Goal: Information Seeking & Learning: Compare options

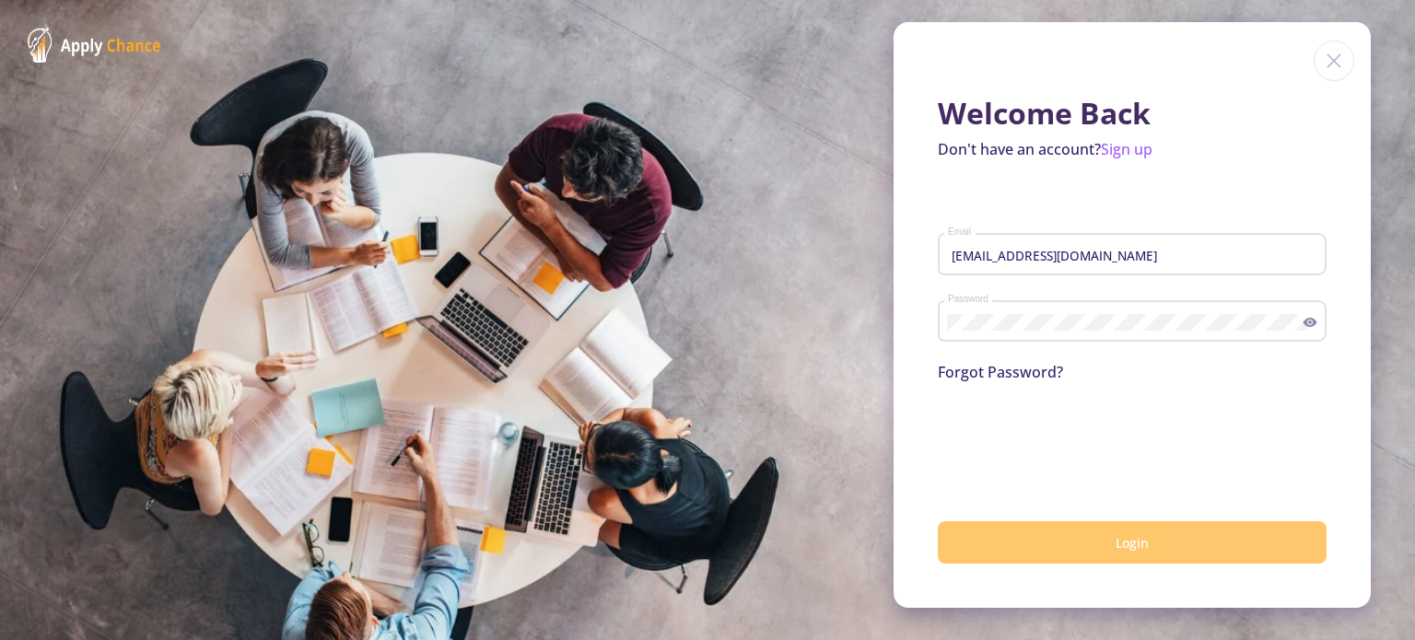
click at [1194, 545] on button "Login" at bounding box center [1132, 543] width 389 height 43
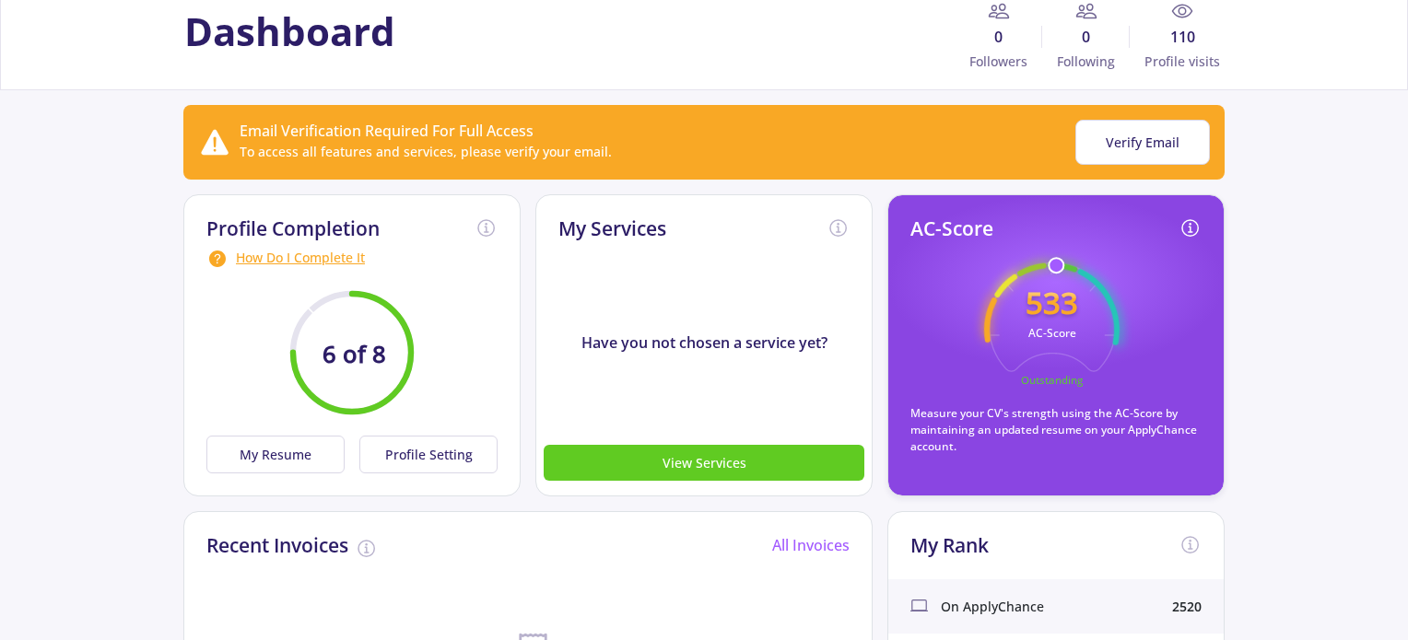
scroll to position [92, 0]
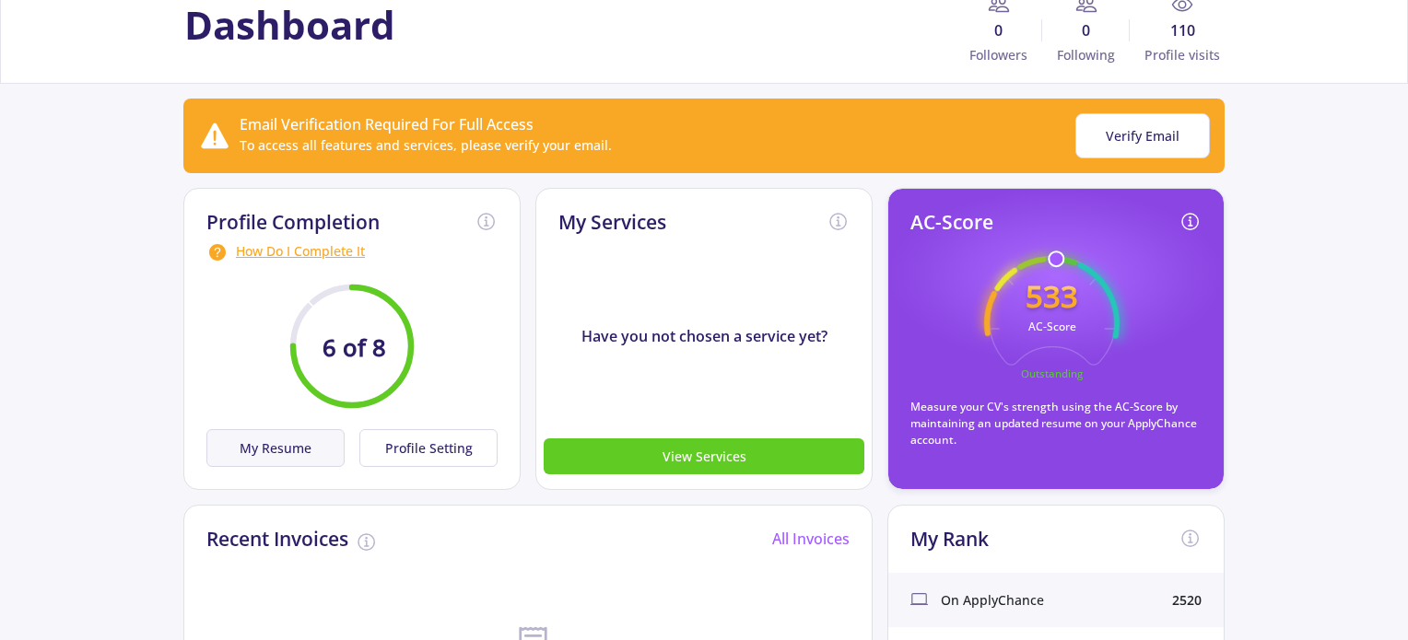
click at [294, 447] on button "My Resume" at bounding box center [275, 448] width 138 height 38
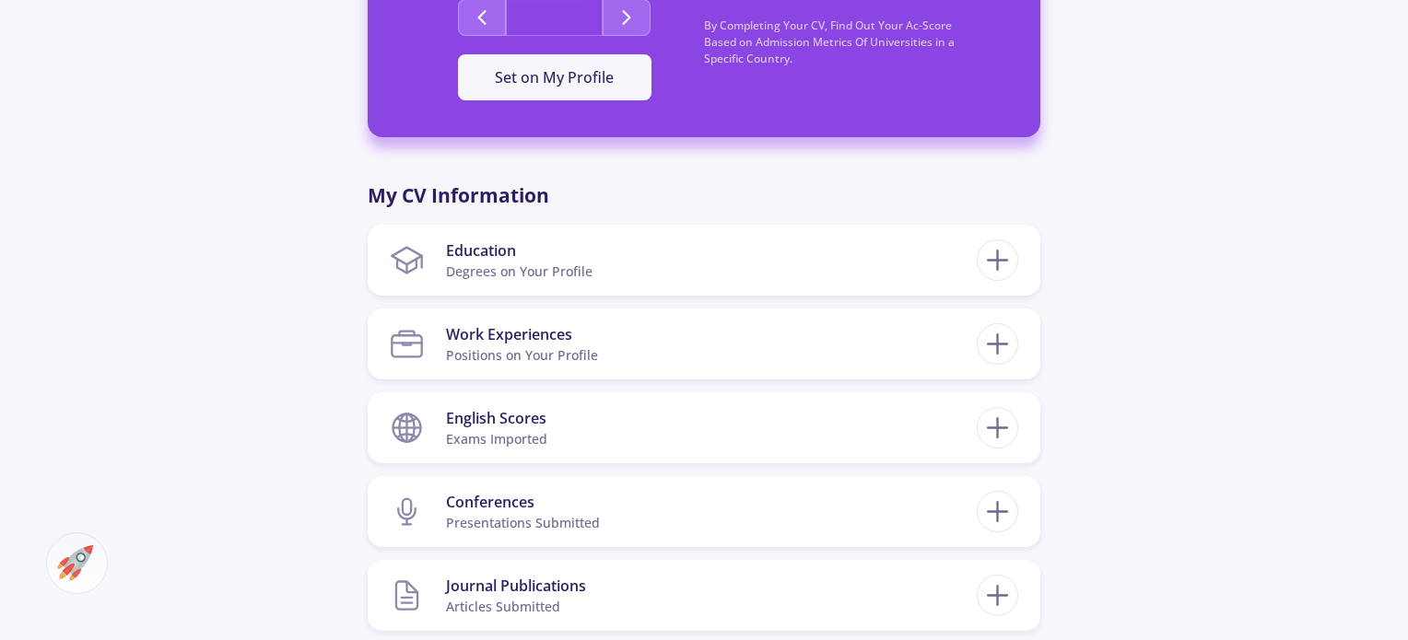
scroll to position [720, 0]
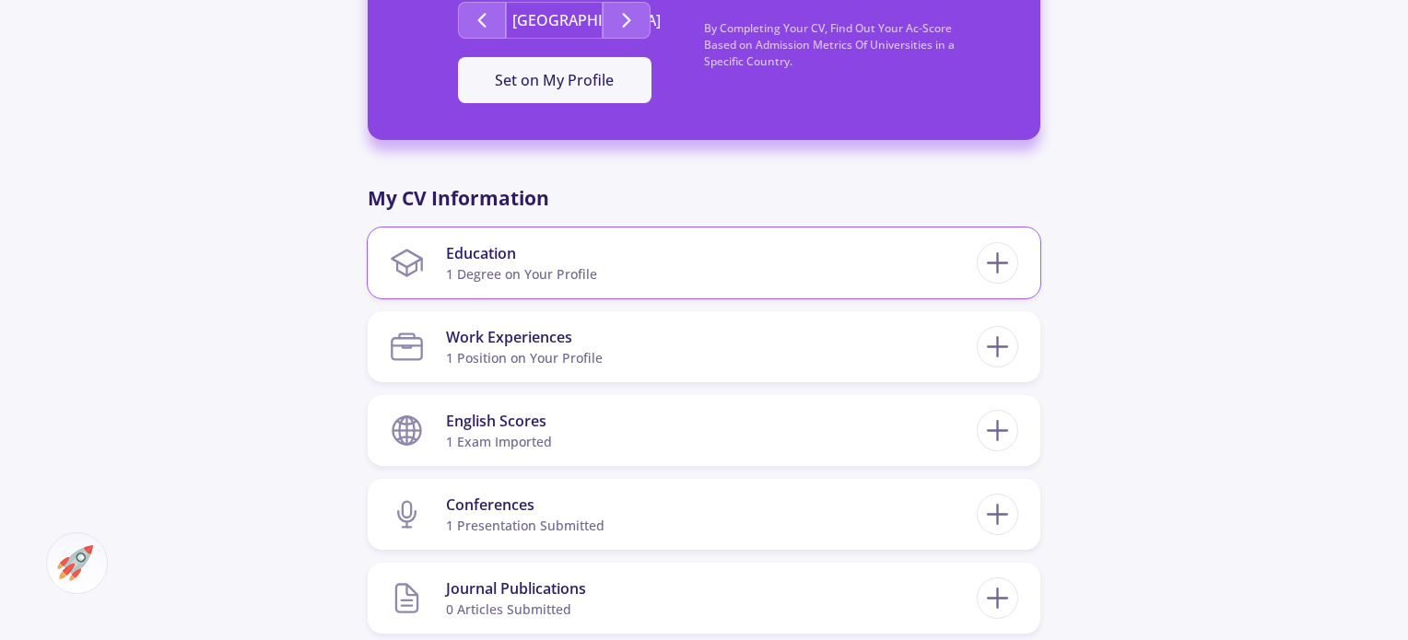
click at [793, 264] on section "Education 1 Degree on Your Profile" at bounding box center [683, 263] width 587 height 56
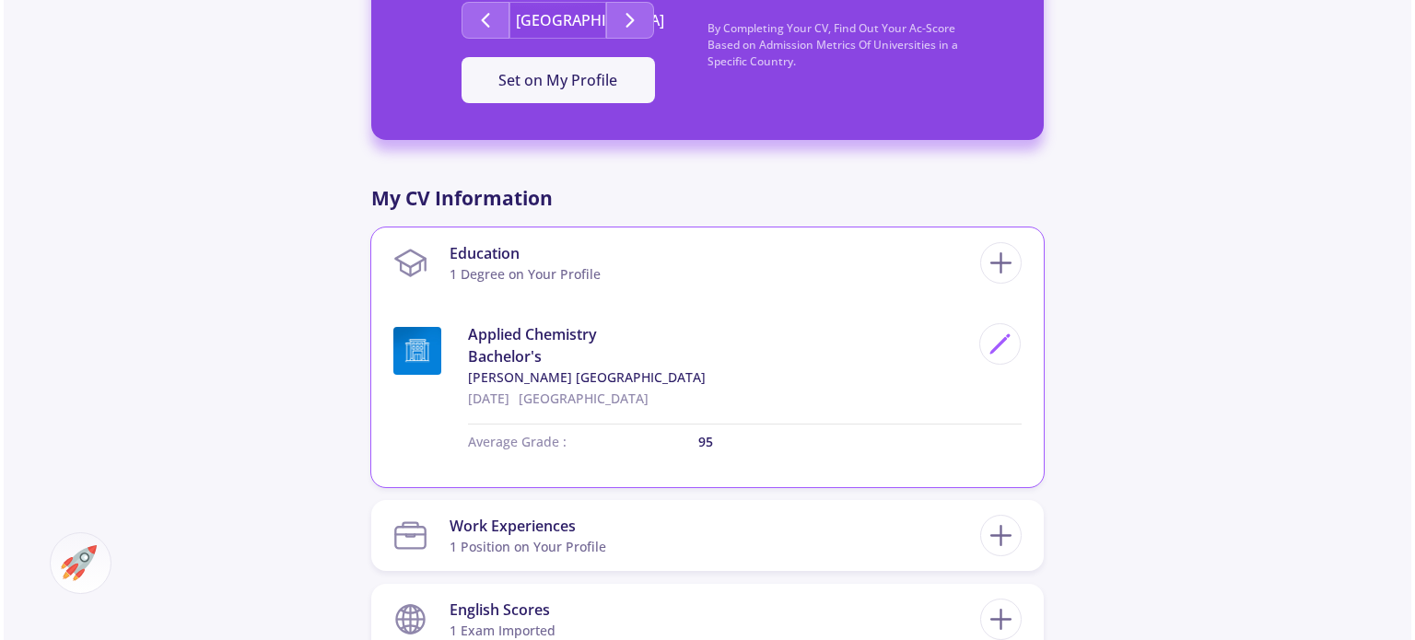
scroll to position [725, 0]
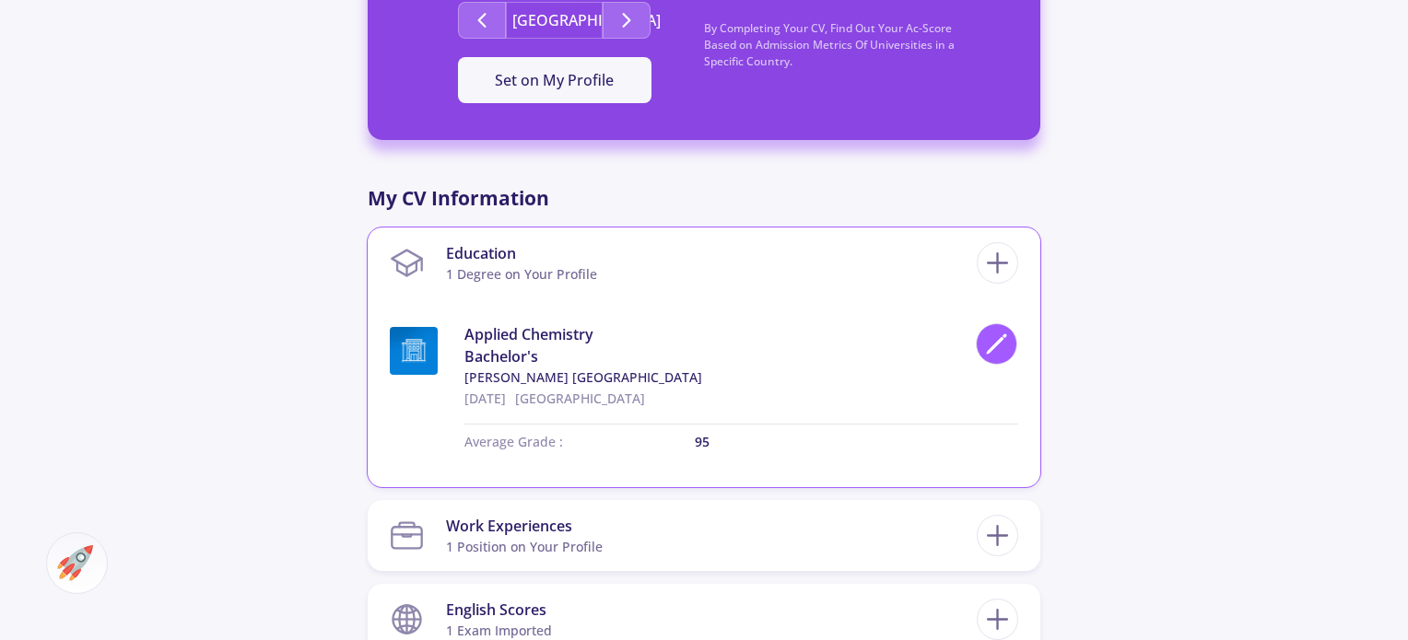
click at [993, 361] on div at bounding box center [996, 343] width 41 height 41
type input "Applied Chemistry"
type input "[GEOGRAPHIC_DATA]"
type input "7/14/2026"
type input "95"
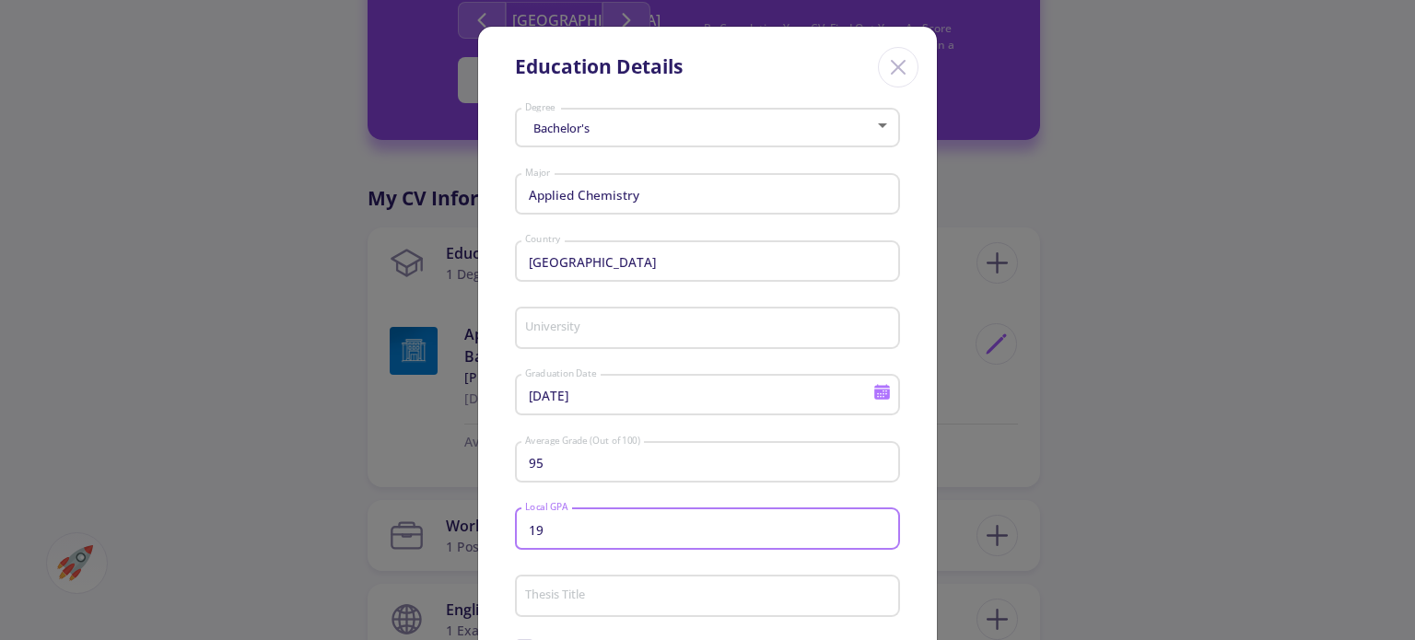
click at [624, 524] on input "19" at bounding box center [710, 530] width 372 height 17
drag, startPoint x: 604, startPoint y: 530, endPoint x: 510, endPoint y: 536, distance: 94.2
click at [510, 536] on div "Bachelor's Degree Applied Chemistry Major Iran Country University 7/14/2026 Gra…" at bounding box center [707, 519] width 459 height 837
type input "19.9"
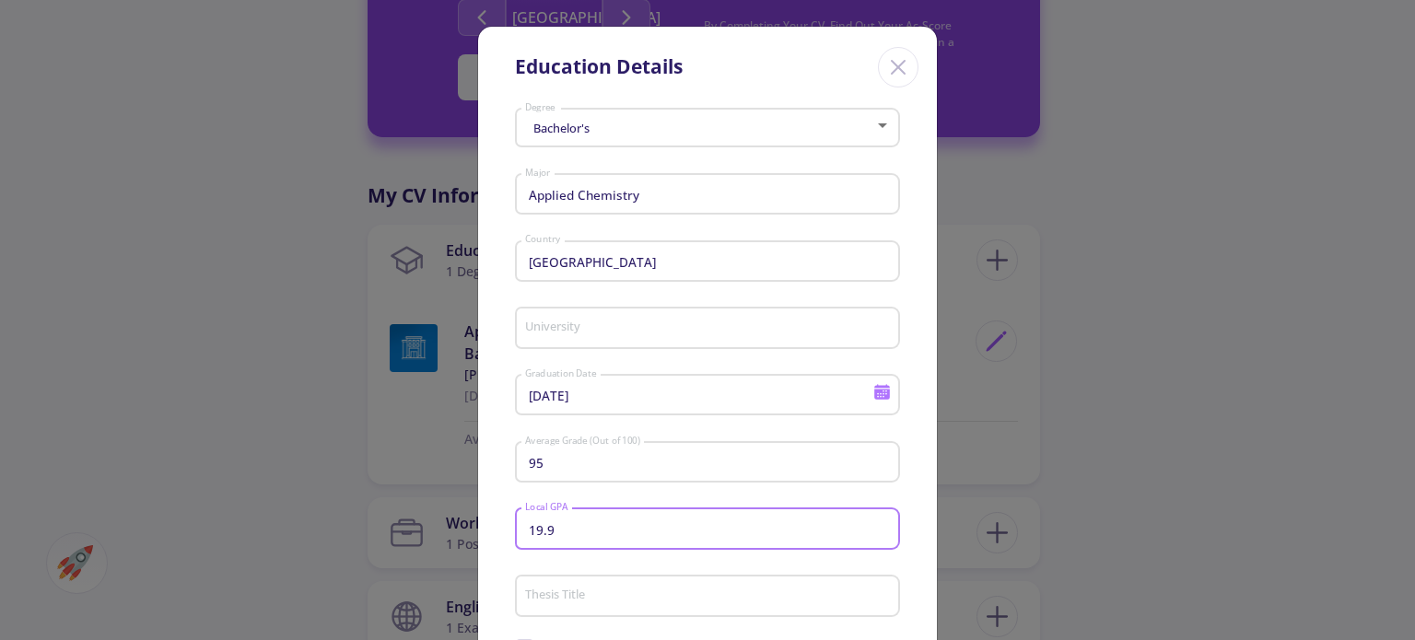
type input "[PERSON_NAME] [GEOGRAPHIC_DATA]"
type input "1"
type input "19"
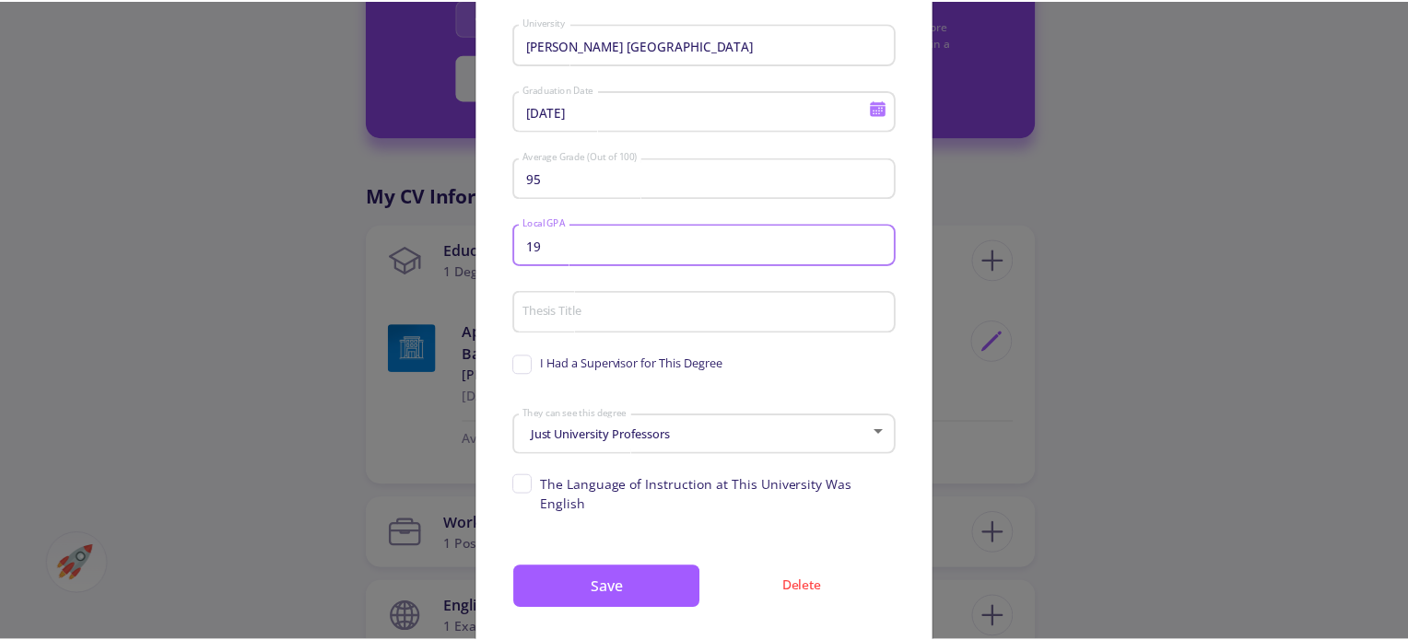
scroll to position [306, 0]
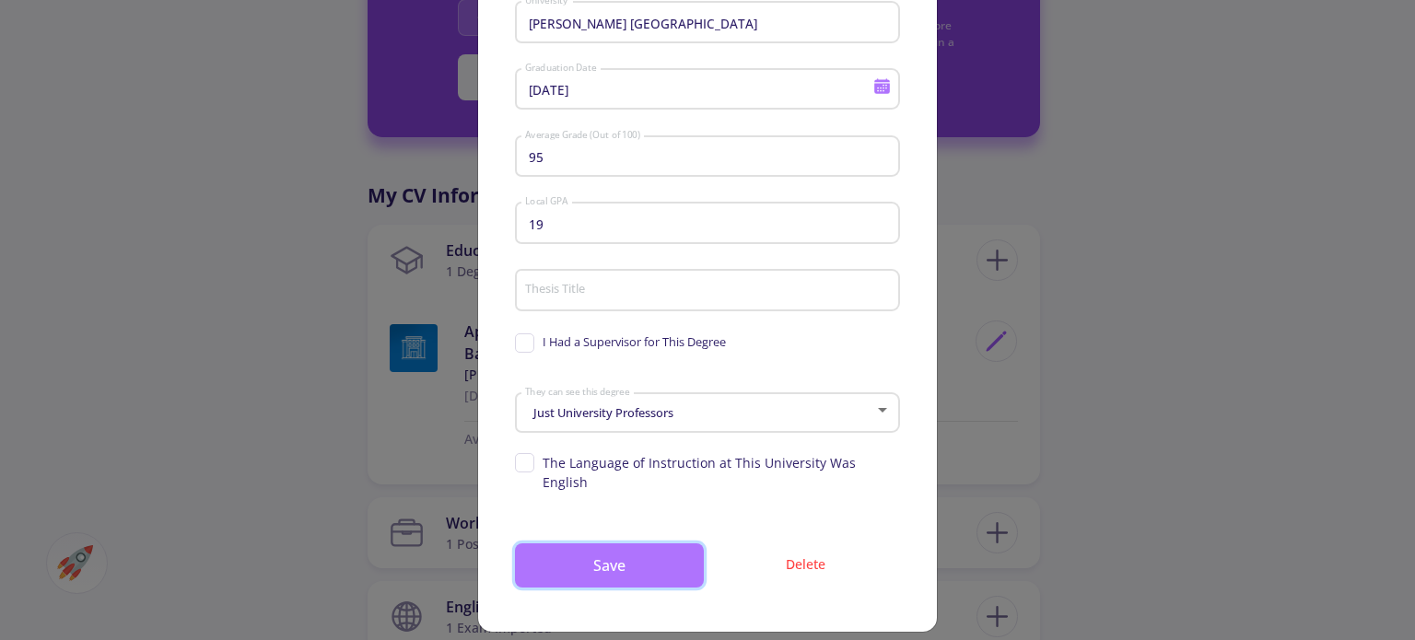
click at [591, 544] on button "Save" at bounding box center [609, 566] width 189 height 44
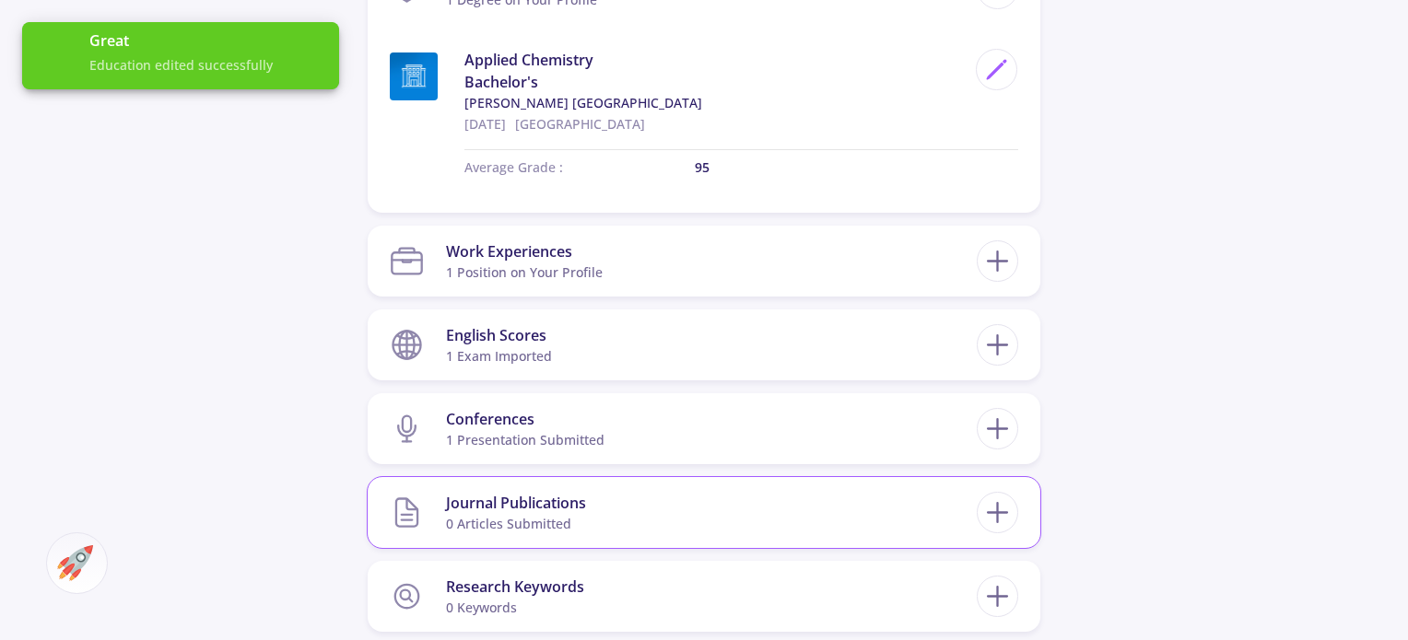
scroll to position [1004, 0]
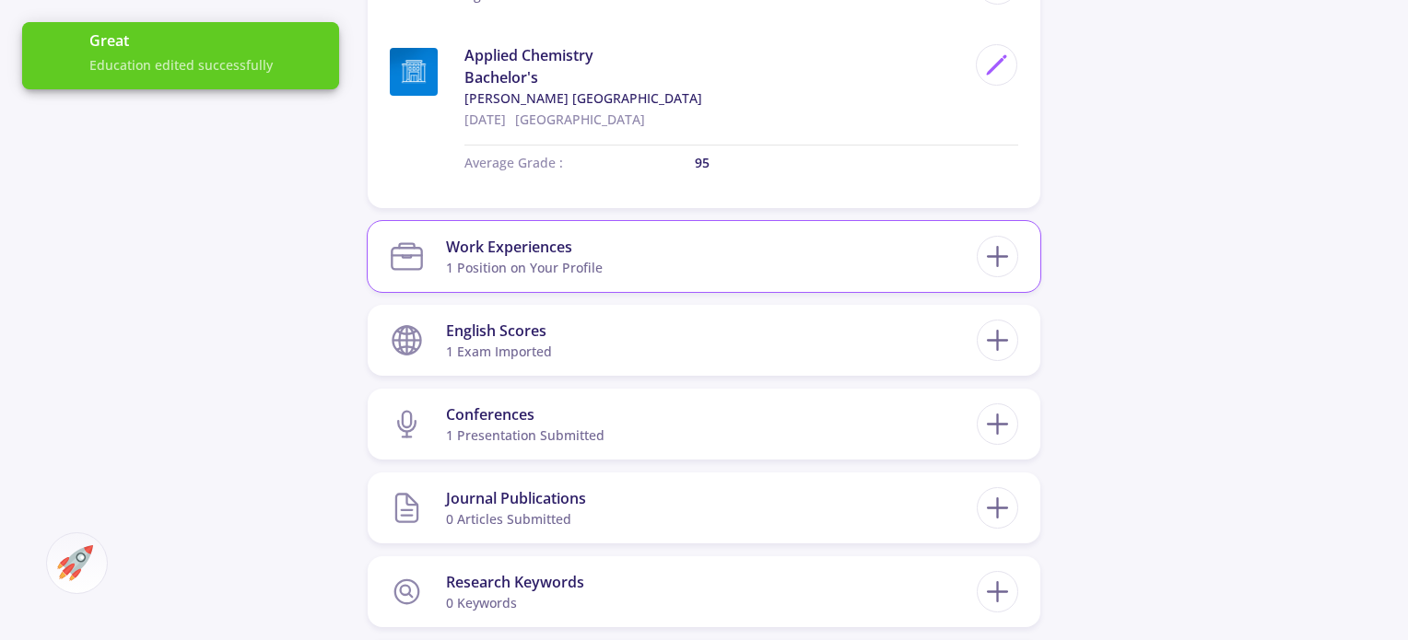
click at [704, 253] on section "Work Experiences 1 Position on Your Profile" at bounding box center [683, 257] width 587 height 56
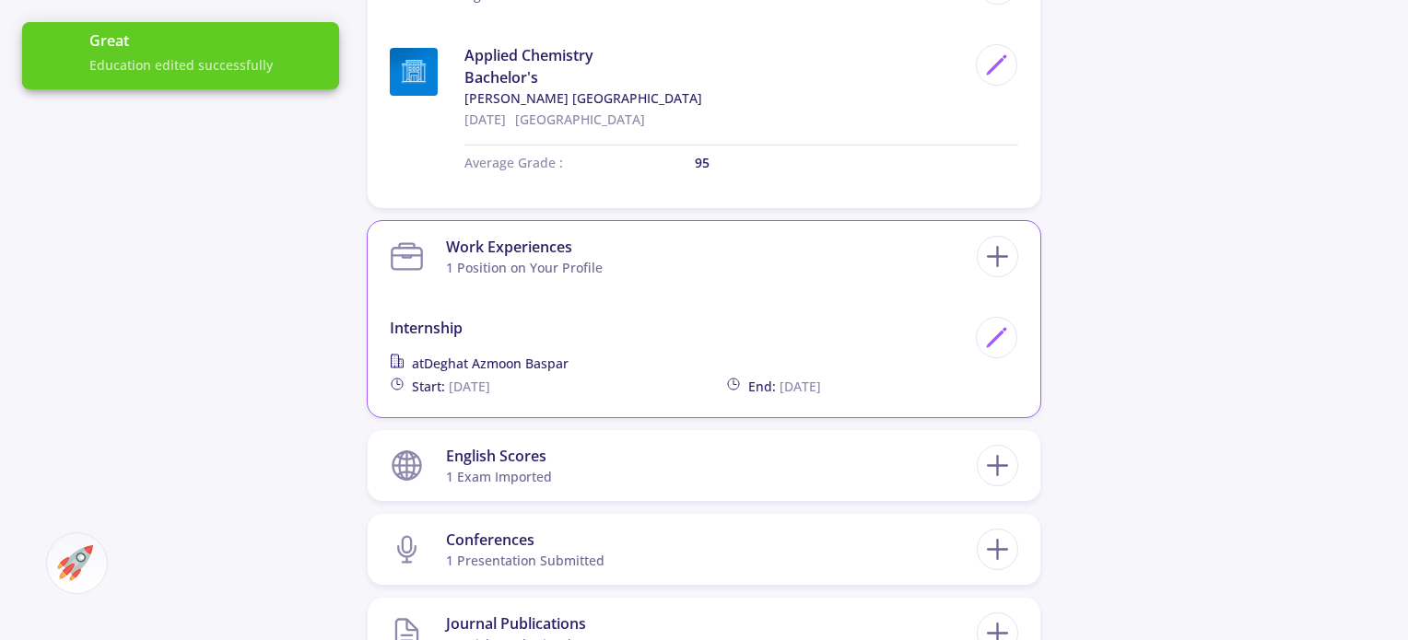
click at [671, 229] on section "Work Experiences 1 Position on Your Profile" at bounding box center [683, 257] width 587 height 56
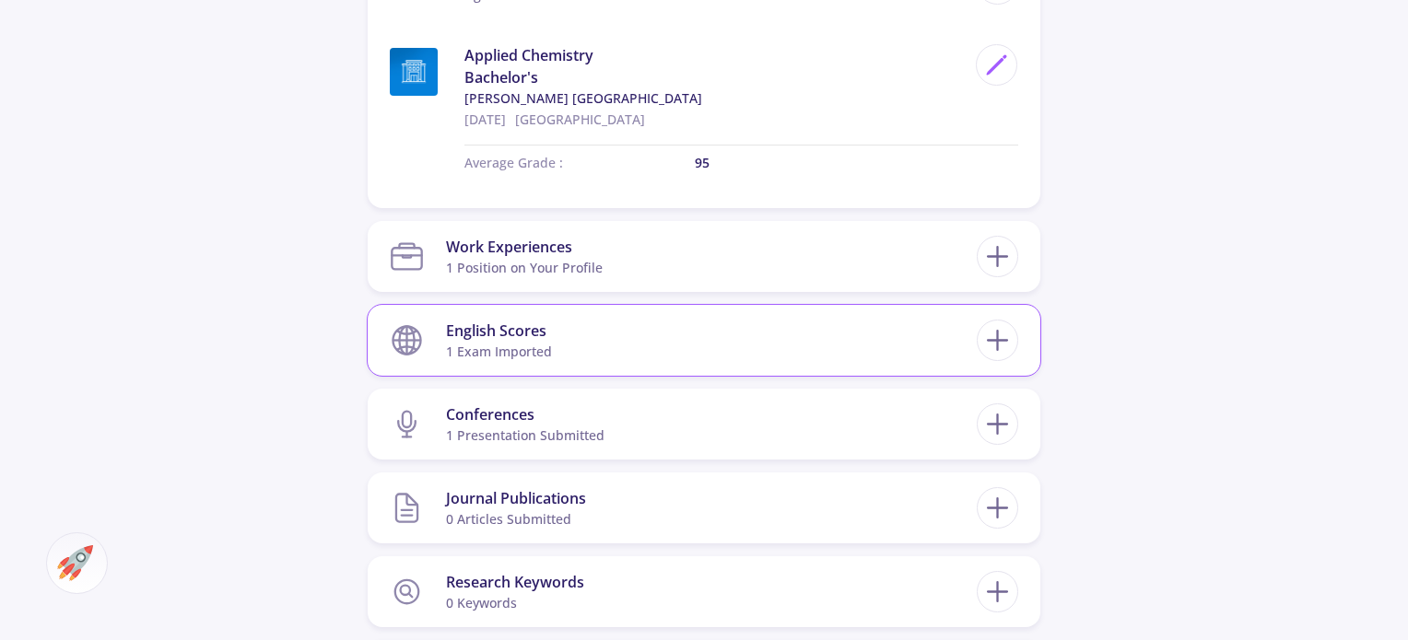
click at [637, 331] on section "English Scores 1 exam imported" at bounding box center [683, 340] width 587 height 56
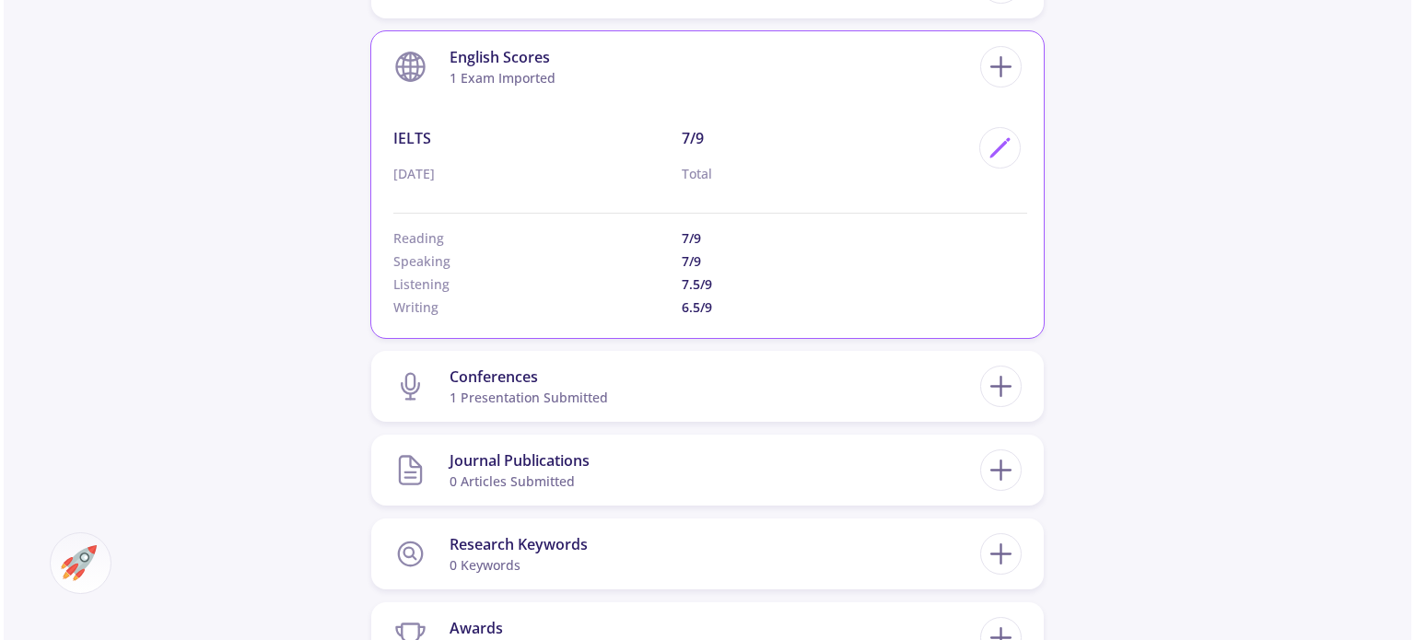
scroll to position [1281, 0]
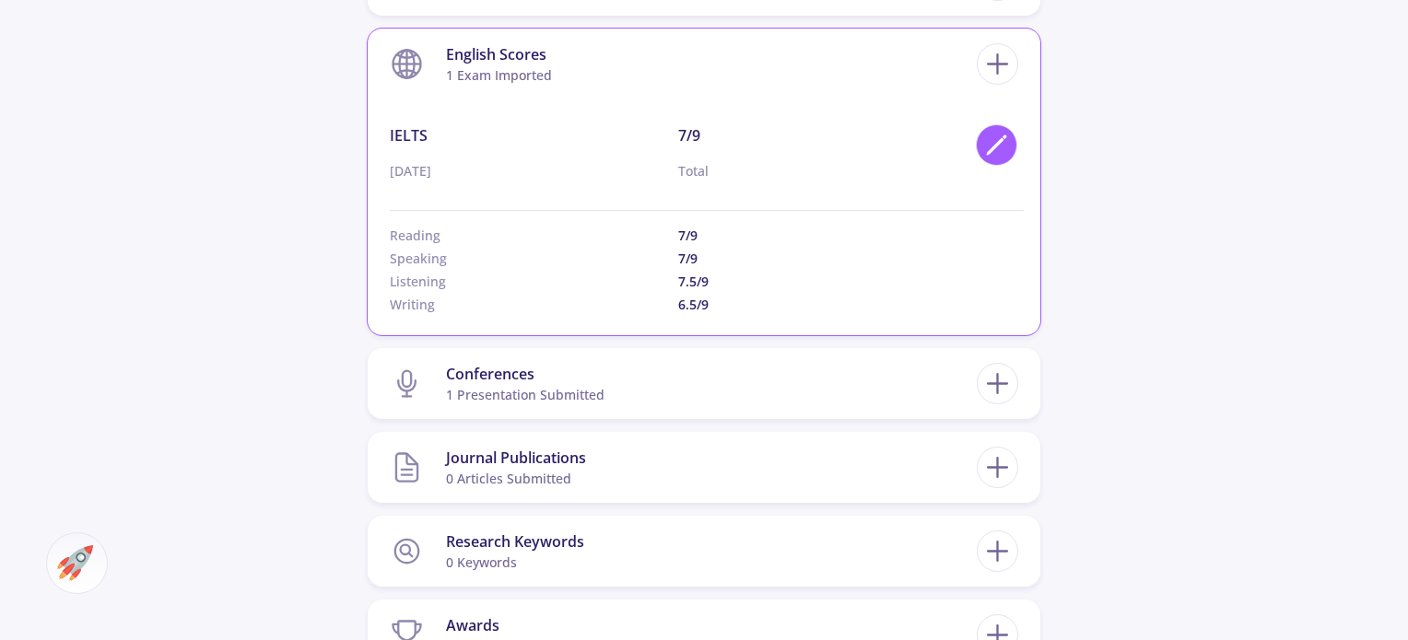
click at [1003, 152] on icon at bounding box center [996, 145] width 25 height 25
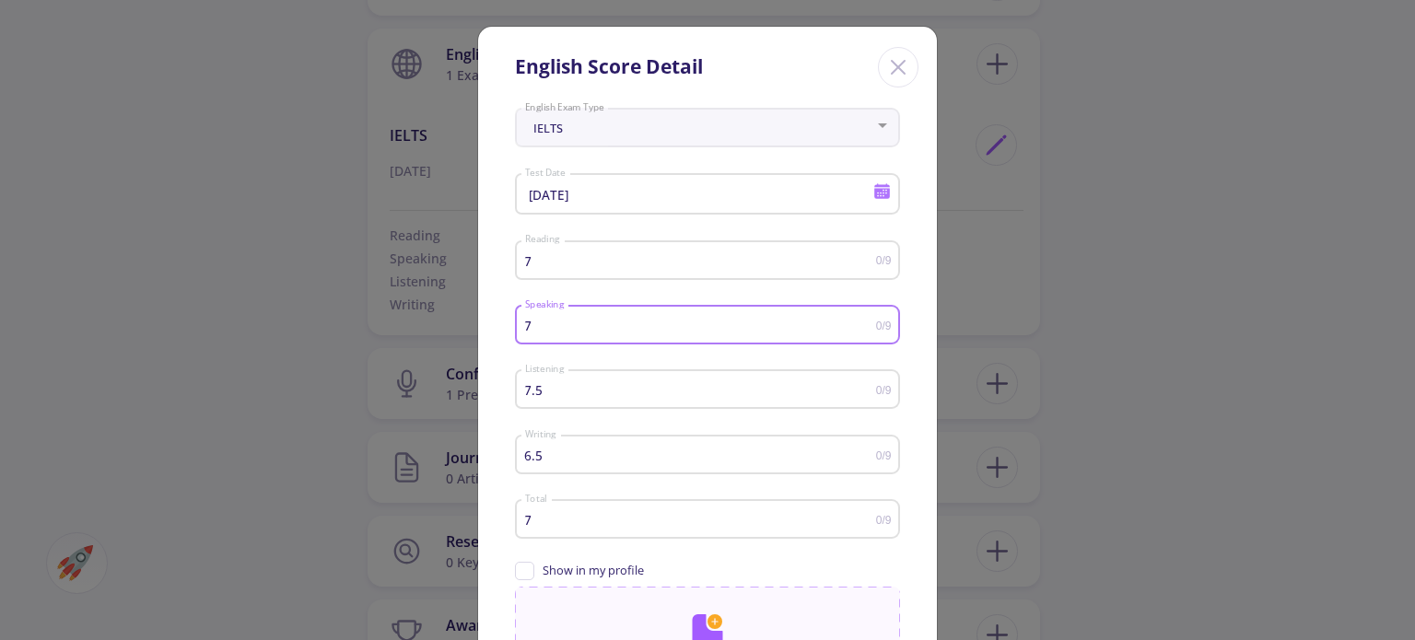
drag, startPoint x: 579, startPoint y: 320, endPoint x: 457, endPoint y: 347, distance: 124.5
click at [457, 347] on div "English Score Detail IELTS English Exam Type 10/14/2025 Test Date 7 Reading 0/9…" at bounding box center [707, 320] width 1415 height 640
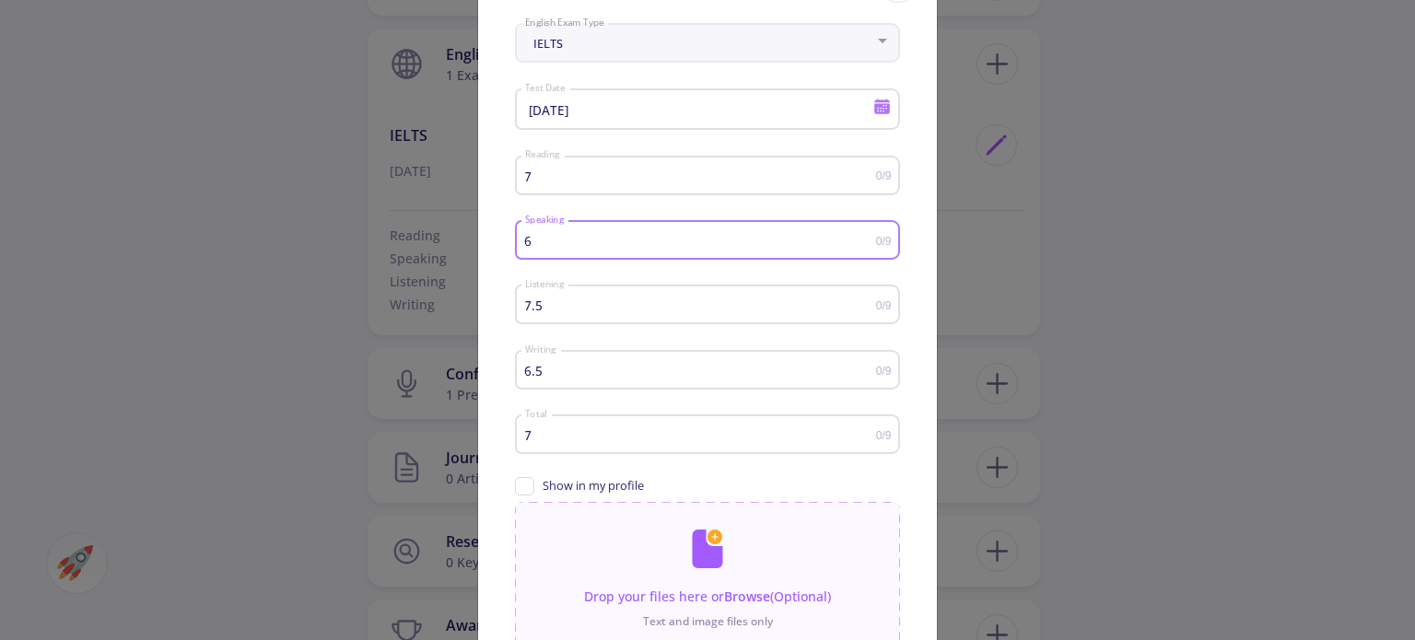
scroll to position [92, 0]
type input "6"
click at [697, 471] on div "Show in my profile" at bounding box center [707, 480] width 385 height 29
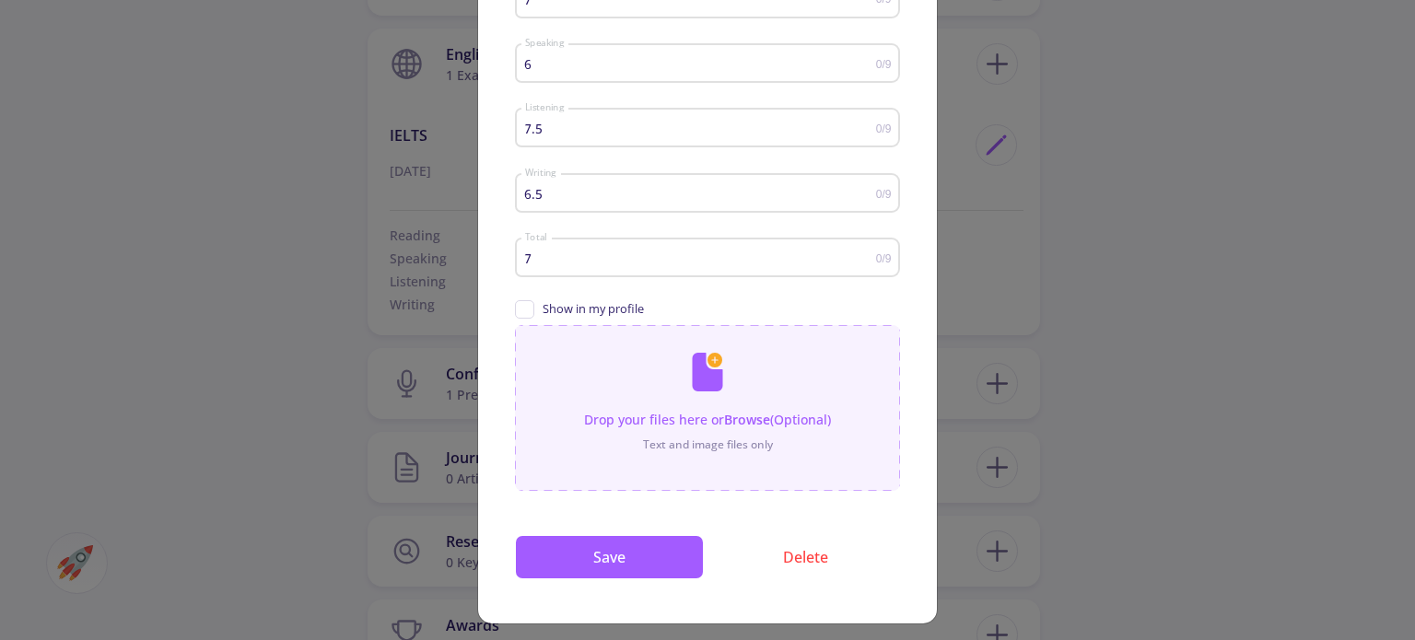
scroll to position [273, 0]
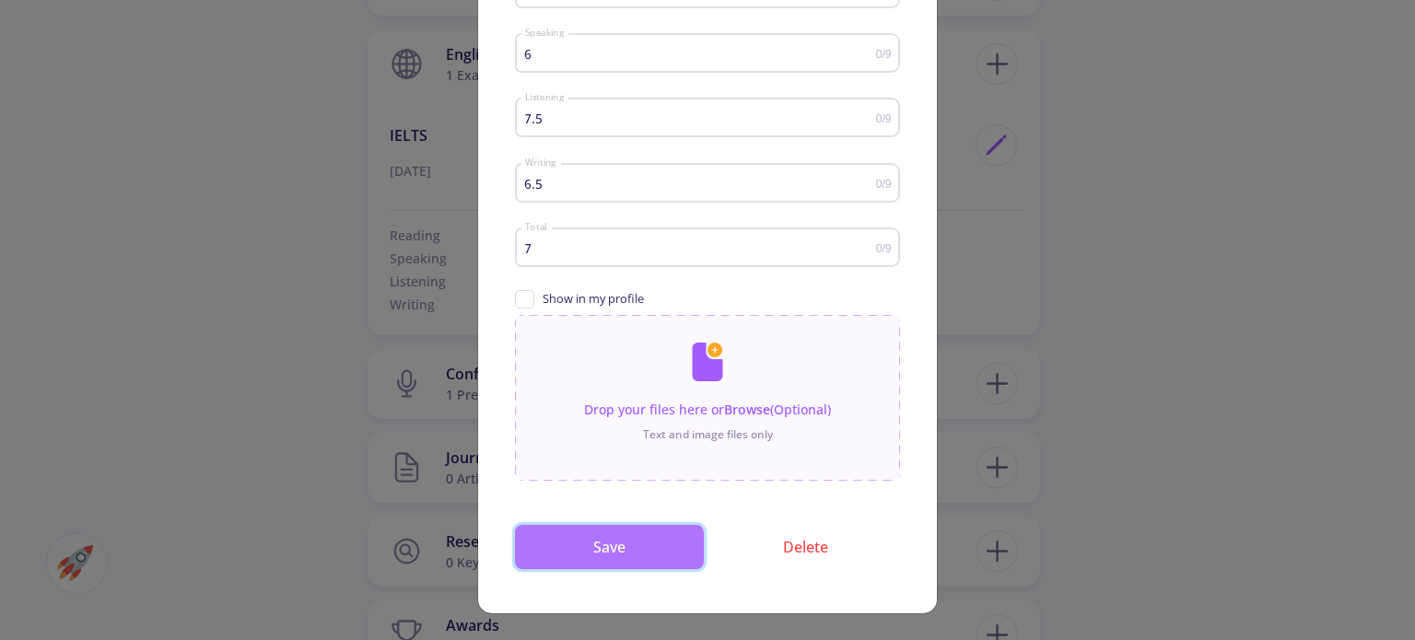
click at [644, 535] on button "Save" at bounding box center [609, 547] width 189 height 44
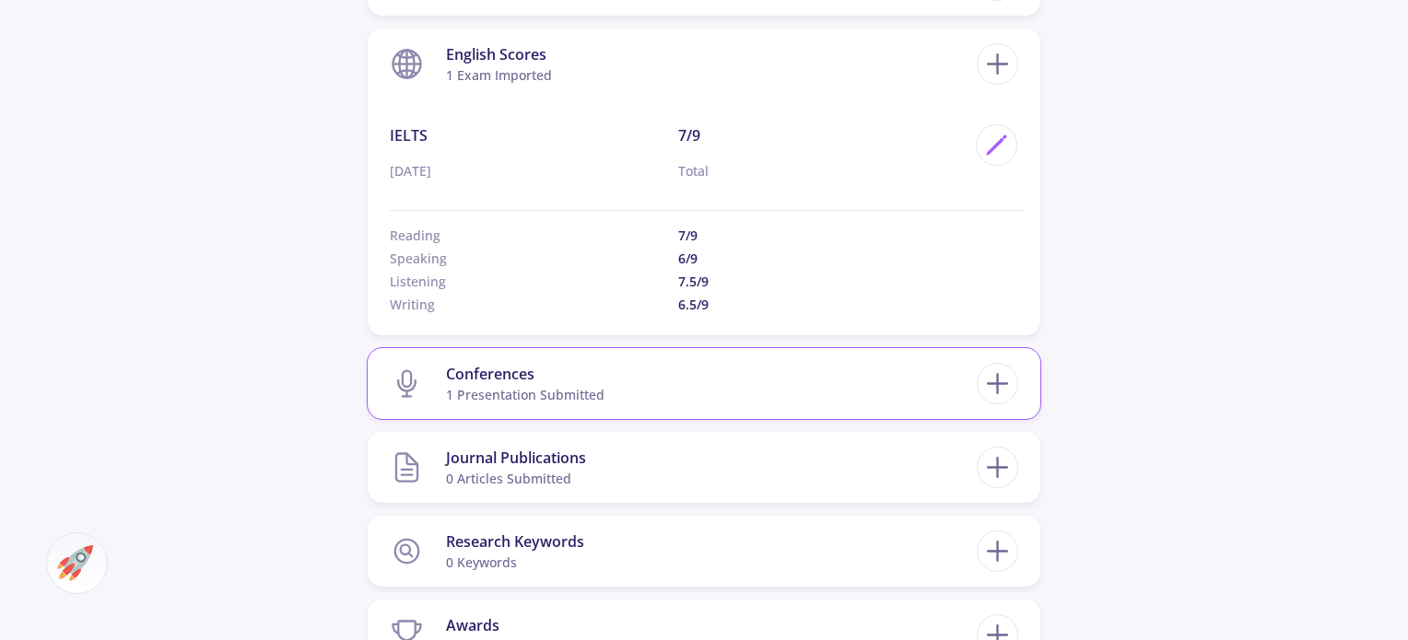
click at [646, 357] on section "Conferences 1 presentation submitted" at bounding box center [683, 384] width 587 height 56
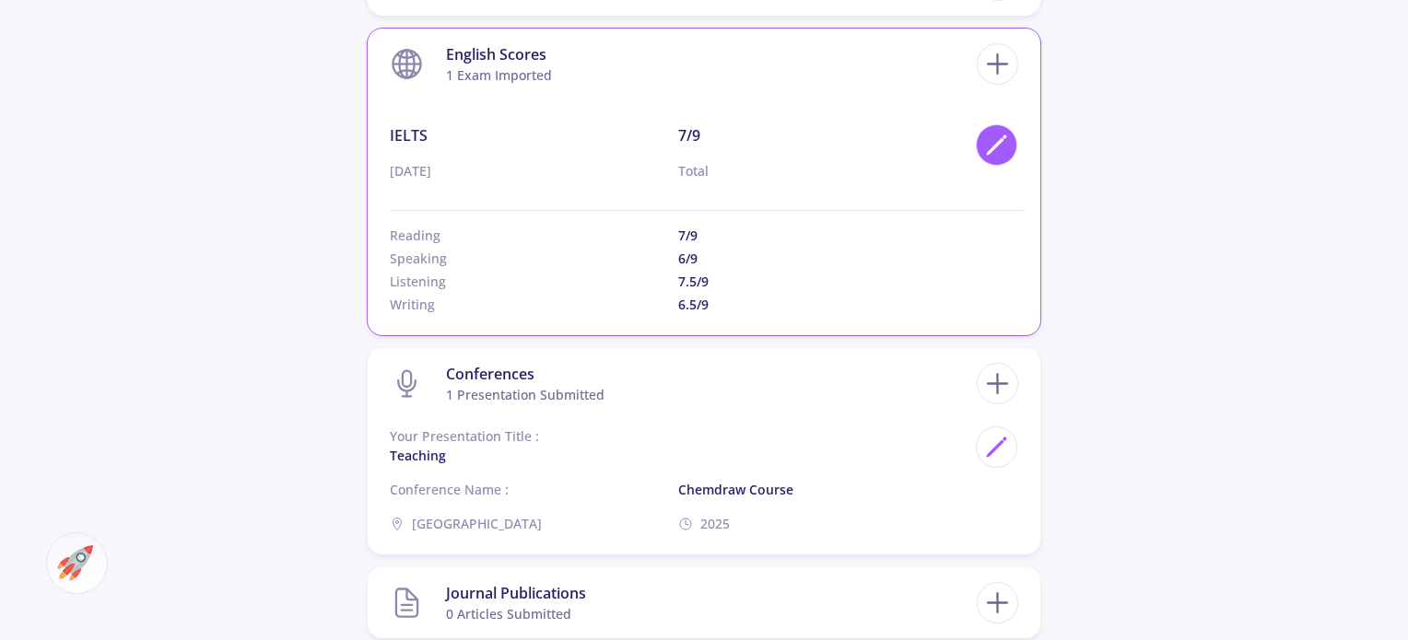
click at [1010, 147] on div at bounding box center [996, 144] width 41 height 41
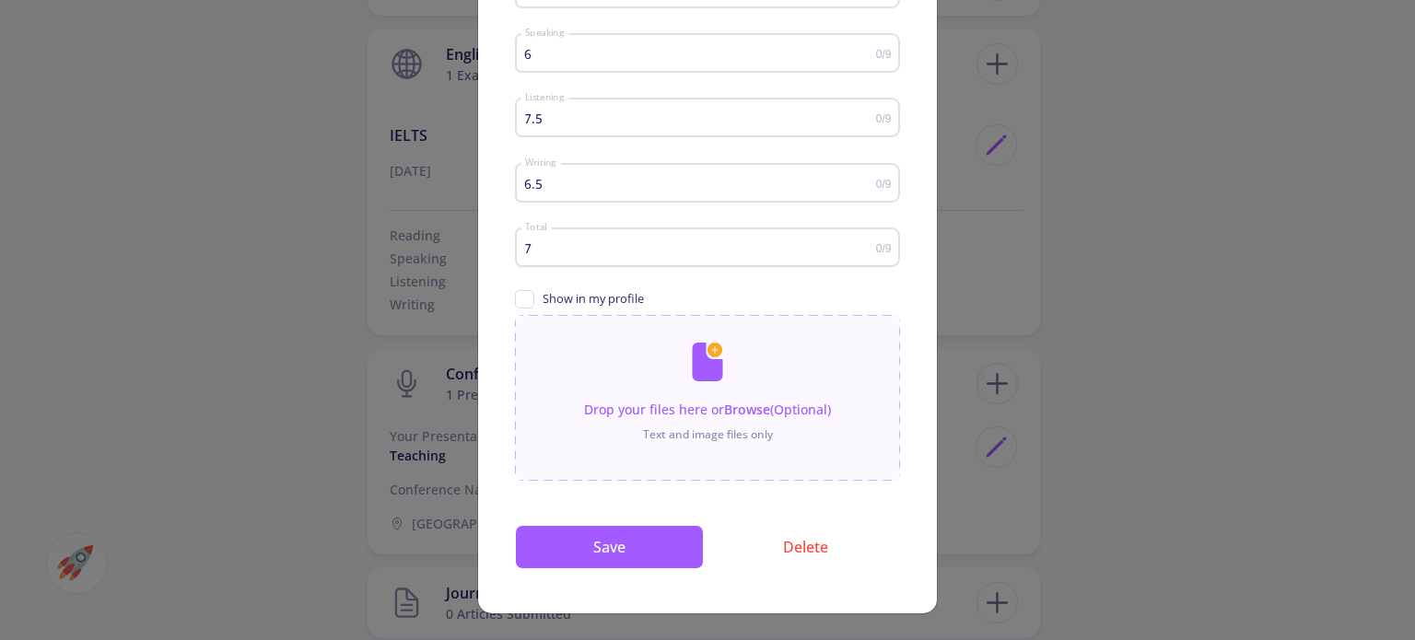
scroll to position [0, 0]
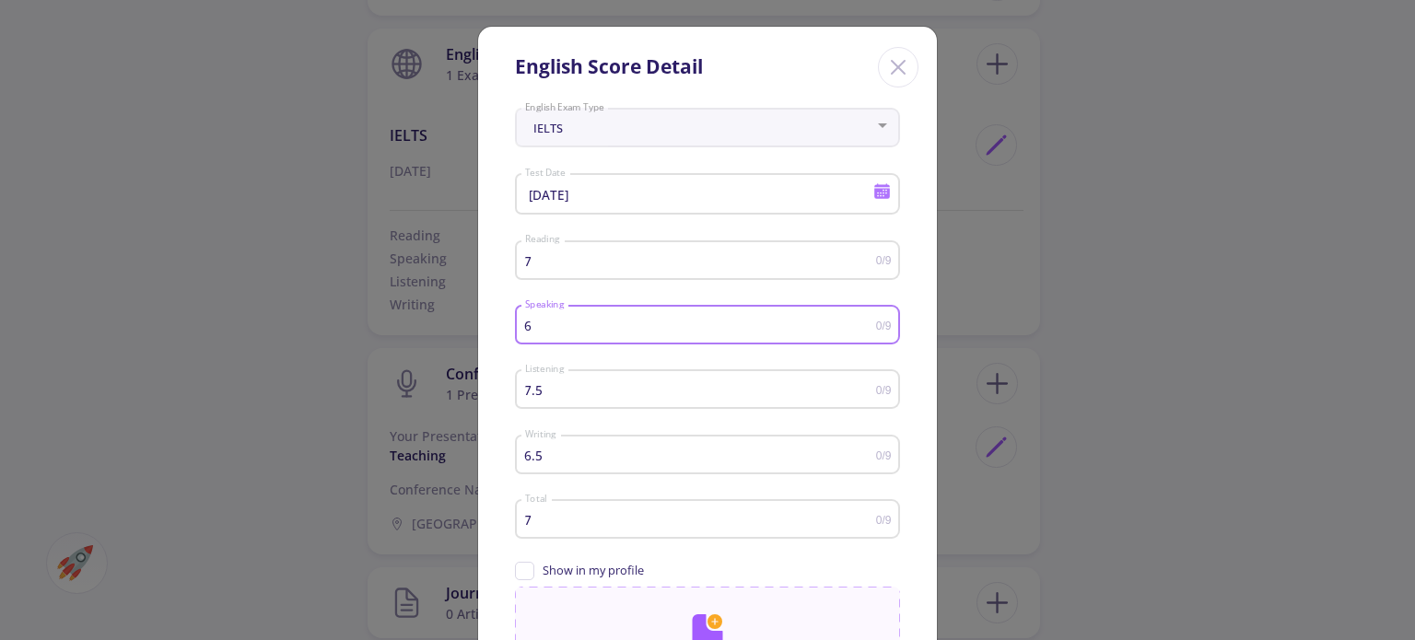
click at [558, 326] on input "6" at bounding box center [700, 326] width 352 height 14
type input "6.5"
drag, startPoint x: 557, startPoint y: 459, endPoint x: 528, endPoint y: 467, distance: 29.7
click at [528, 467] on div "6.5 Writing" at bounding box center [700, 452] width 352 height 46
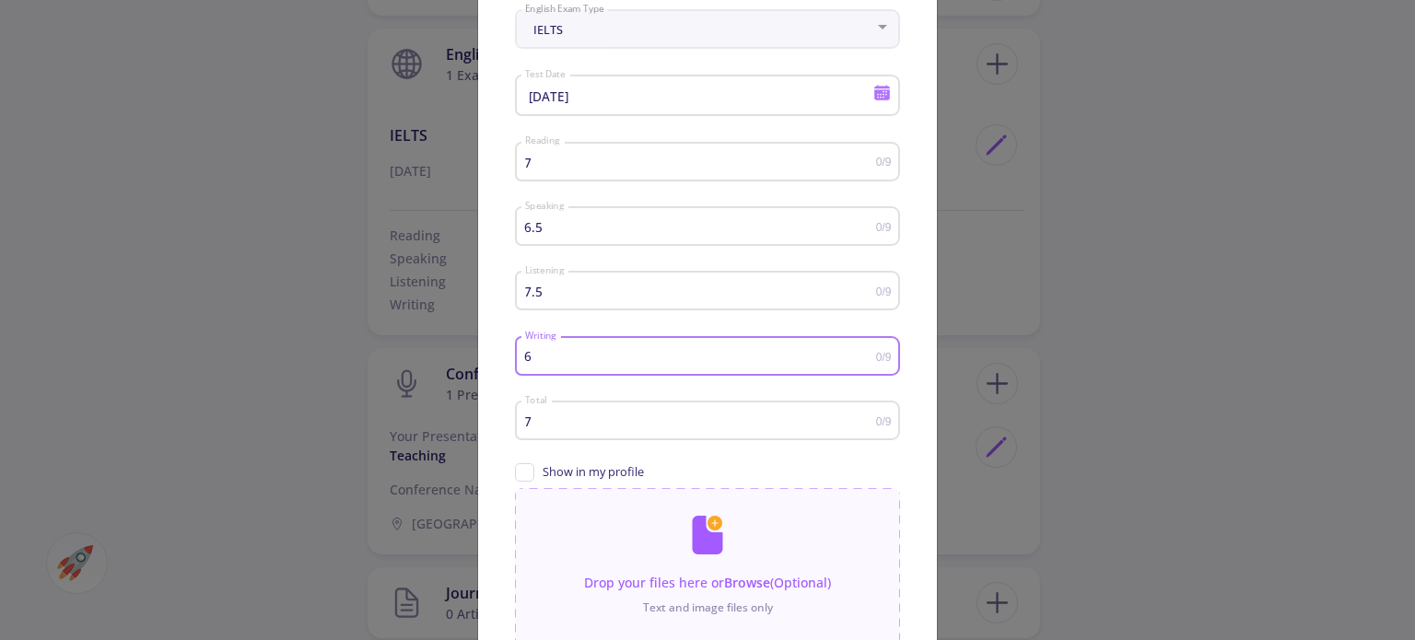
scroll to position [92, 0]
type input "6"
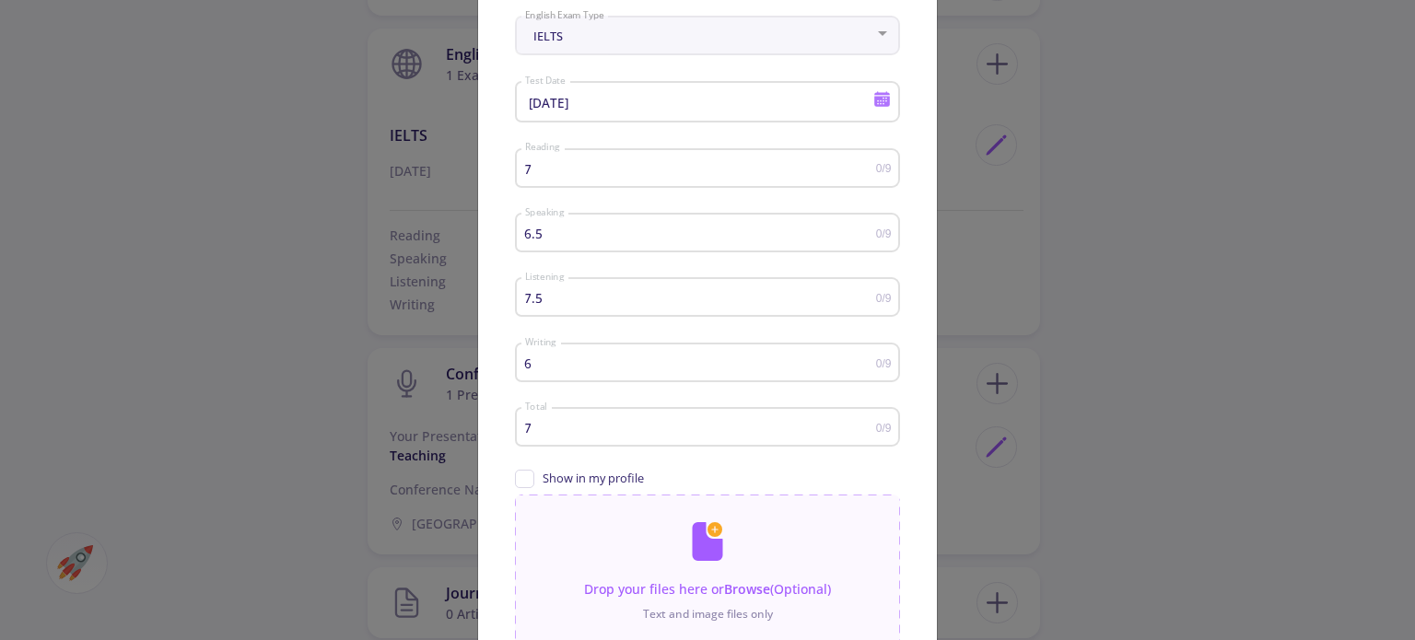
click at [1098, 438] on div "English Score Detail IELTS English Exam Type 10/14/2025 Test Date 7 Reading 0/9…" at bounding box center [707, 320] width 1415 height 640
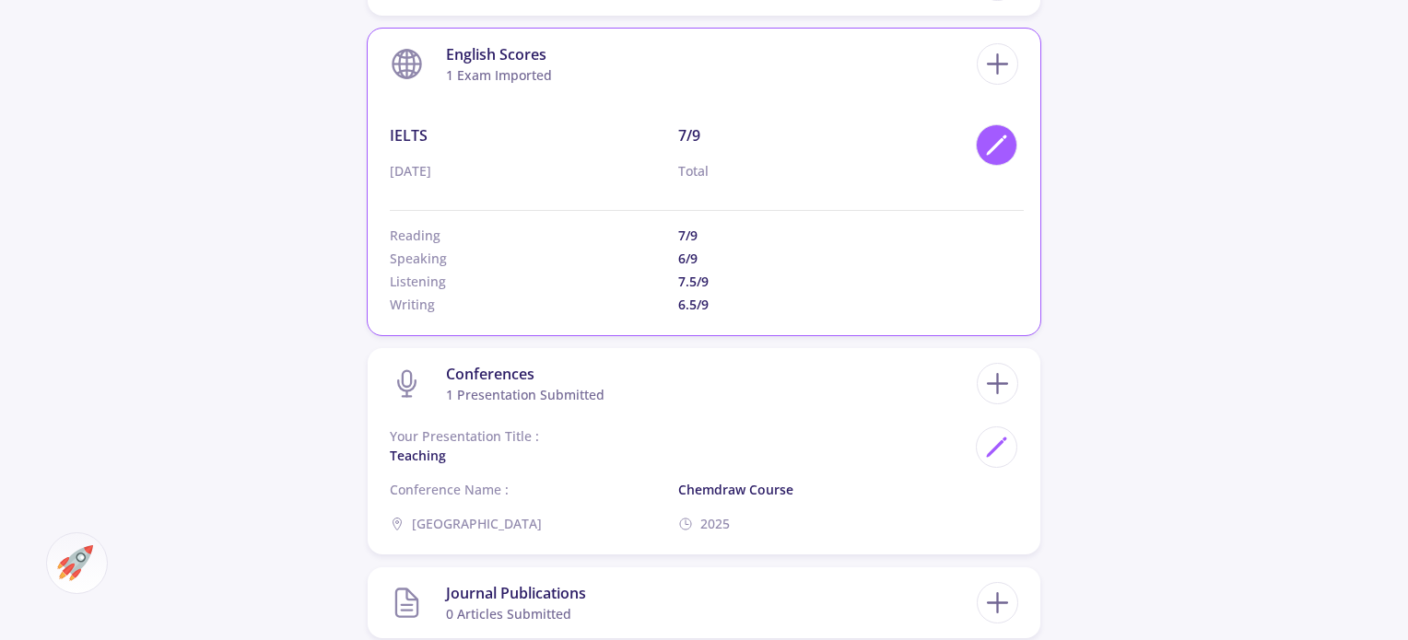
click at [986, 135] on icon at bounding box center [996, 145] width 25 height 25
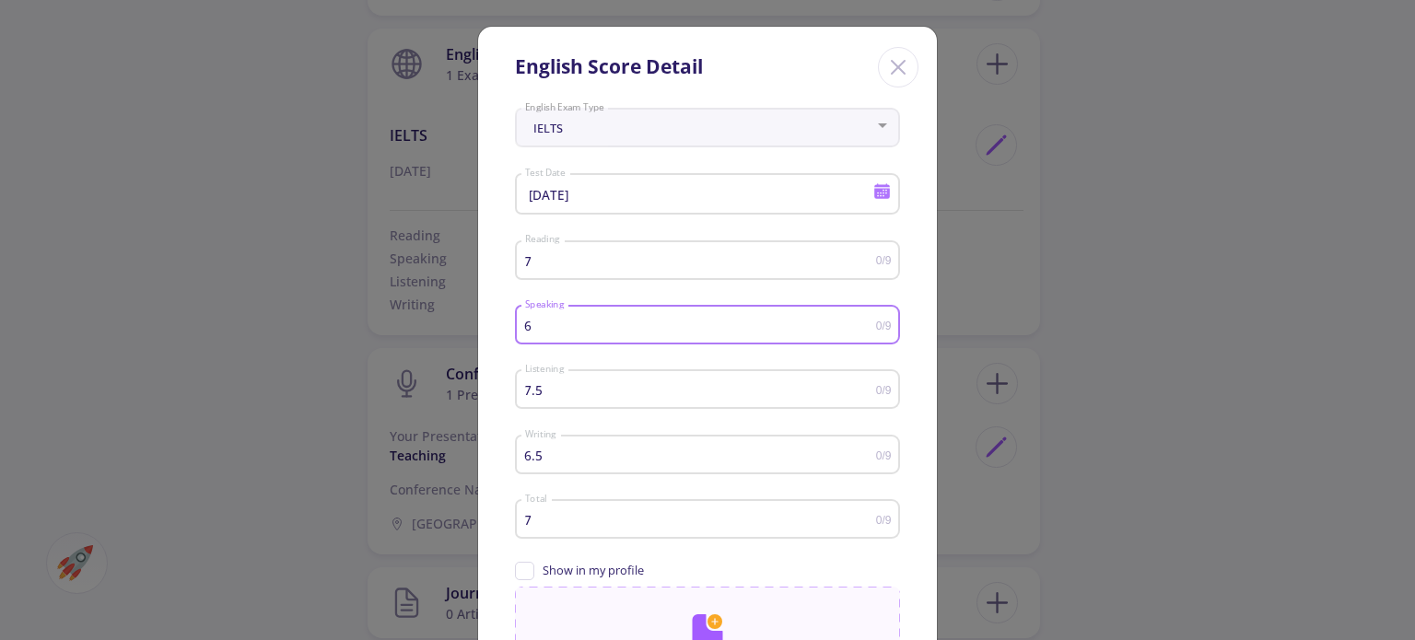
click at [575, 324] on input "6" at bounding box center [700, 326] width 352 height 14
type input "6.5"
click at [577, 442] on div "6.5 Writing" at bounding box center [700, 452] width 352 height 46
click at [577, 444] on div "6.5 Writing" at bounding box center [700, 452] width 352 height 46
click at [568, 460] on input "6.5" at bounding box center [700, 456] width 352 height 14
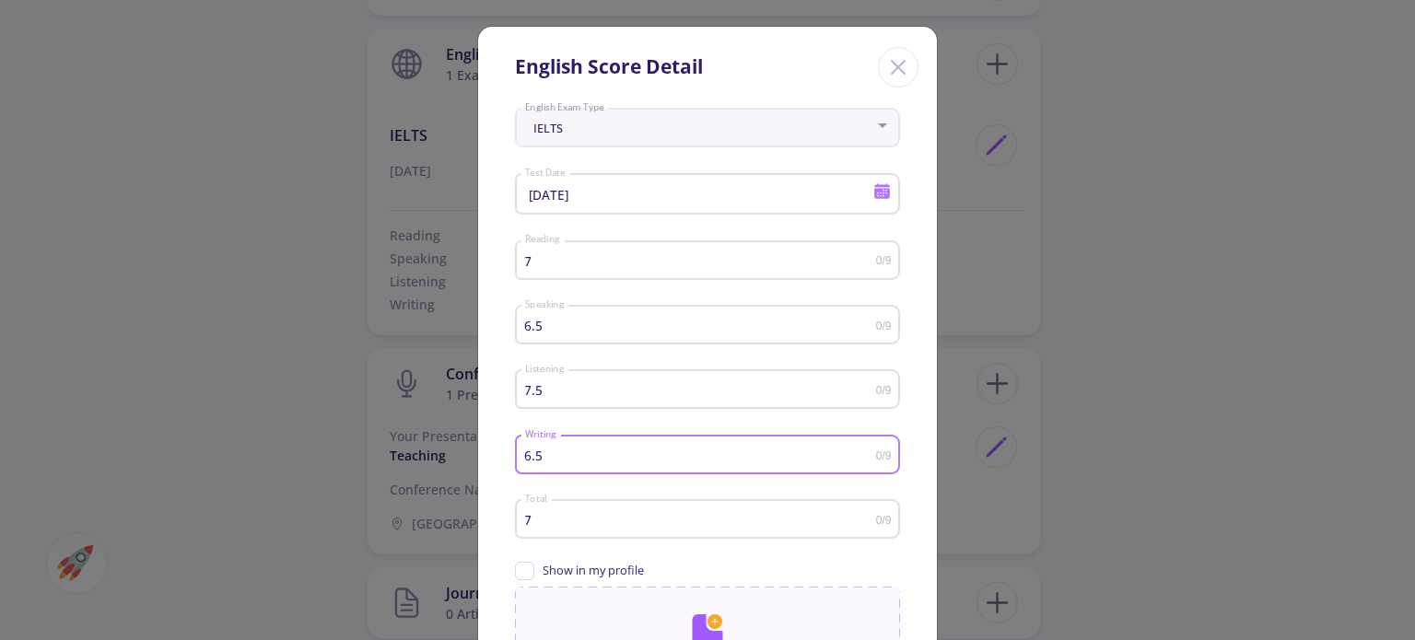
click at [568, 460] on input "6.5" at bounding box center [700, 456] width 352 height 14
click at [568, 459] on input "6.5" at bounding box center [700, 456] width 352 height 14
type input "6"
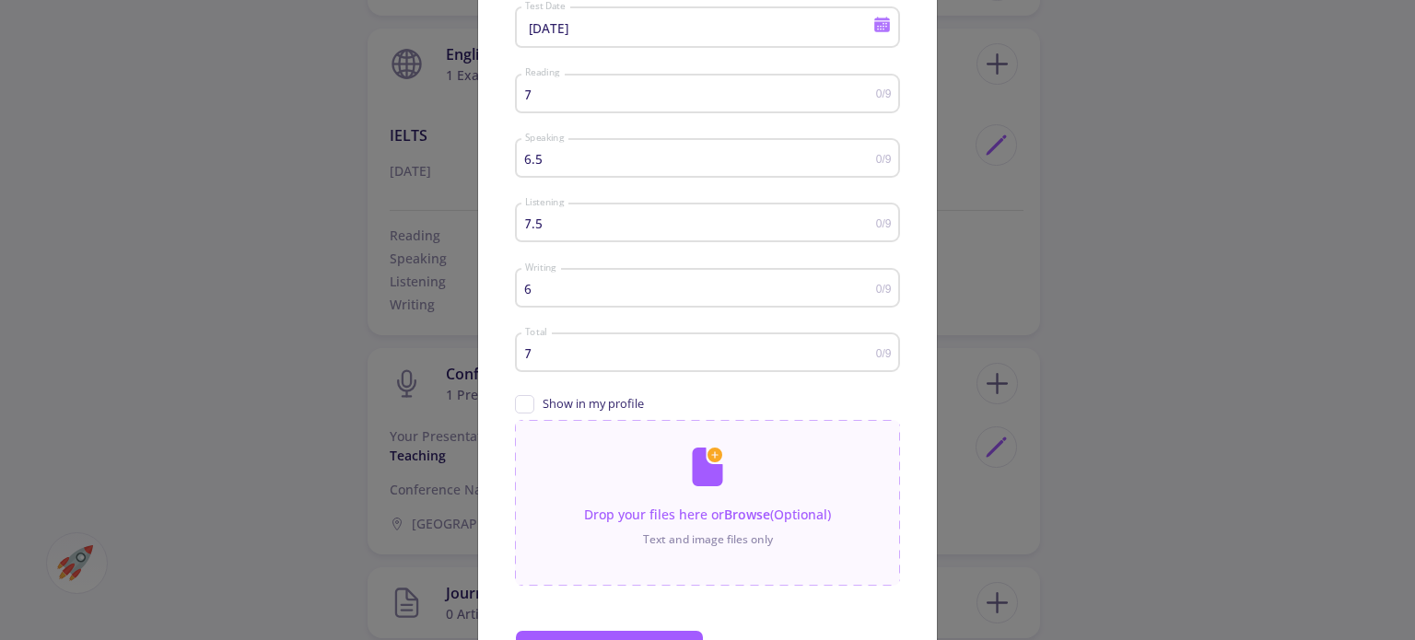
scroll to position [170, 0]
click at [616, 629] on button "Save" at bounding box center [609, 649] width 189 height 44
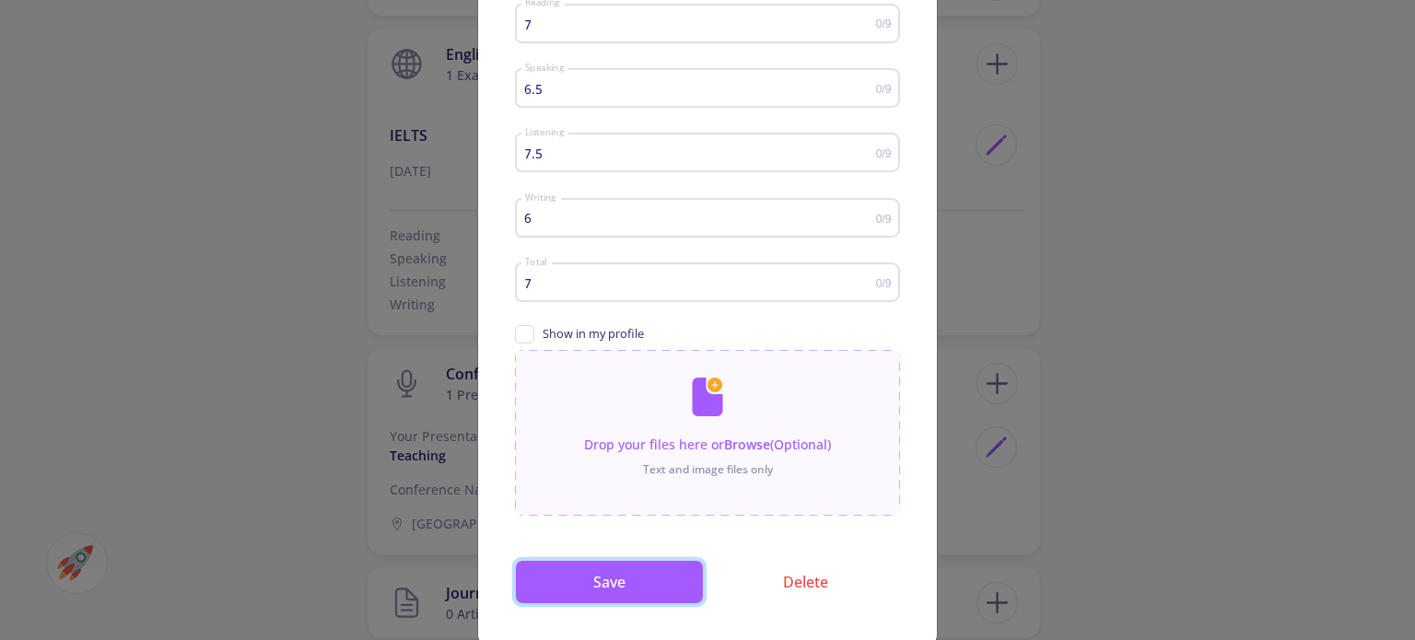
scroll to position [263, 0]
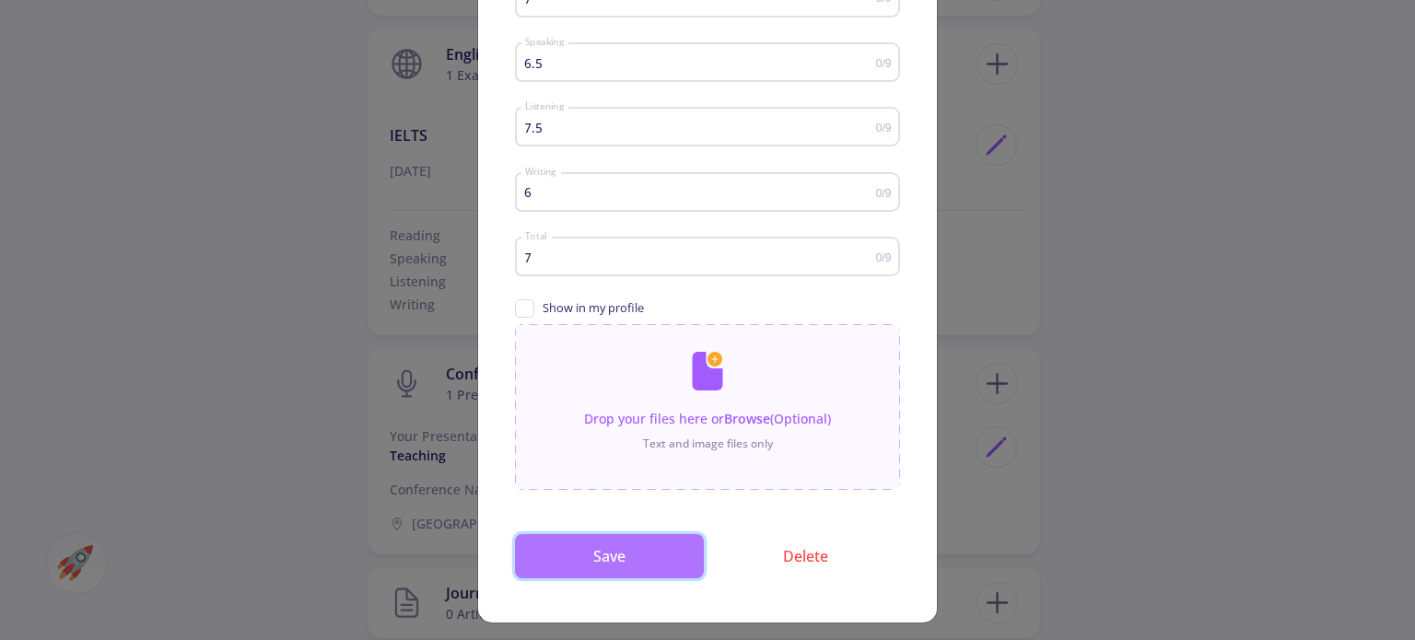
click at [638, 548] on button "Save" at bounding box center [609, 556] width 189 height 44
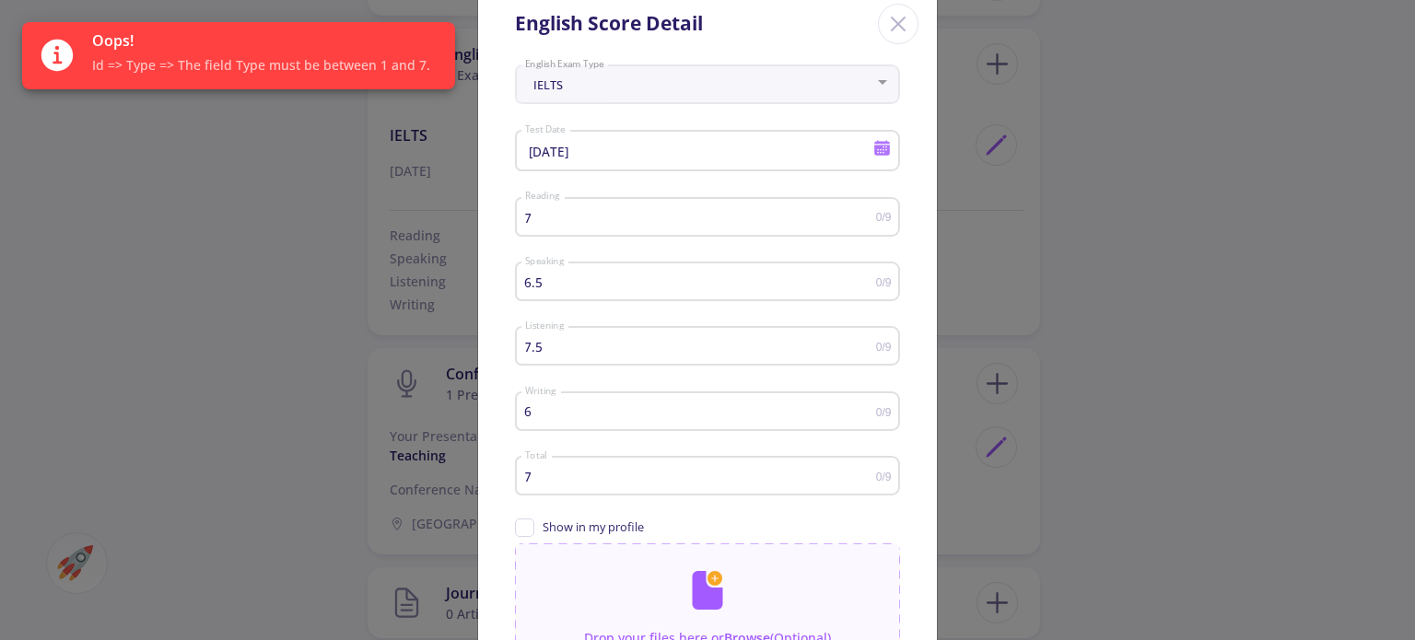
scroll to position [0, 0]
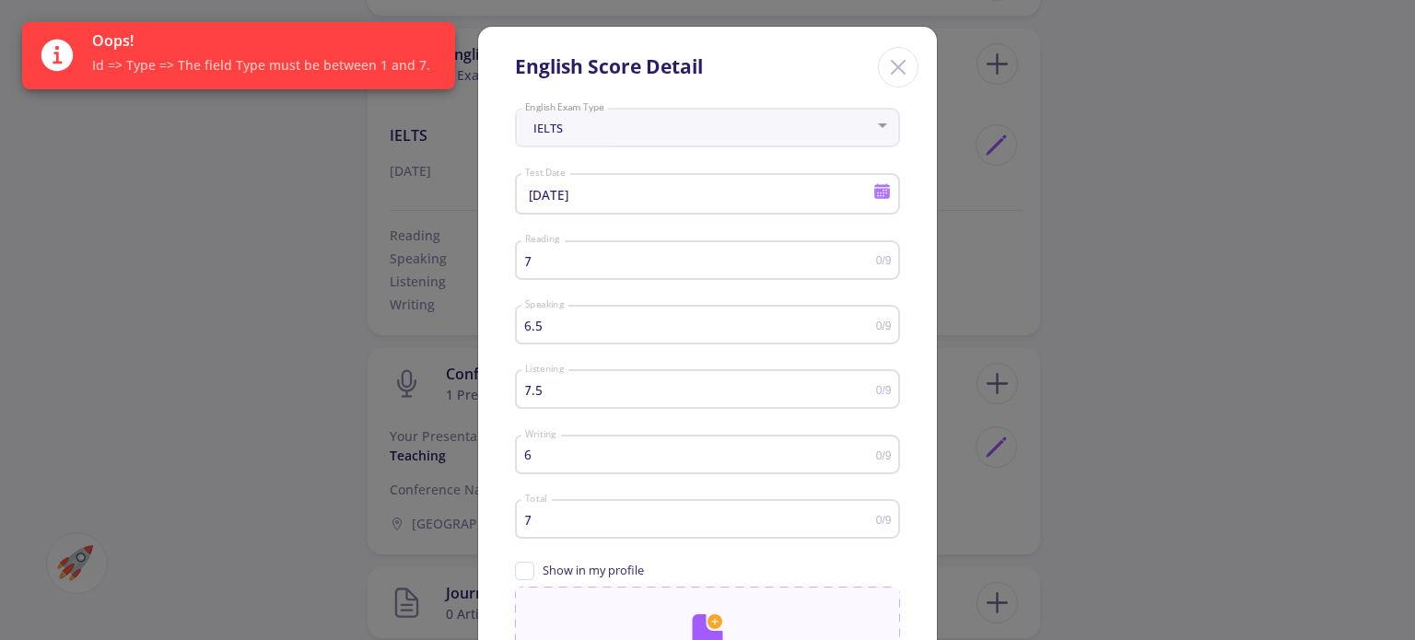
click at [560, 384] on div "7.5 Listening" at bounding box center [700, 386] width 352 height 46
click at [552, 394] on input "7.5" at bounding box center [700, 390] width 352 height 14
click at [552, 392] on input "7.5" at bounding box center [700, 390] width 352 height 14
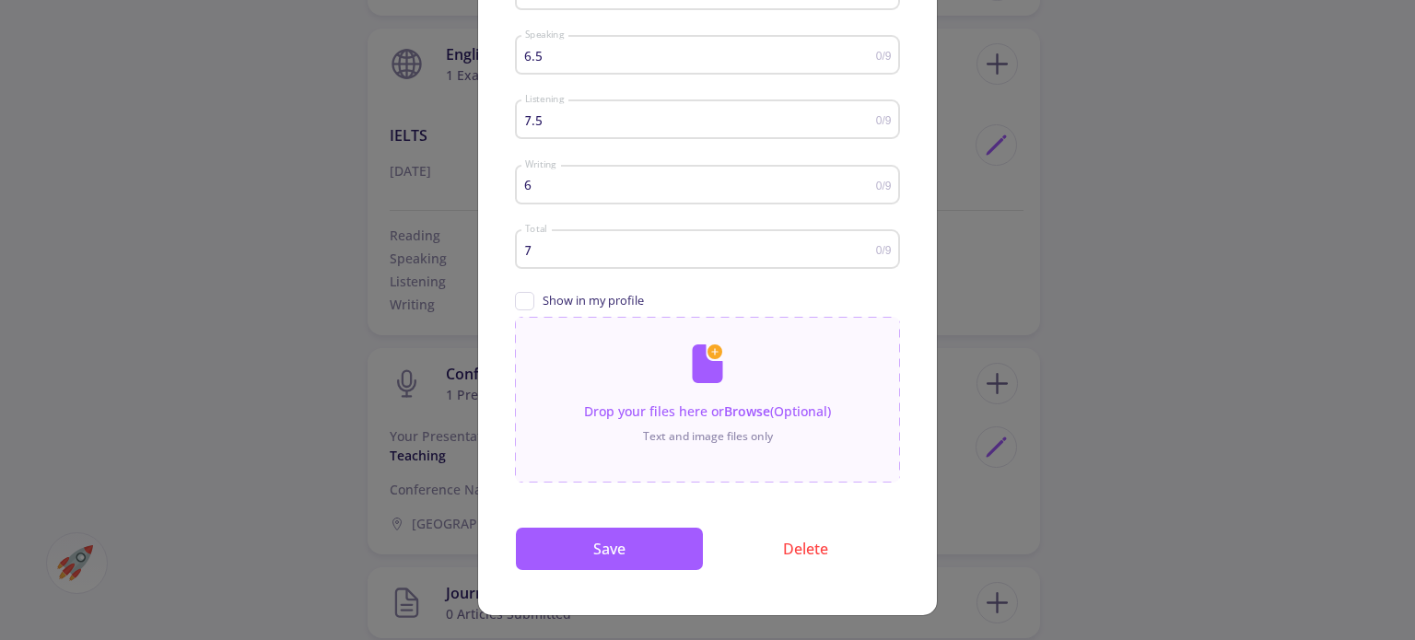
scroll to position [273, 0]
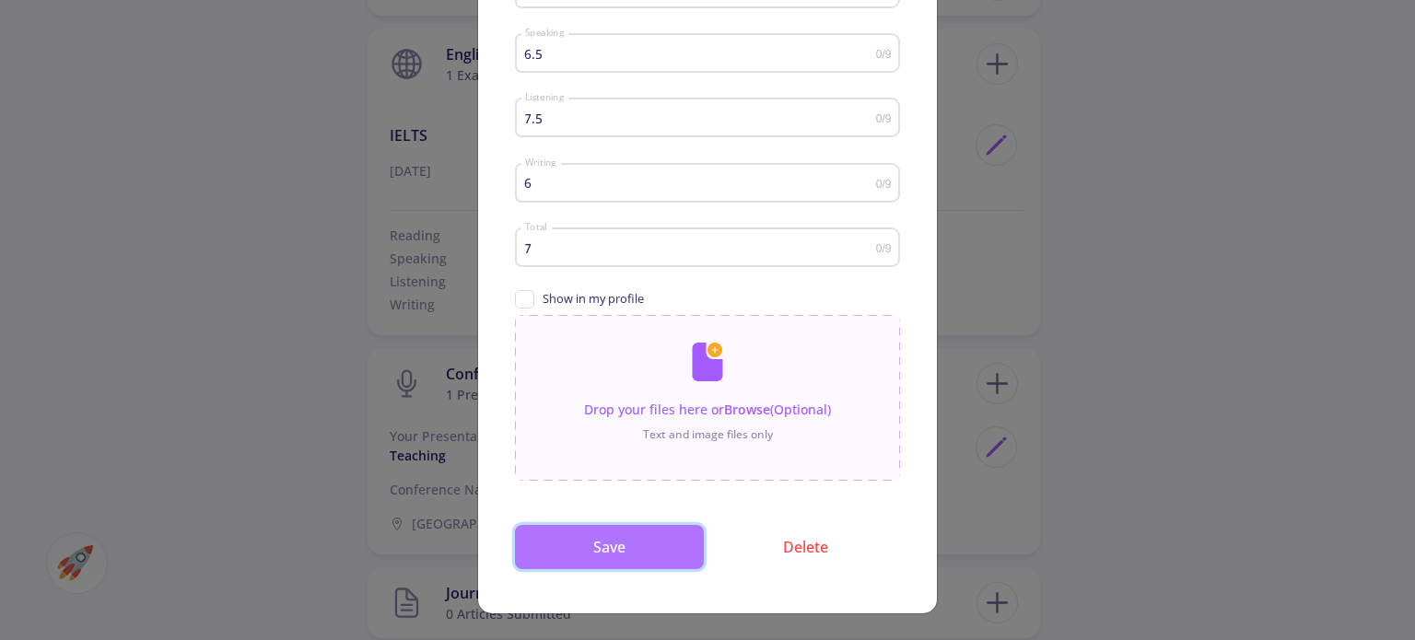
click at [630, 550] on button "Save" at bounding box center [609, 547] width 189 height 44
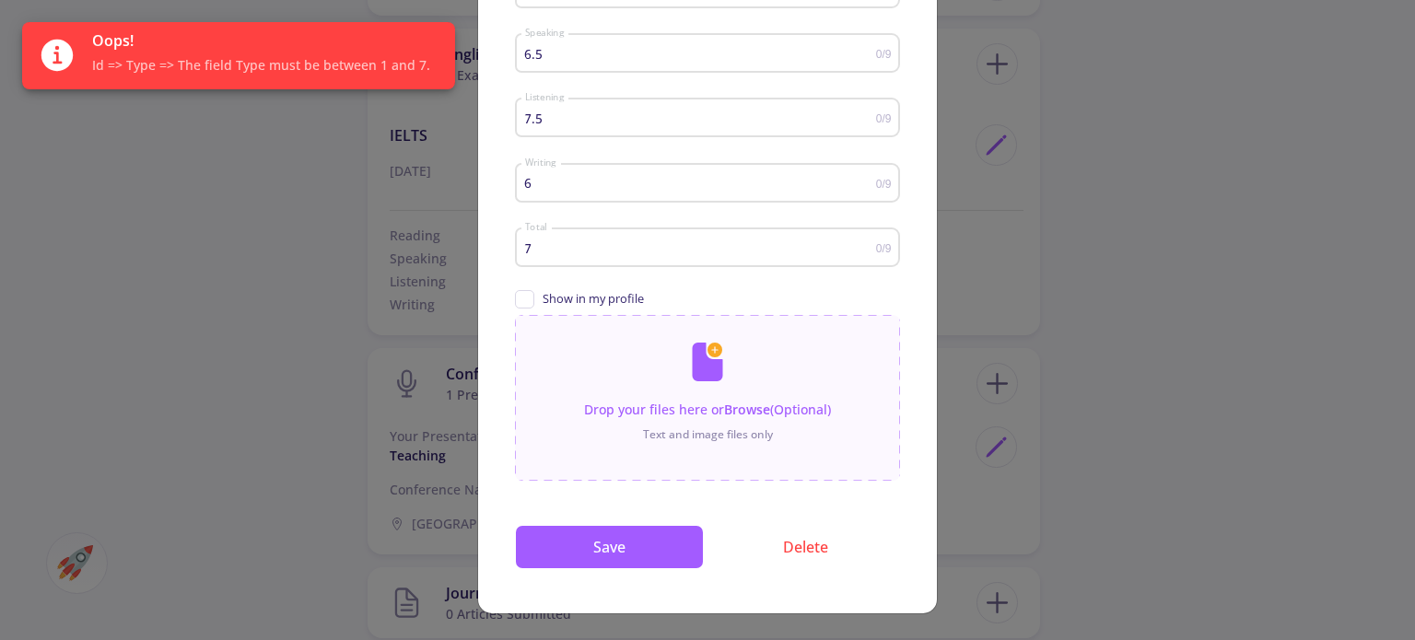
click at [623, 194] on div "6 Writing" at bounding box center [700, 180] width 352 height 46
click at [632, 180] on input "6" at bounding box center [700, 184] width 352 height 14
click at [633, 182] on input "6" at bounding box center [700, 184] width 352 height 14
drag, startPoint x: 633, startPoint y: 182, endPoint x: 439, endPoint y: 205, distance: 195.8
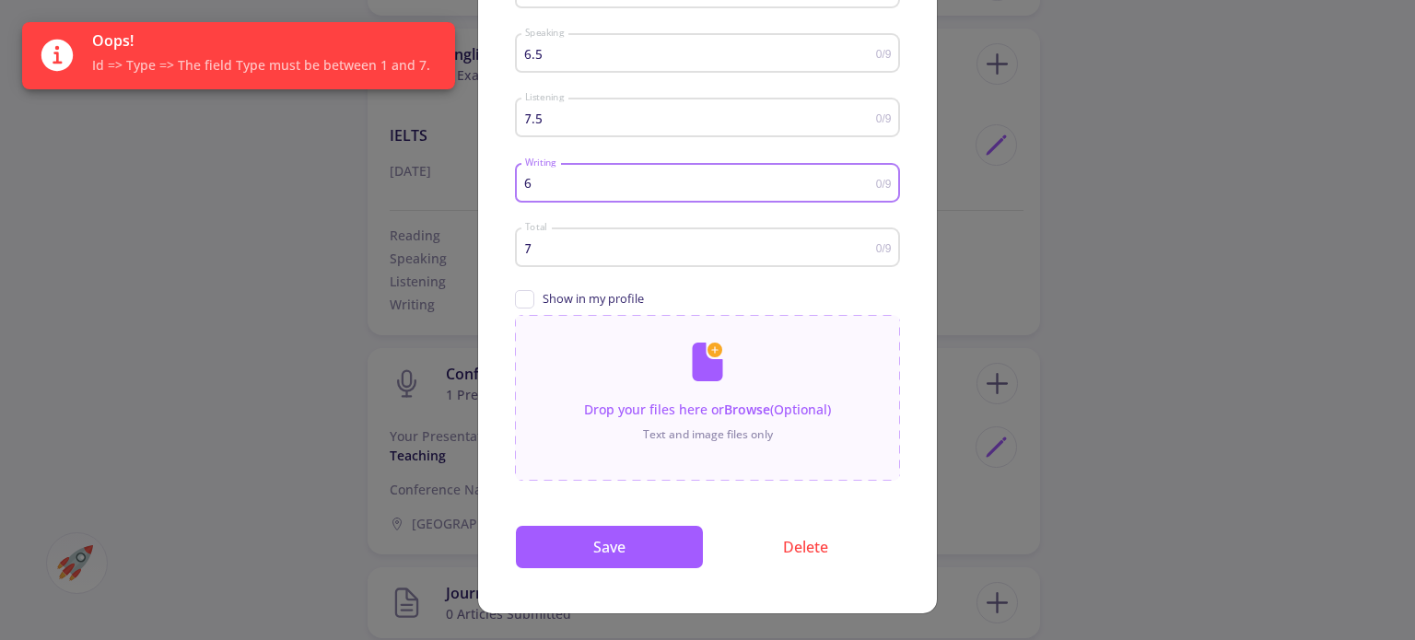
click at [439, 205] on div "English Score Detail IELTS English Exam Type 10/14/2025 Test Date 7 Reading 0/9…" at bounding box center [707, 320] width 1415 height 640
click at [559, 103] on div "7.5 Listening" at bounding box center [700, 114] width 352 height 46
click at [550, 137] on div "7.5 Listening" at bounding box center [700, 114] width 352 height 46
click at [551, 119] on input "7.5" at bounding box center [700, 119] width 352 height 14
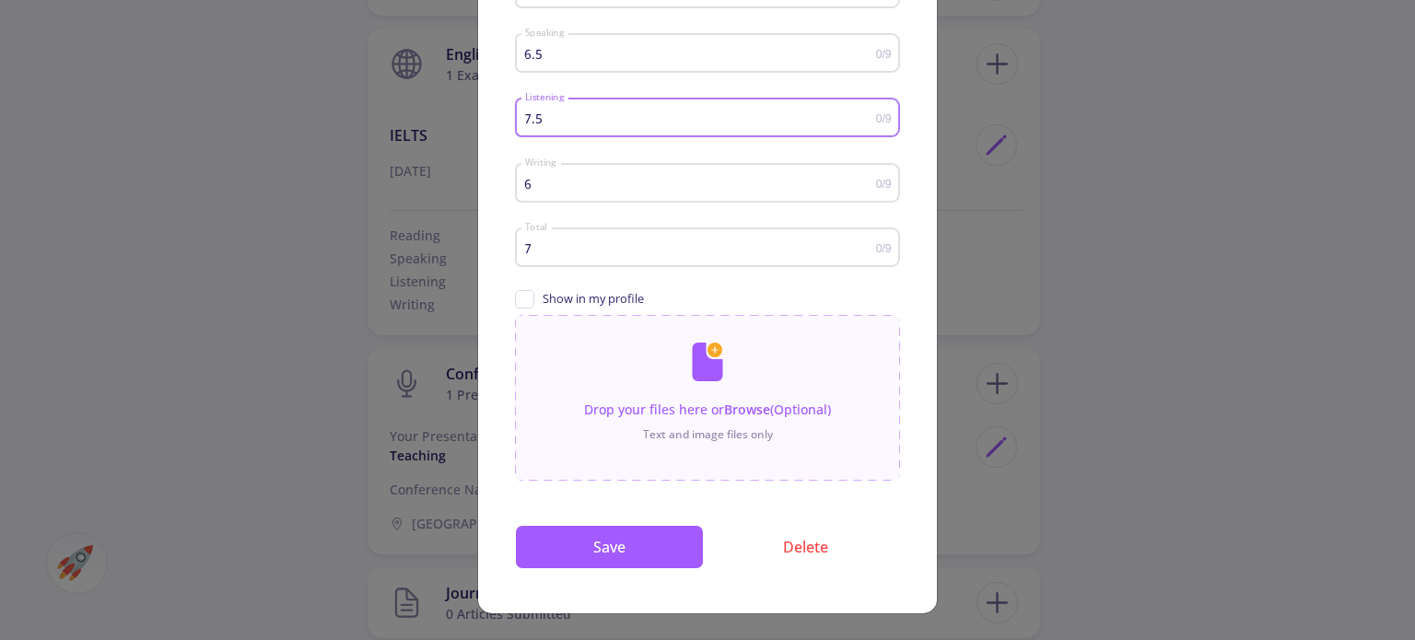
drag, startPoint x: 551, startPoint y: 119, endPoint x: 487, endPoint y: 123, distance: 63.8
click at [487, 123] on div "IELTS English Exam Type 10/14/2025 Test Date 7 Reading 0/9 6.5 Speaking 0/9 7.5…" at bounding box center [707, 222] width 459 height 784
type input "7"
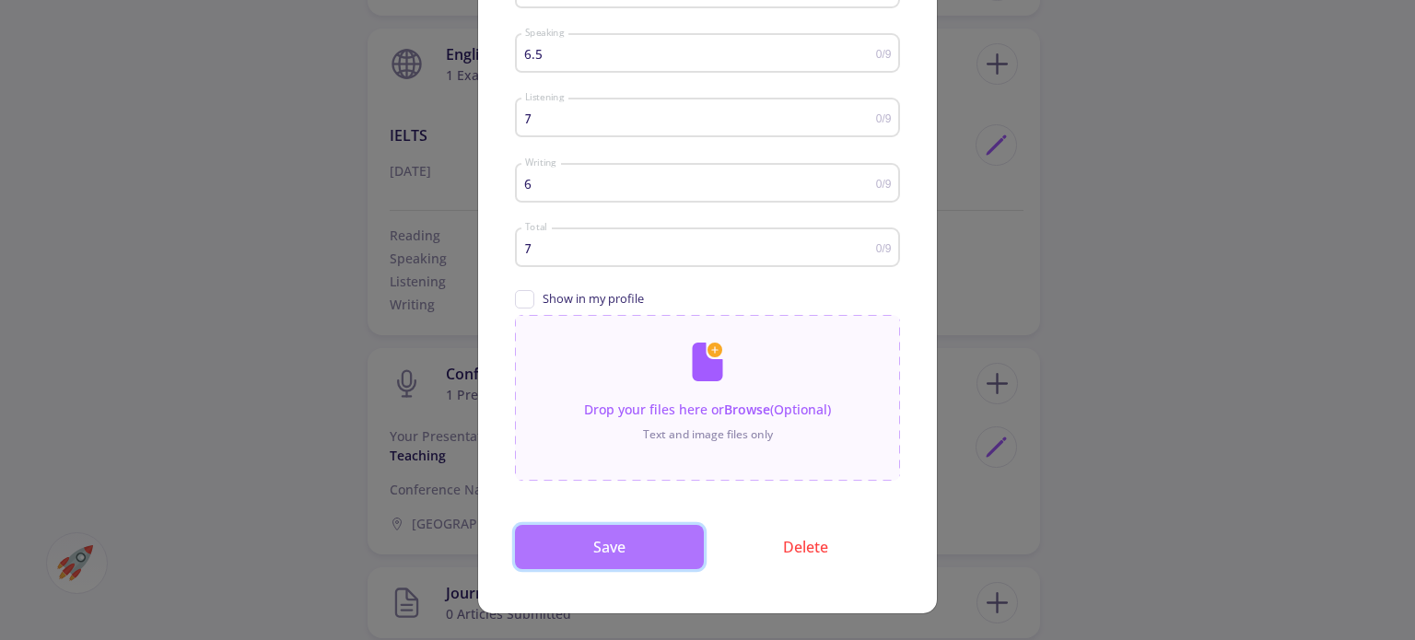
click at [575, 542] on button "Save" at bounding box center [609, 547] width 189 height 44
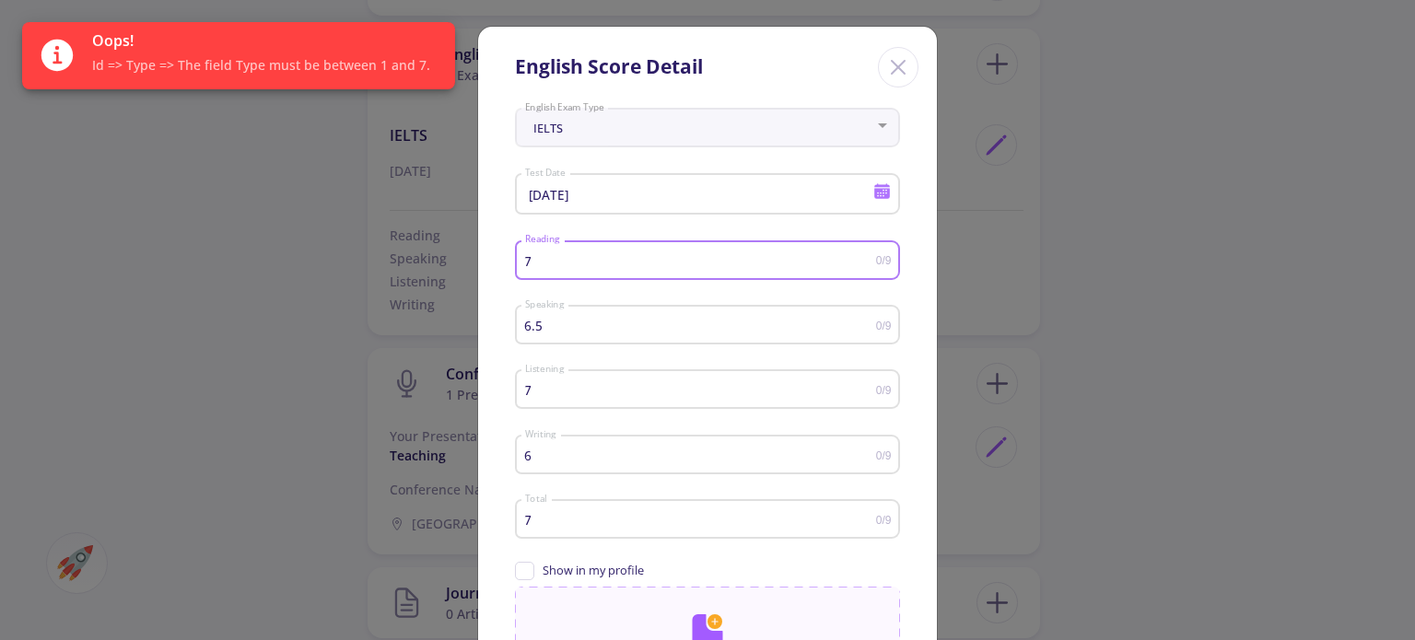
click at [632, 255] on input "7" at bounding box center [700, 261] width 352 height 14
drag, startPoint x: 632, startPoint y: 255, endPoint x: 456, endPoint y: 276, distance: 177.2
click at [456, 276] on div "English Score Detail IELTS English Exam Type 10/14/2025 Test Date 7 Reading 0/9…" at bounding box center [707, 320] width 1415 height 640
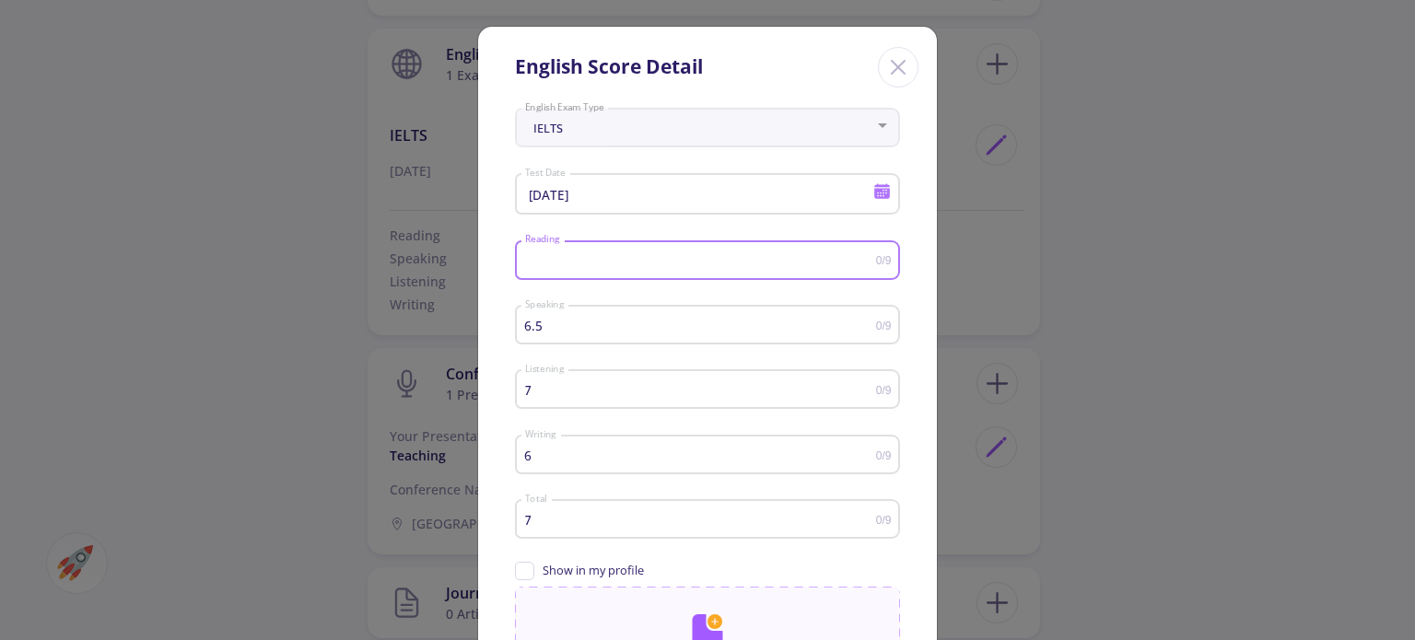
type input "7"
drag, startPoint x: 582, startPoint y: 324, endPoint x: 411, endPoint y: 342, distance: 172.3
click at [411, 342] on div "English Score Detail IELTS English Exam Type 10/14/2025 Test Date 7 Reading 0/9…" at bounding box center [707, 320] width 1415 height 640
type input "6.5"
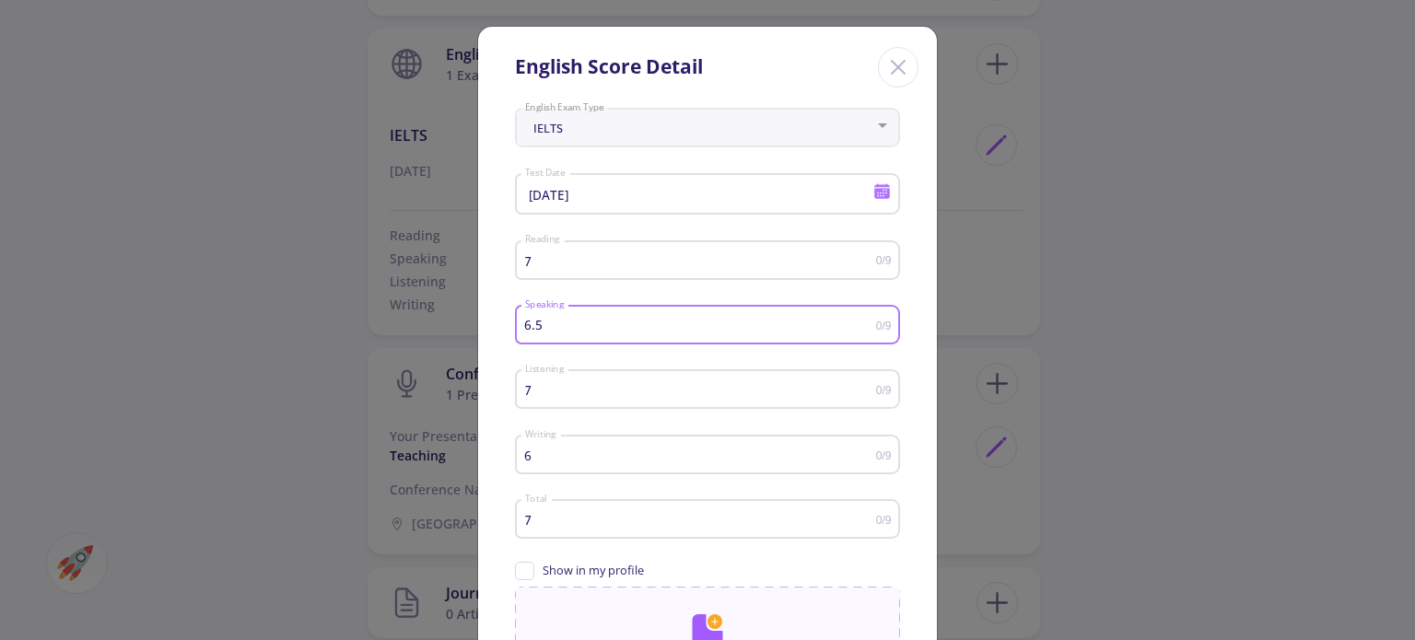
scroll to position [0, 0]
click at [554, 401] on div "7 Listening" at bounding box center [700, 386] width 352 height 46
drag, startPoint x: 561, startPoint y: 387, endPoint x: 365, endPoint y: 402, distance: 196.8
click at [365, 402] on div "English Score Detail IELTS English Exam Type 10/14/2025 Test Date 7 Reading 0/9…" at bounding box center [707, 320] width 1415 height 640
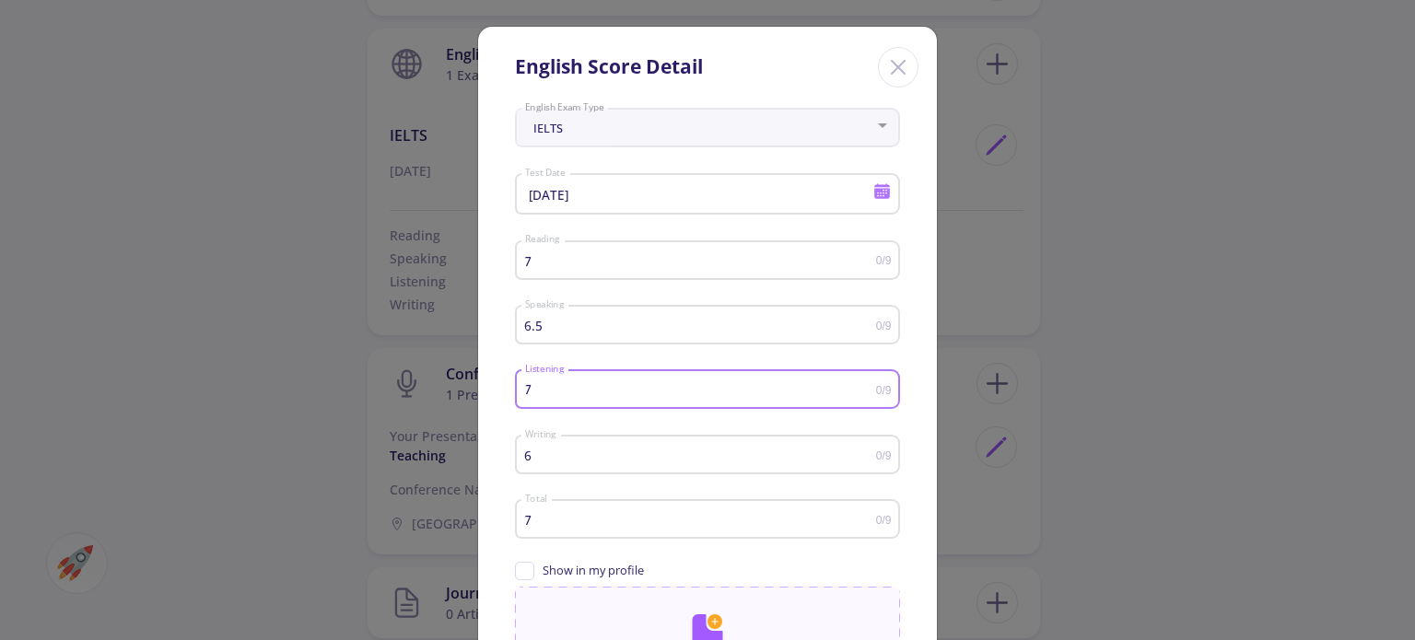
scroll to position [0, 0]
click at [539, 460] on input "6" at bounding box center [700, 456] width 352 height 14
click at [566, 396] on input "7" at bounding box center [700, 390] width 352 height 14
type input "7.5"
click at [551, 464] on div "6 Writing" at bounding box center [700, 452] width 352 height 46
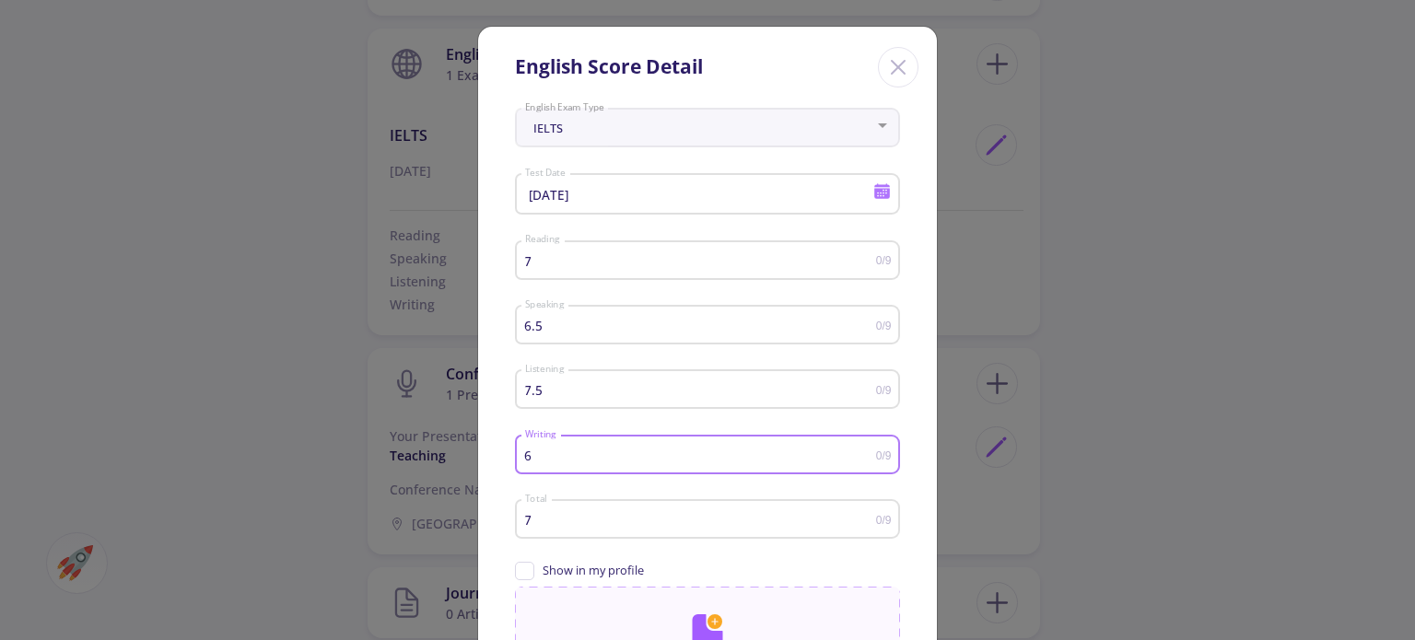
drag, startPoint x: 556, startPoint y: 456, endPoint x: 365, endPoint y: 460, distance: 190.8
click at [365, 460] on div "English Score Detail IELTS English Exam Type 10/14/2025 Test Date 7 Reading 0/9…" at bounding box center [707, 320] width 1415 height 640
drag, startPoint x: 560, startPoint y: 524, endPoint x: 431, endPoint y: 530, distance: 129.1
click at [431, 530] on div "English Score Detail IELTS English Exam Type 10/14/2025 Test Date 7 Reading 0/9…" at bounding box center [707, 320] width 1415 height 640
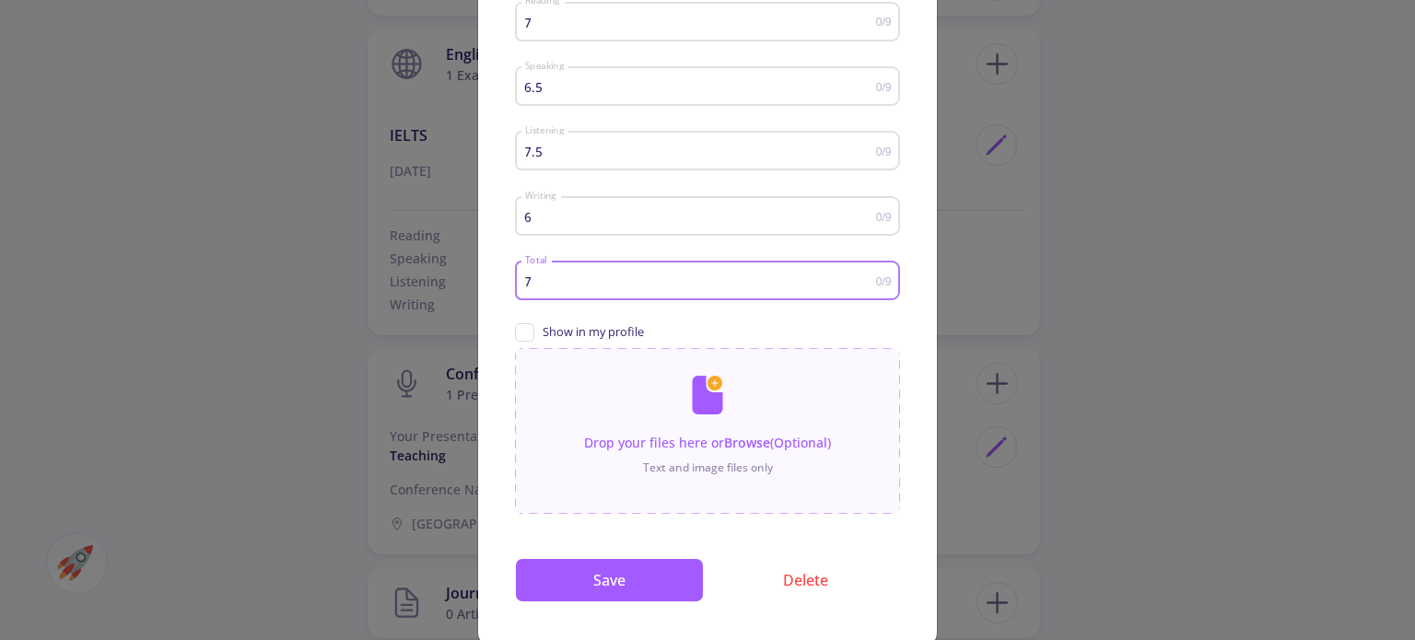
scroll to position [273, 0]
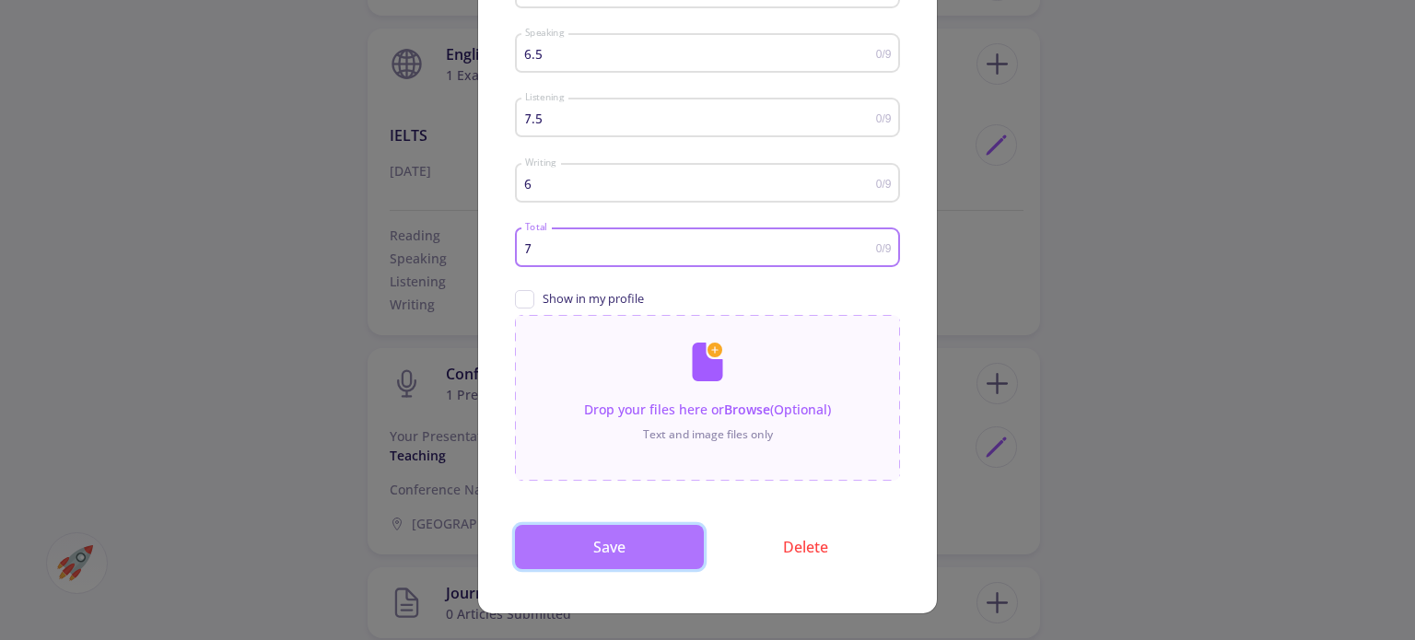
click at [649, 543] on button "Save" at bounding box center [609, 547] width 189 height 44
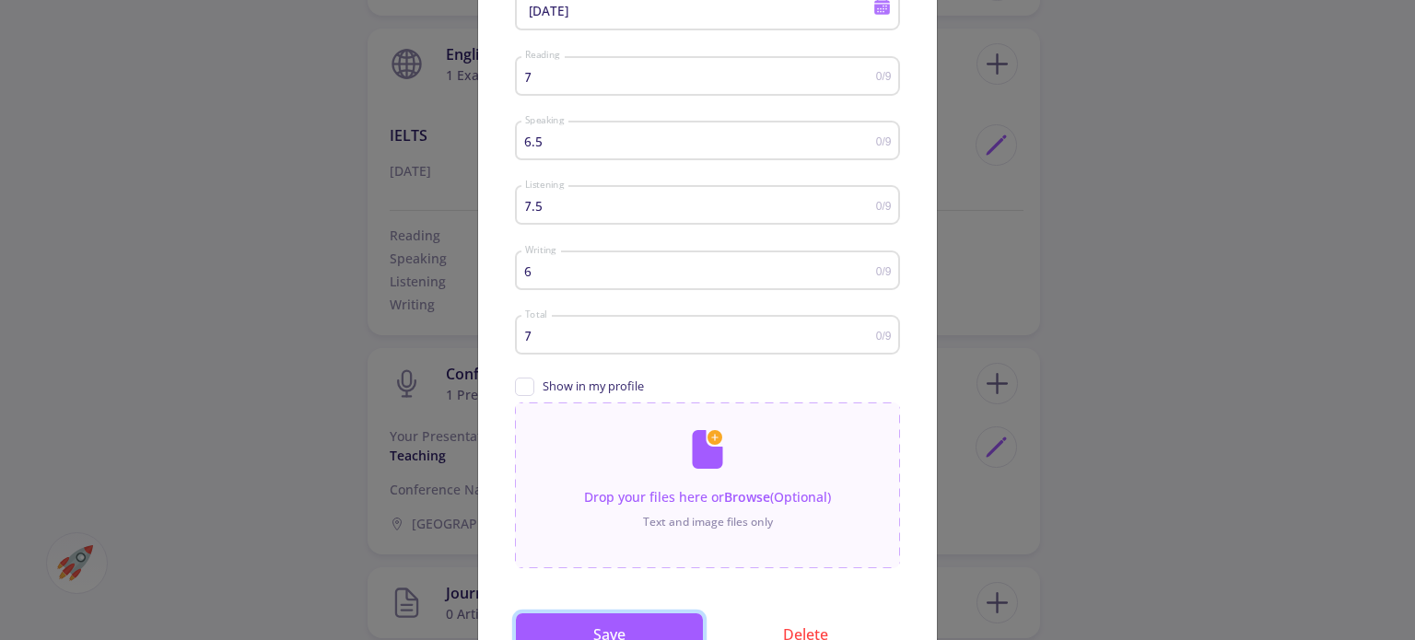
scroll to position [0, 0]
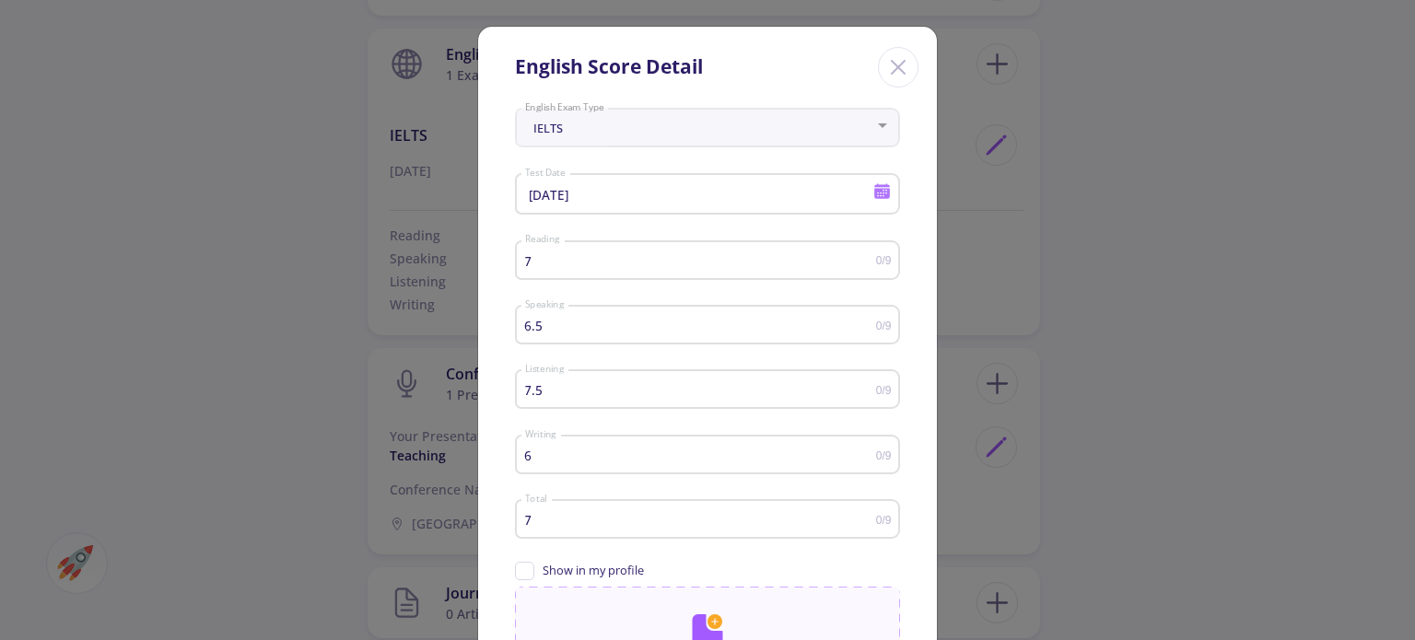
click at [875, 198] on icon at bounding box center [883, 193] width 16 height 10
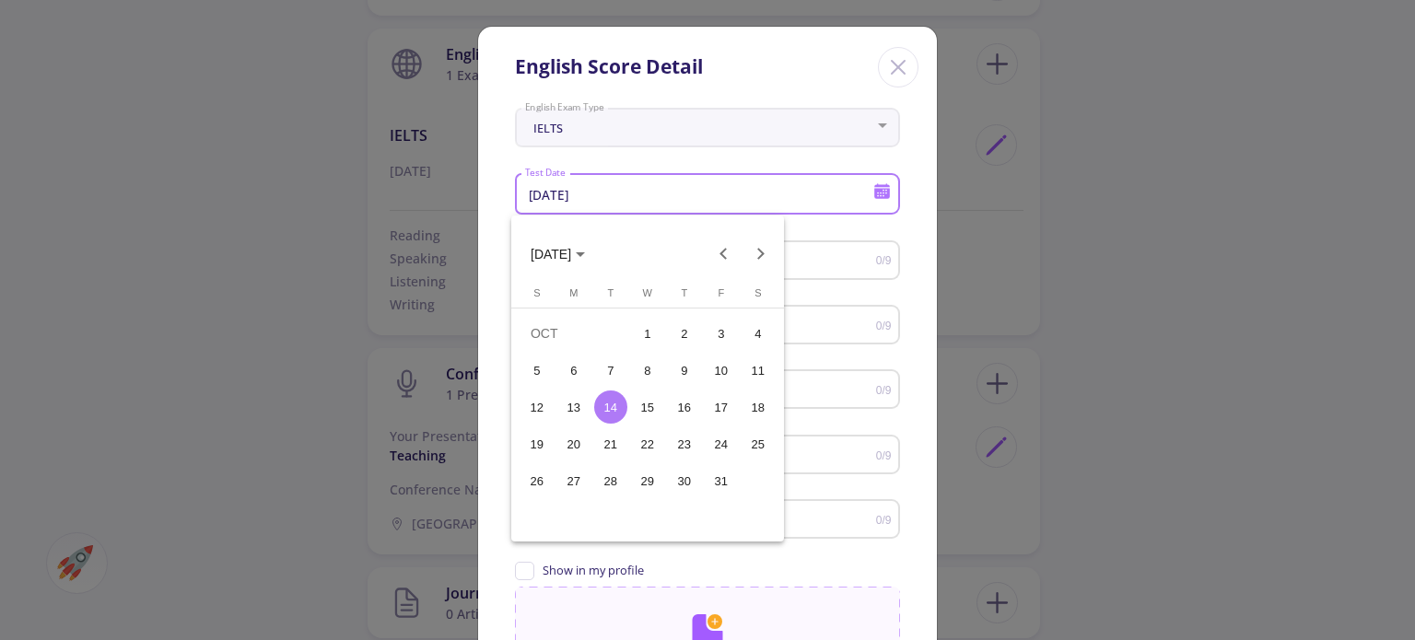
click at [719, 417] on div "17" at bounding box center [721, 407] width 33 height 33
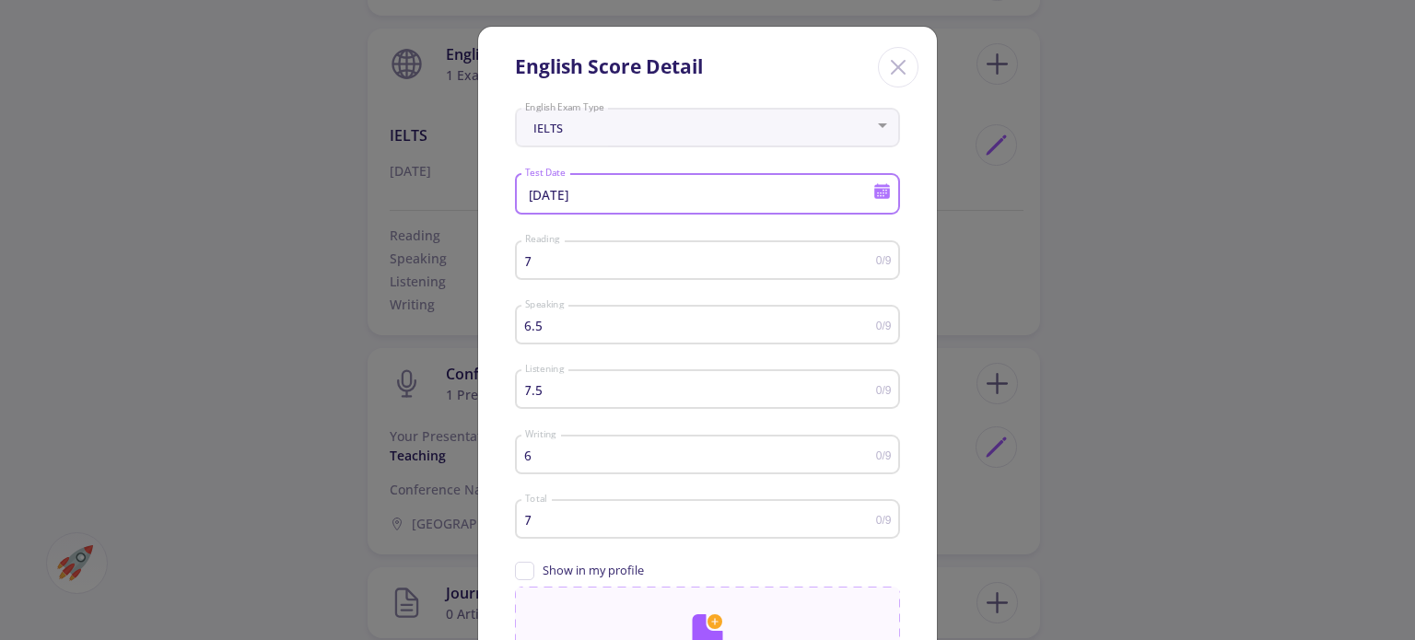
type input "10/17/2025"
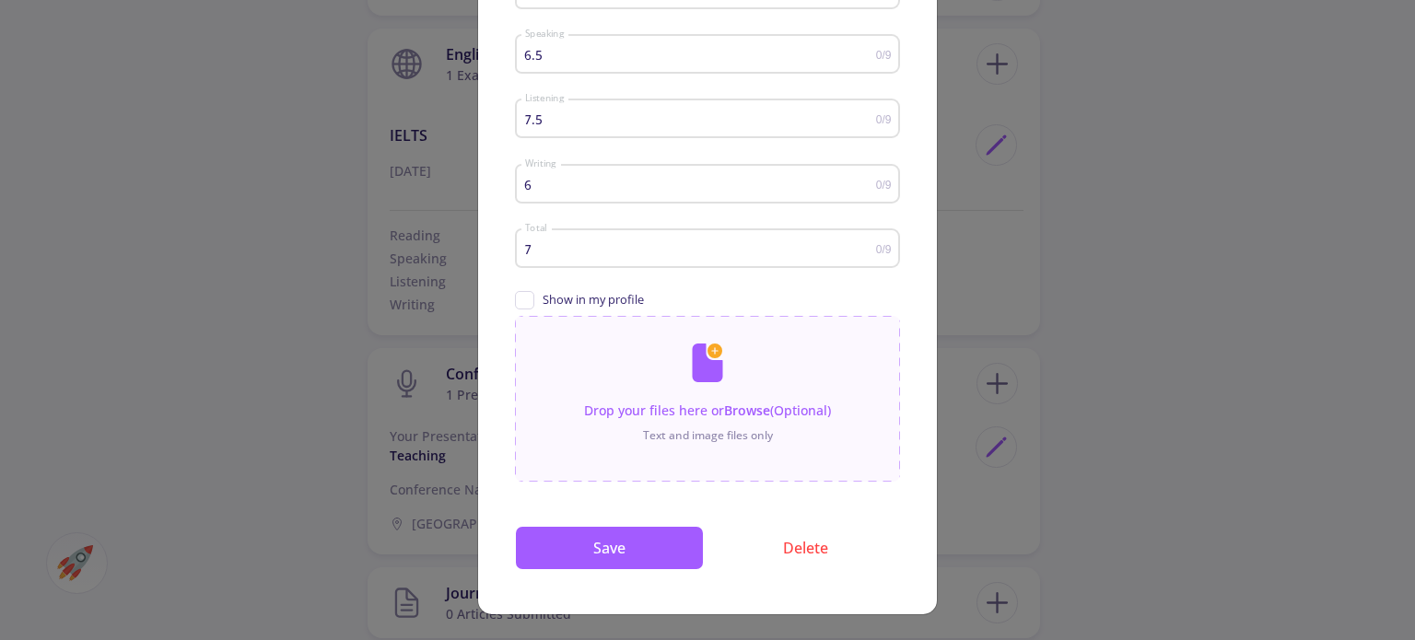
scroll to position [273, 0]
click at [639, 541] on button "Save" at bounding box center [609, 547] width 189 height 44
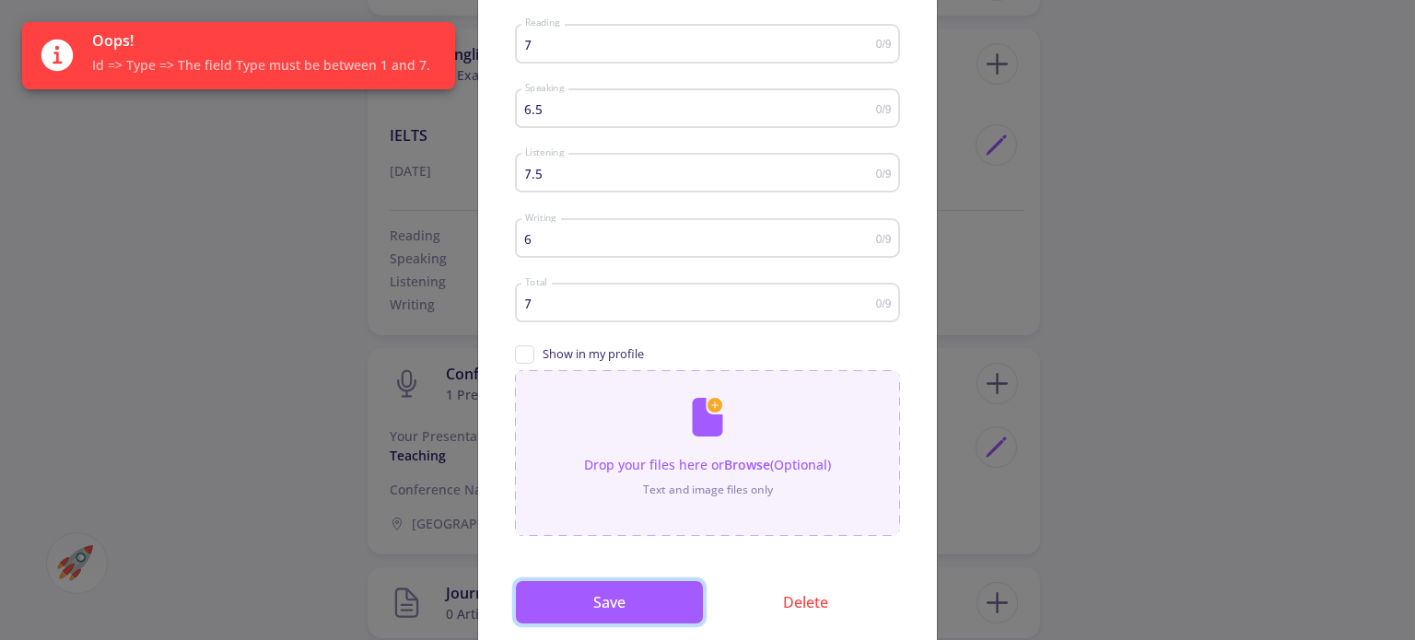
scroll to position [0, 0]
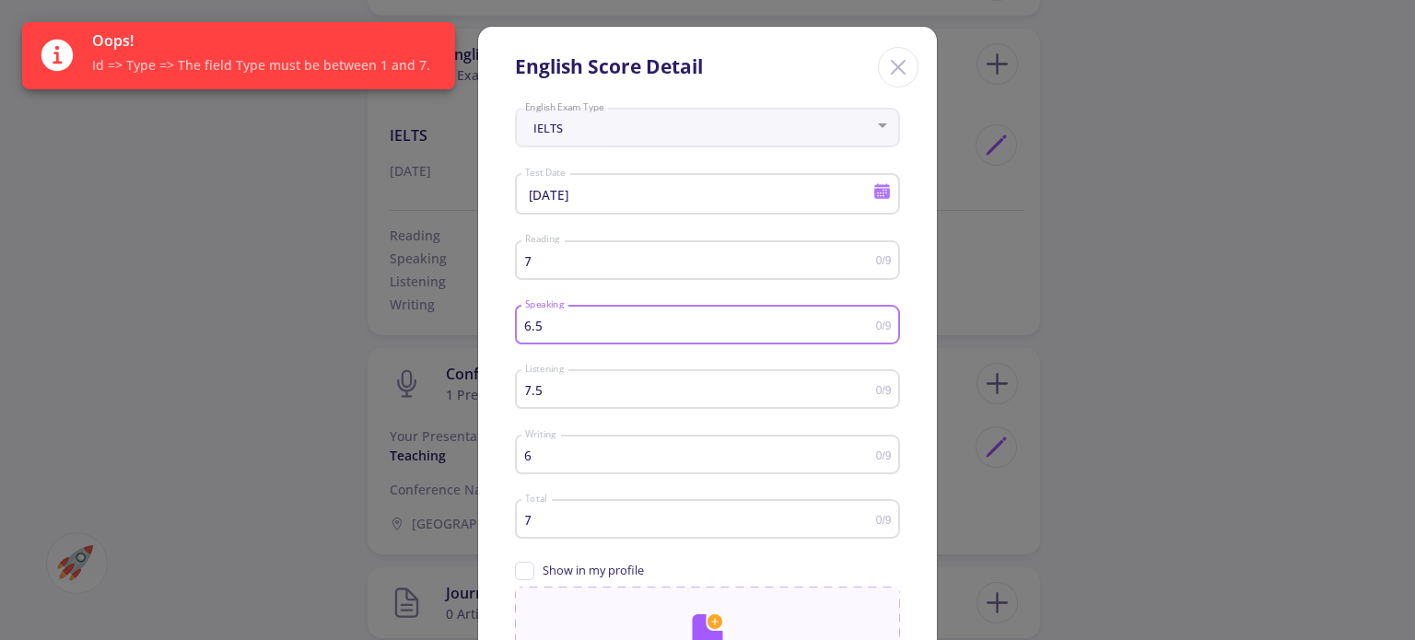
click at [564, 323] on input "6.5" at bounding box center [700, 326] width 352 height 14
drag, startPoint x: 564, startPoint y: 324, endPoint x: 444, endPoint y: 333, distance: 120.1
click at [444, 333] on div "English Score Detail IELTS English Exam Type 10/17/2025 Test Date 7 Reading 0/9…" at bounding box center [707, 320] width 1415 height 640
click at [543, 258] on input "7" at bounding box center [700, 261] width 352 height 14
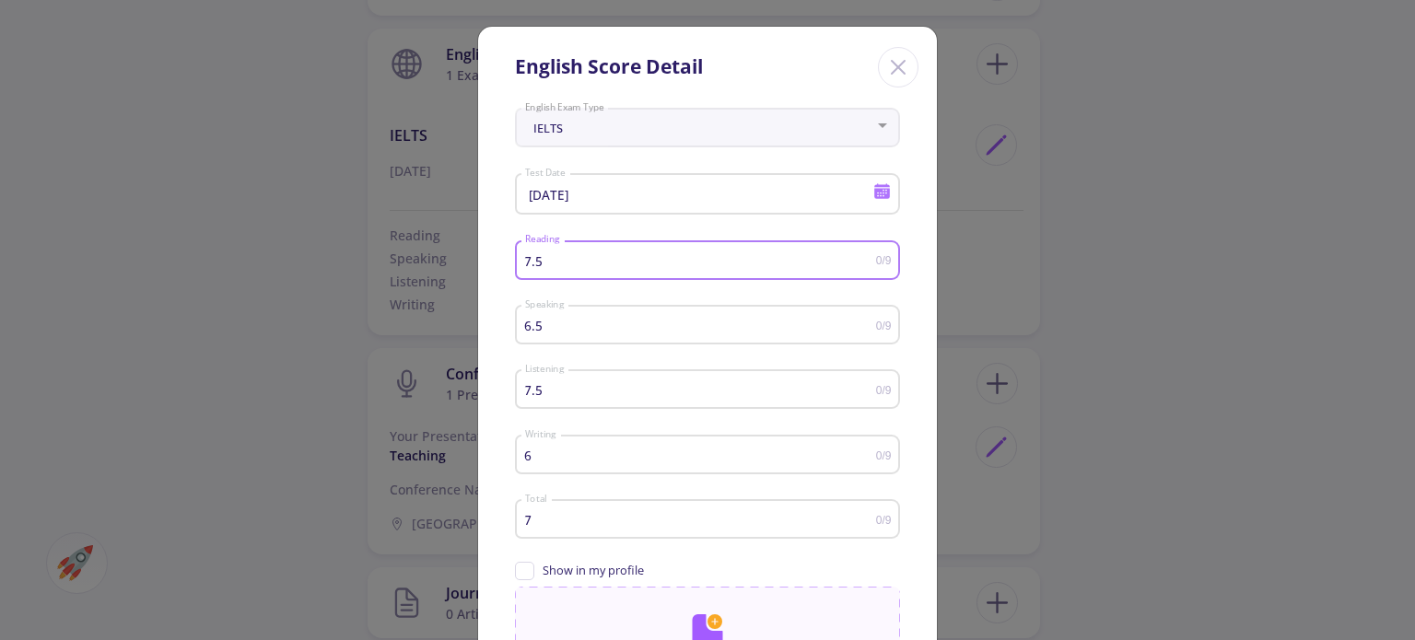
type input "7.5"
drag, startPoint x: 686, startPoint y: 386, endPoint x: 522, endPoint y: 407, distance: 165.4
click at [524, 407] on div "7.5 Listening" at bounding box center [700, 386] width 352 height 46
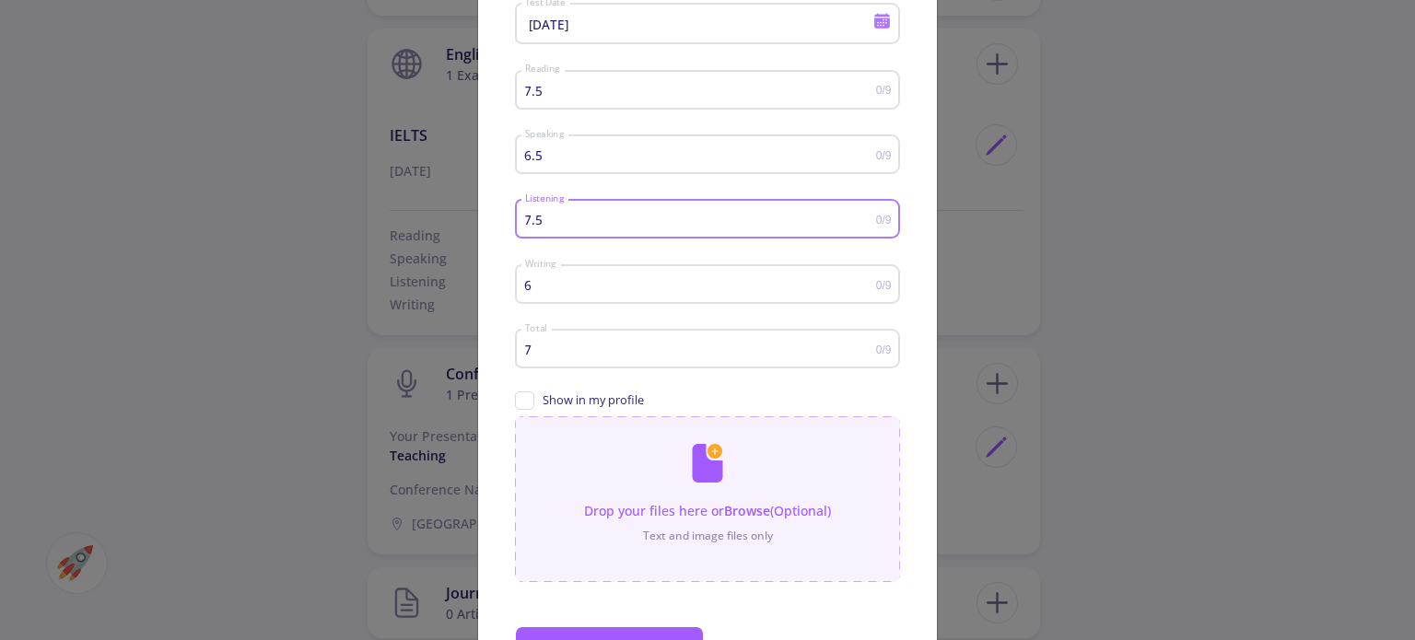
scroll to position [184, 0]
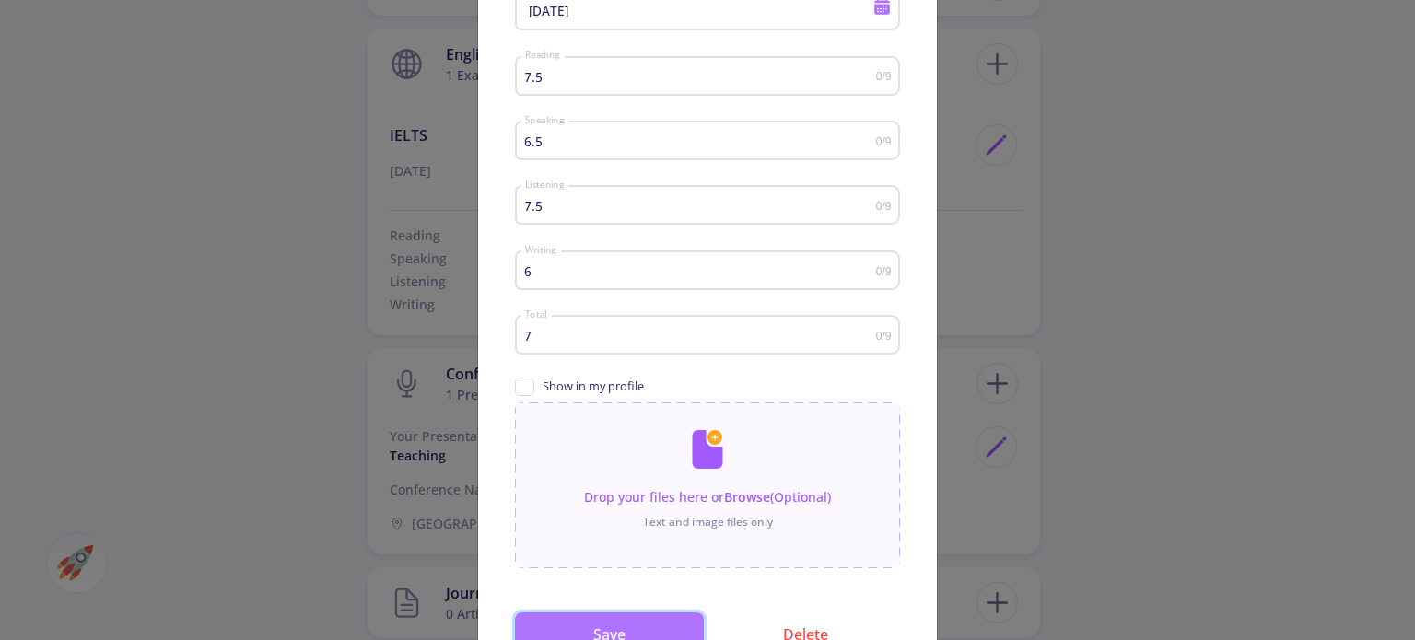
click at [571, 630] on button "Save" at bounding box center [609, 635] width 189 height 44
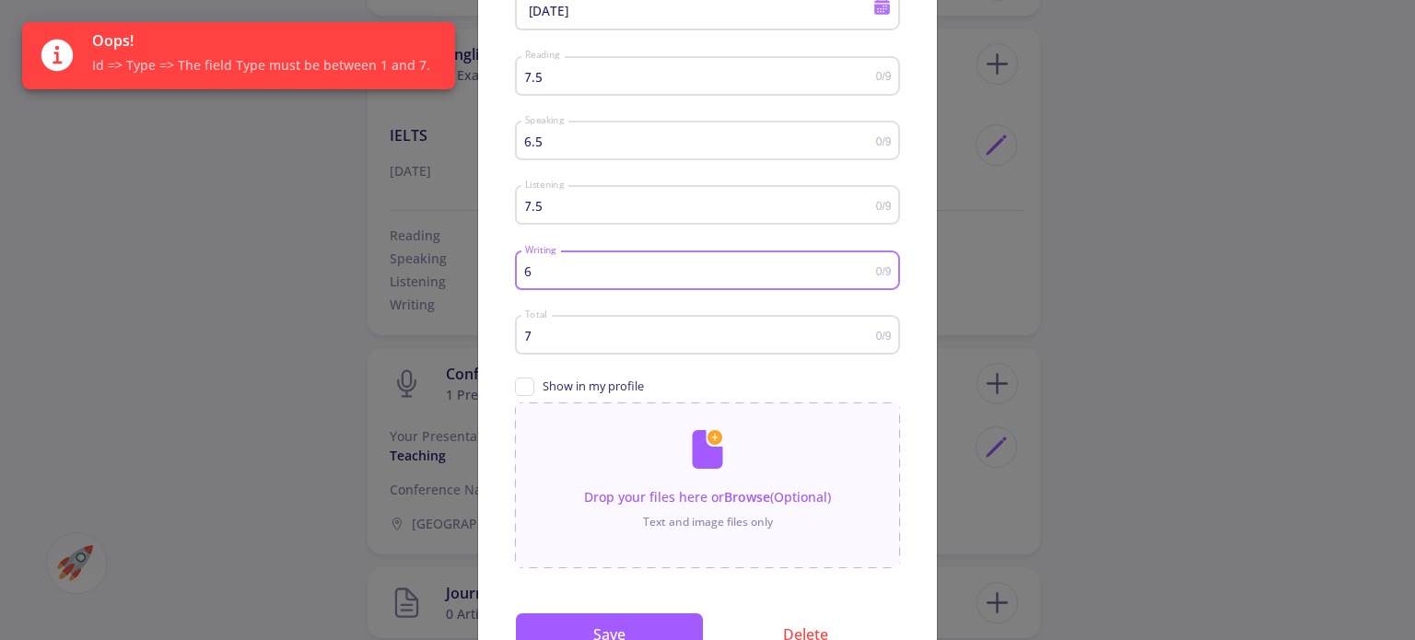
drag, startPoint x: 593, startPoint y: 279, endPoint x: 433, endPoint y: 287, distance: 160.5
click at [433, 287] on div "English Score Detail IELTS English Exam Type 10/17/2025 Test Date 7.5 Reading 0…" at bounding box center [707, 320] width 1415 height 640
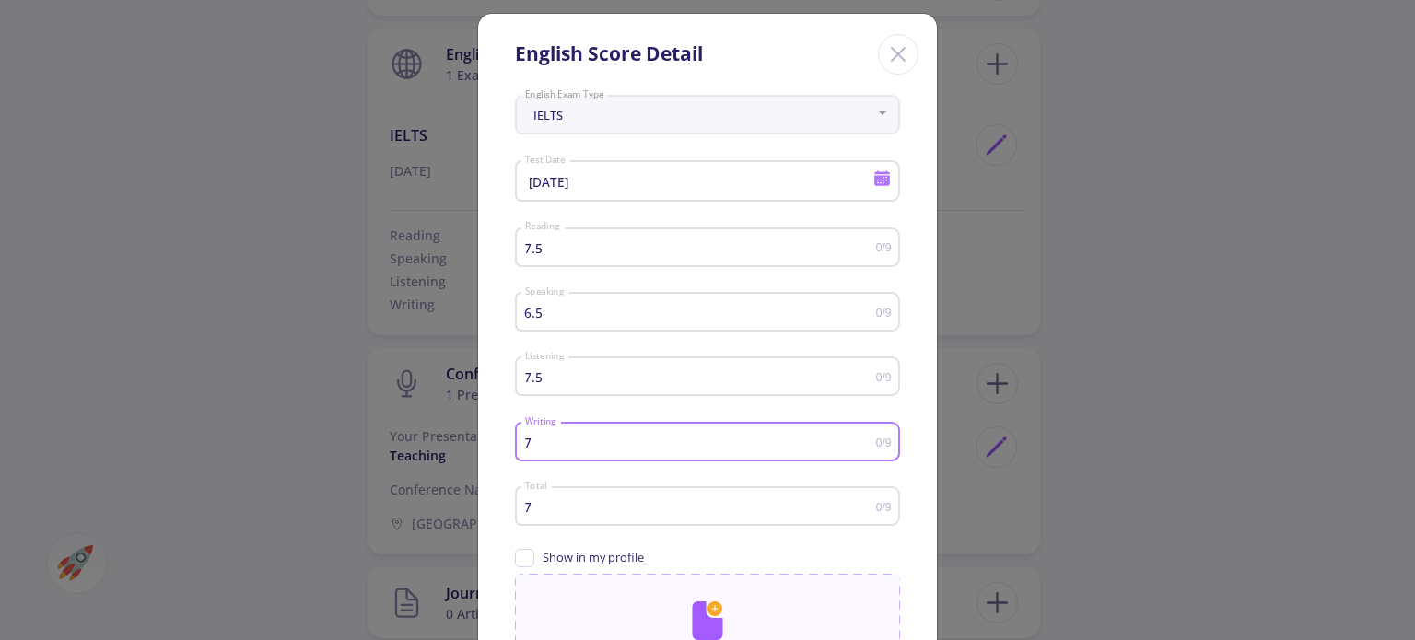
scroll to position [0, 0]
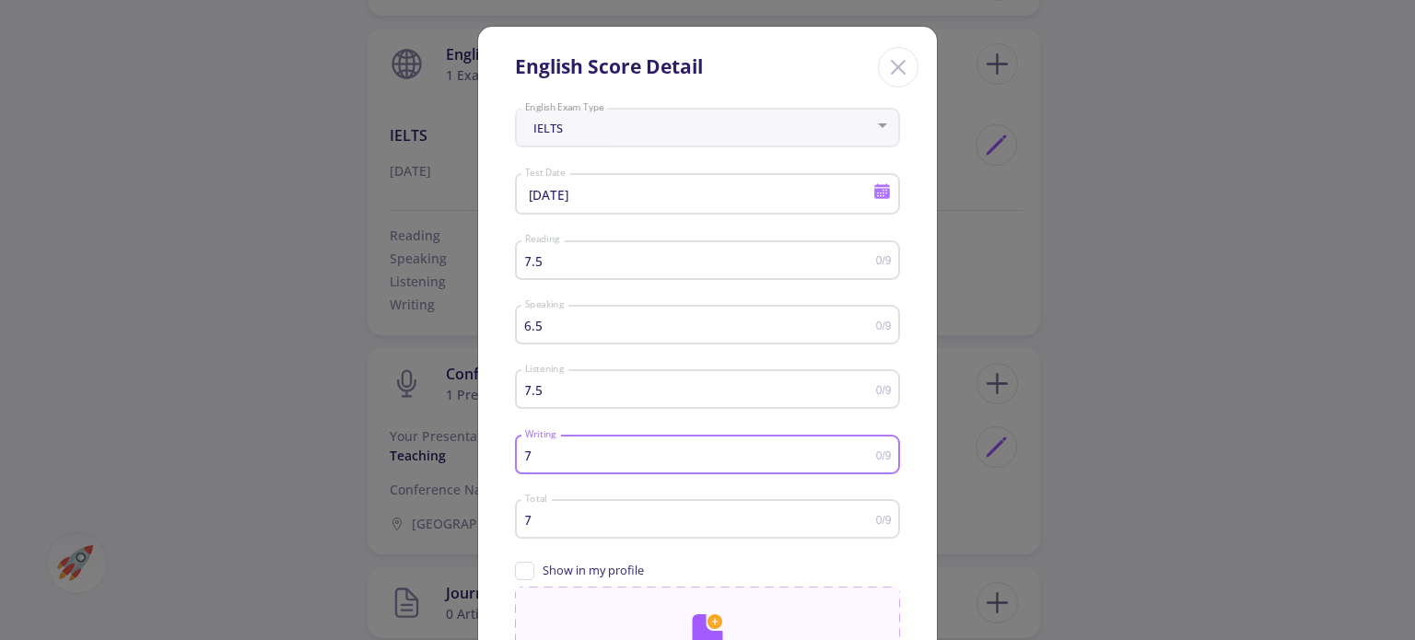
type input "7"
click at [899, 69] on icon "Close" at bounding box center [898, 67] width 29 height 29
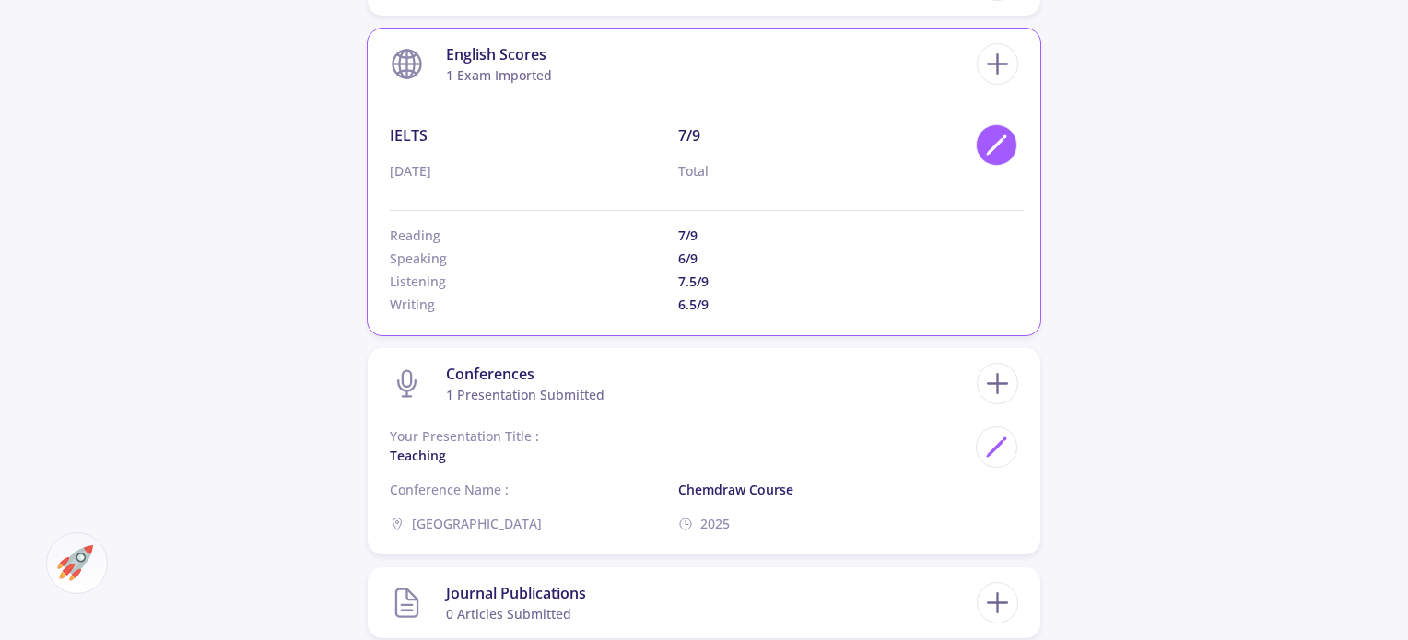
click at [1006, 135] on icon at bounding box center [996, 145] width 25 height 25
type input "10/14/2025"
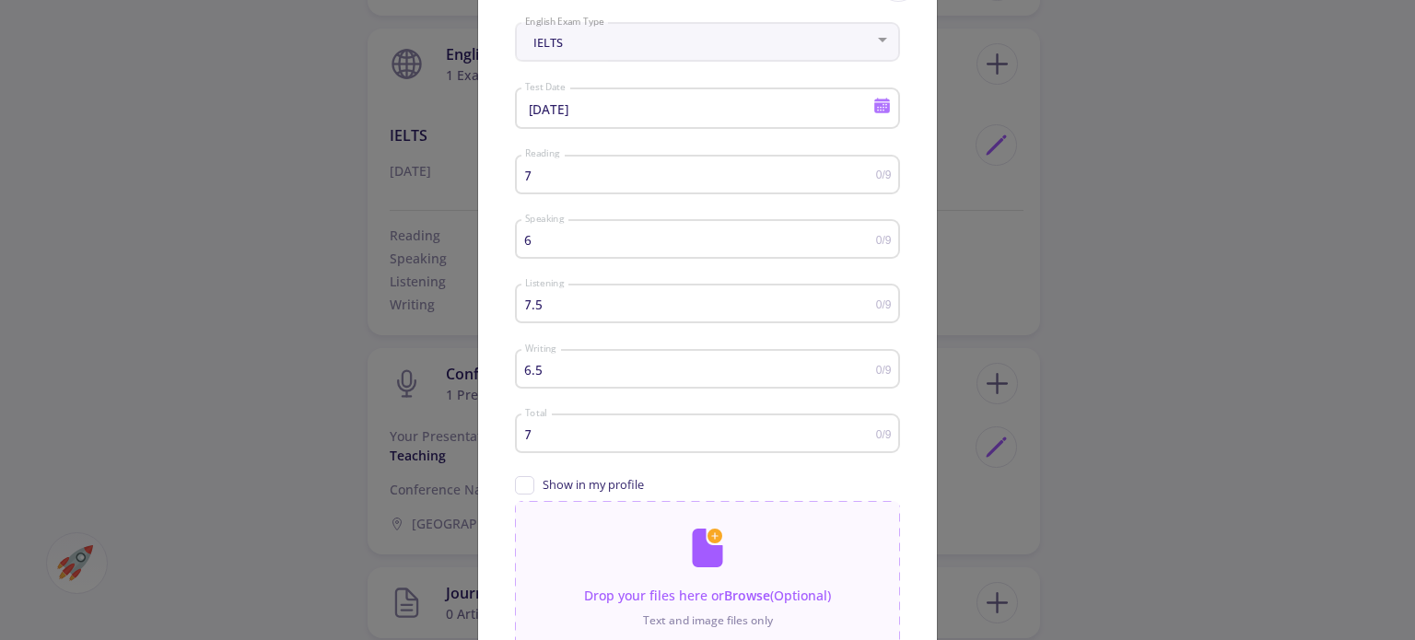
scroll to position [92, 0]
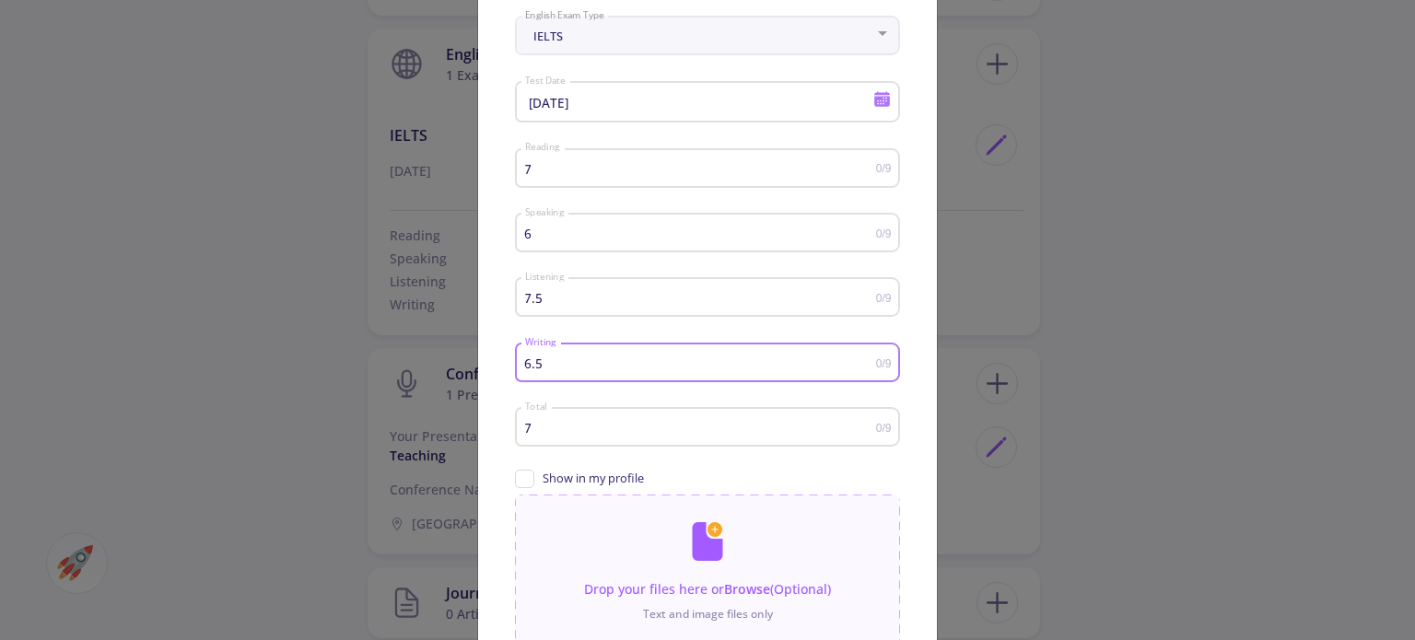
drag, startPoint x: 576, startPoint y: 368, endPoint x: 365, endPoint y: 379, distance: 211.3
click at [365, 379] on div "English Score Detail IELTS English Exam Type 10/14/2025 Test Date 7 Reading 0/9…" at bounding box center [707, 320] width 1415 height 640
type input "6"
click at [588, 227] on div "6 Speaking" at bounding box center [700, 229] width 352 height 46
click at [543, 370] on input "6" at bounding box center [700, 364] width 352 height 14
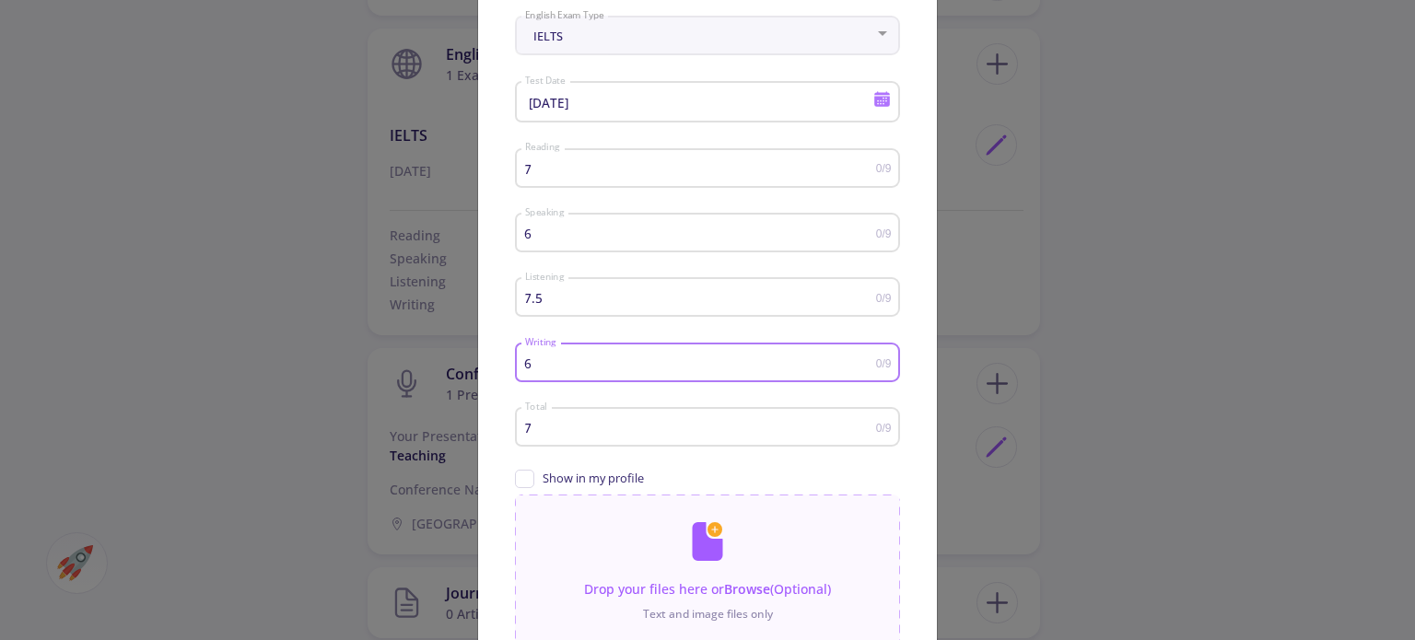
scroll to position [1, 0]
drag, startPoint x: 543, startPoint y: 369, endPoint x: 417, endPoint y: 382, distance: 127.0
click at [417, 382] on div "English Score Detail IELTS English Exam Type 10/14/2025 Test Date 7 Reading 0/9…" at bounding box center [707, 320] width 1415 height 640
click at [601, 235] on input "6" at bounding box center [700, 234] width 352 height 14
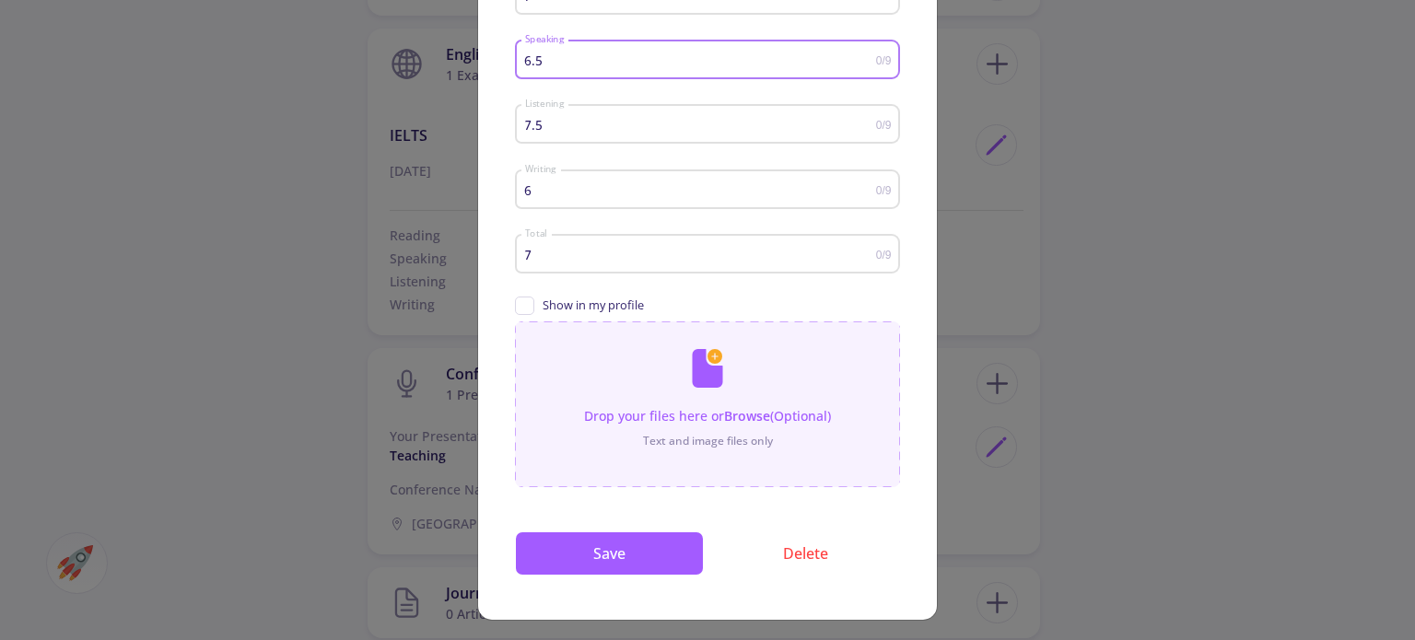
scroll to position [273, 0]
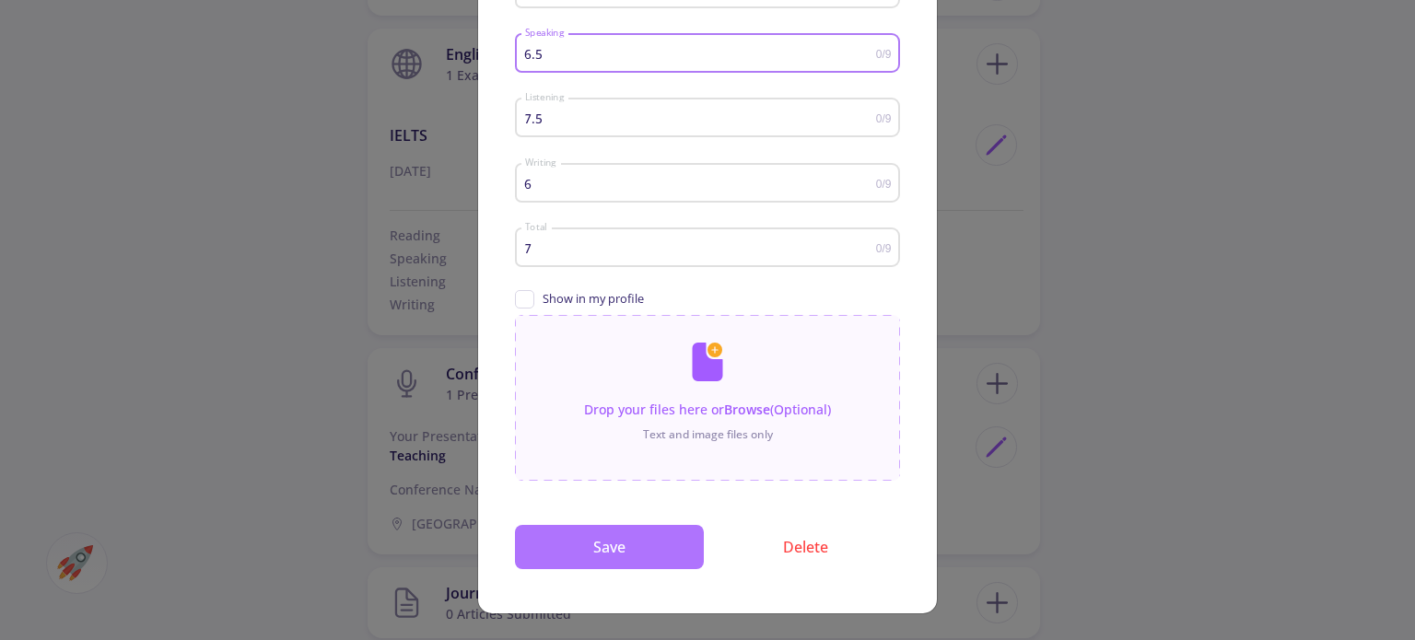
type input "6.5"
click at [622, 534] on button "Save" at bounding box center [609, 547] width 189 height 44
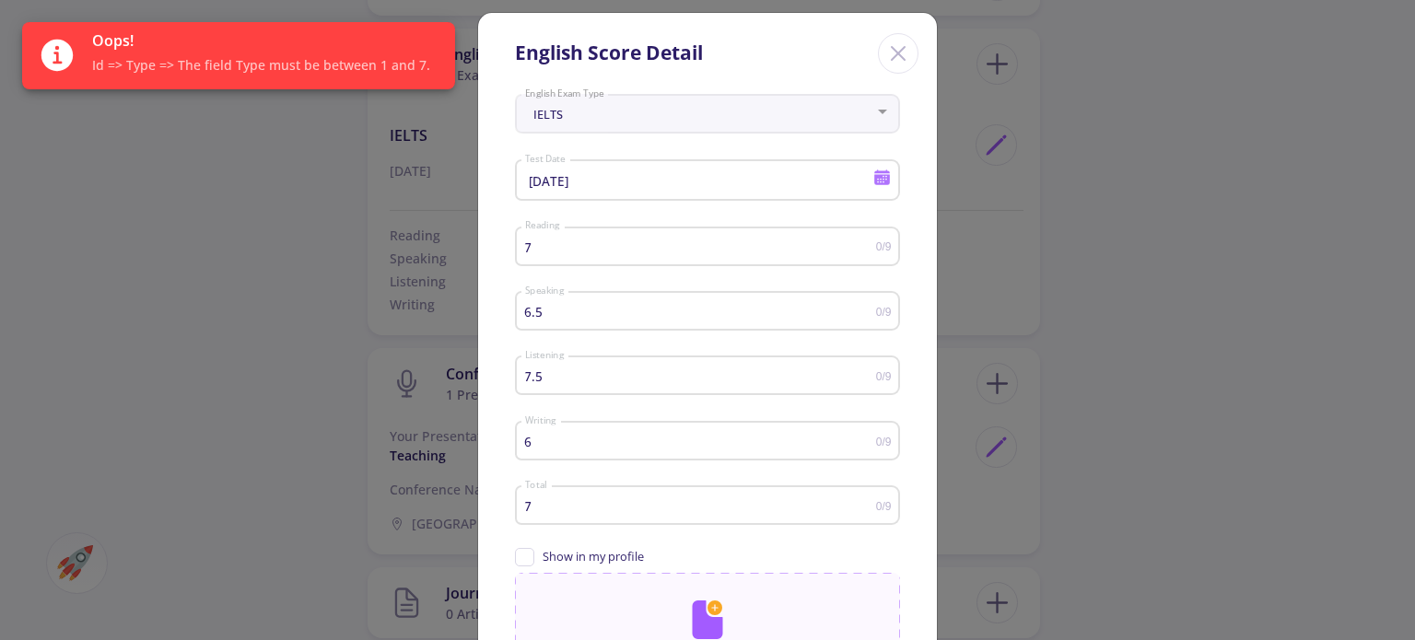
scroll to position [0, 0]
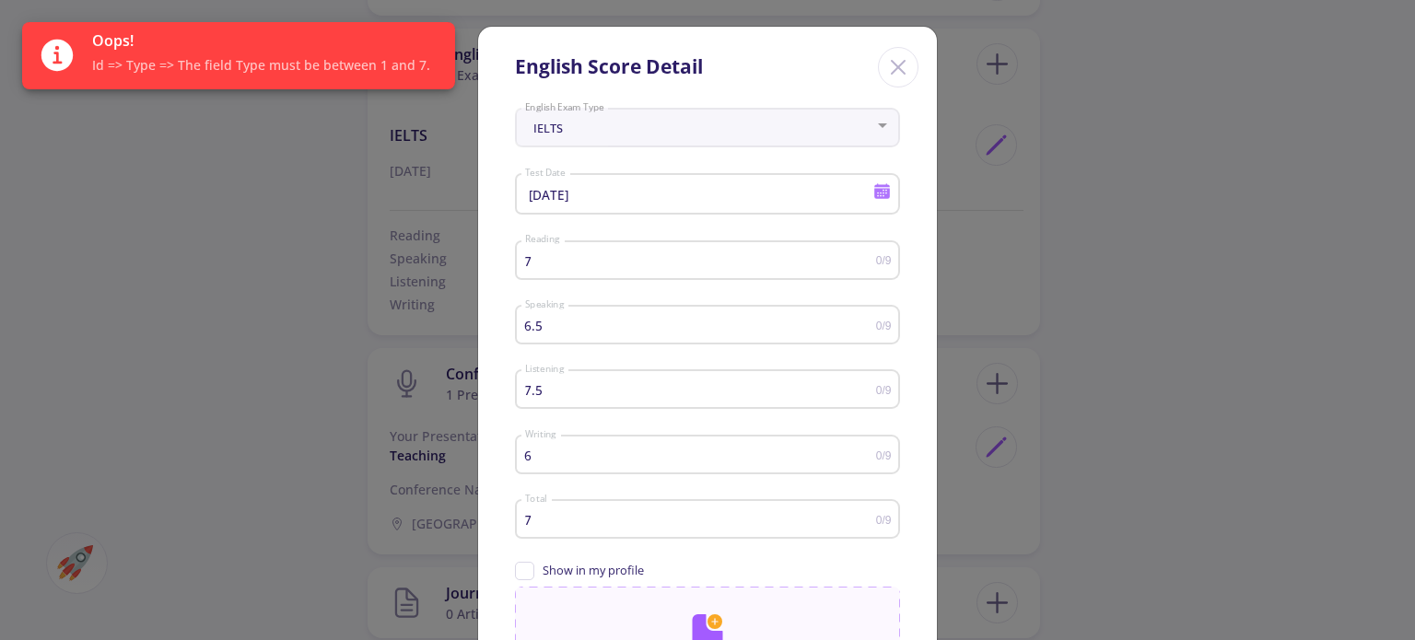
click at [896, 60] on icon "Close" at bounding box center [898, 67] width 29 height 29
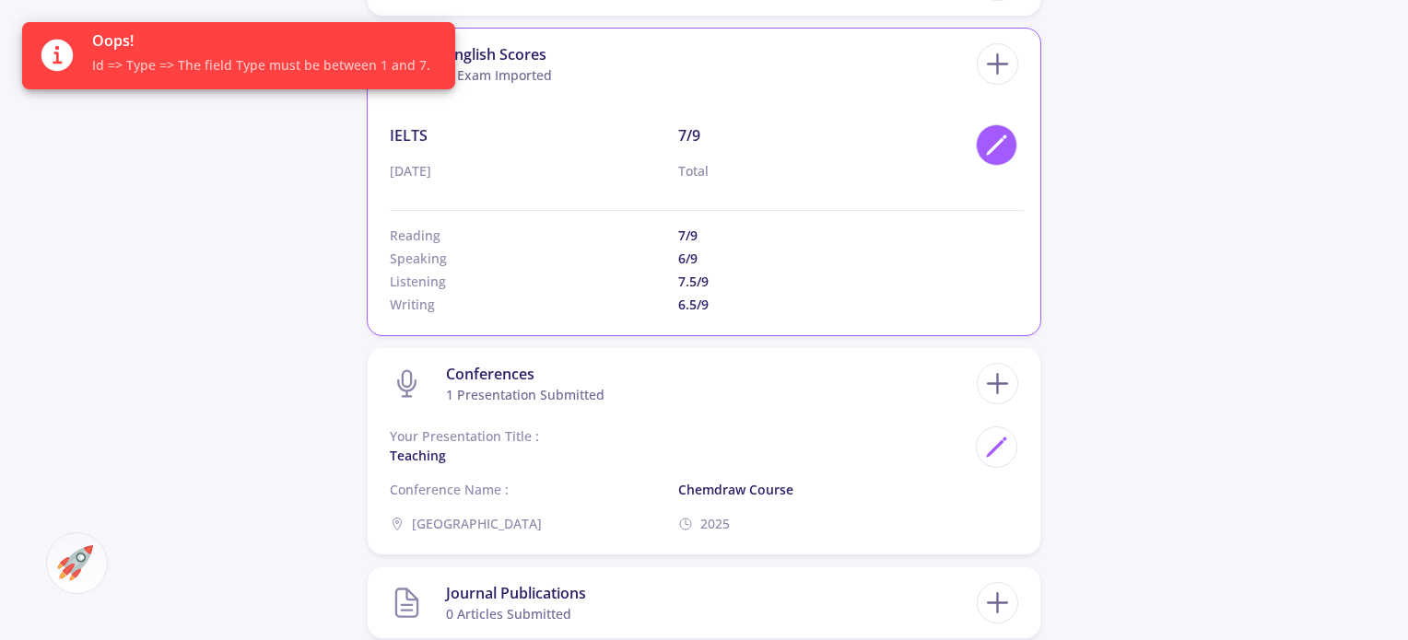
click at [996, 145] on polygon at bounding box center [996, 147] width 16 height 16
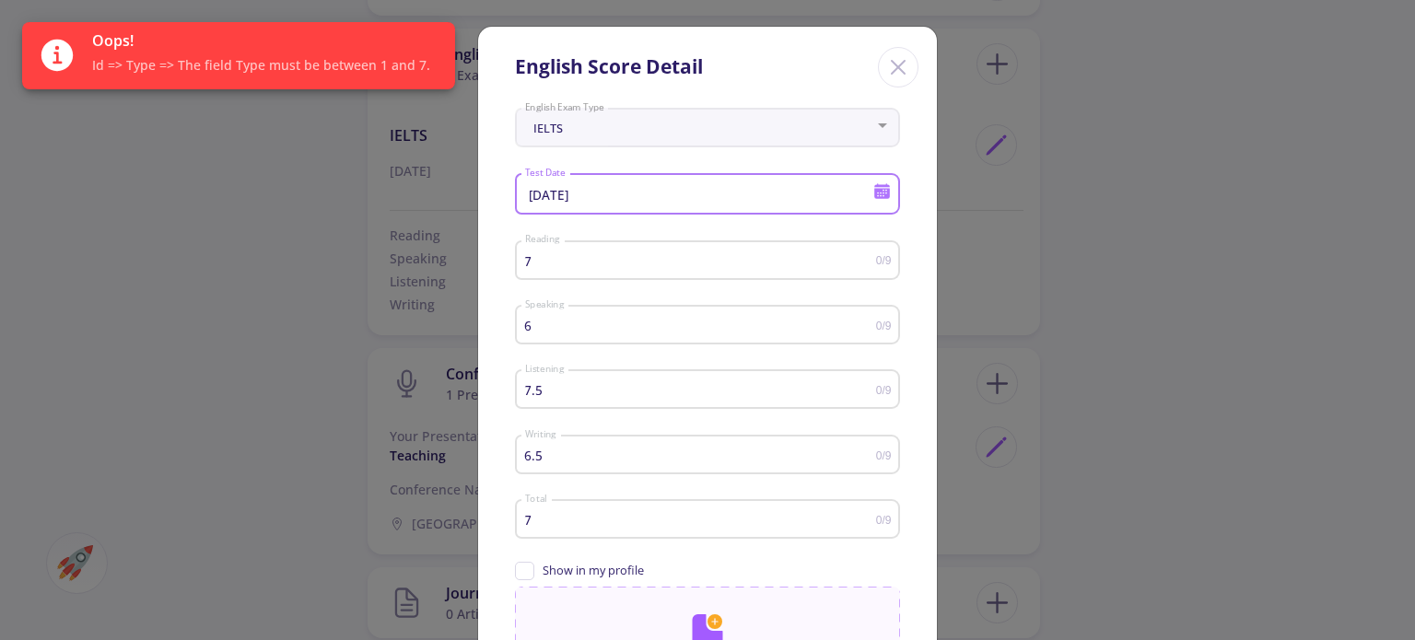
click at [603, 192] on input "10/14/2025" at bounding box center [701, 195] width 355 height 17
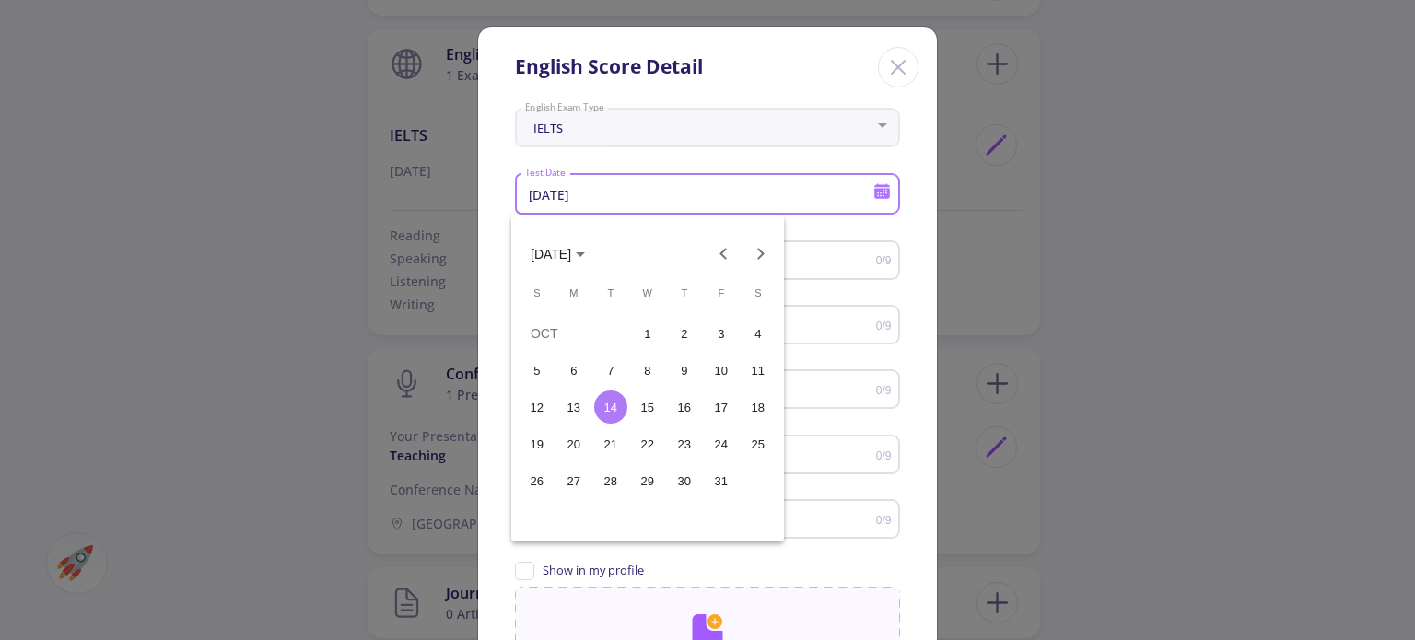
click at [711, 399] on div "17" at bounding box center [721, 407] width 33 height 33
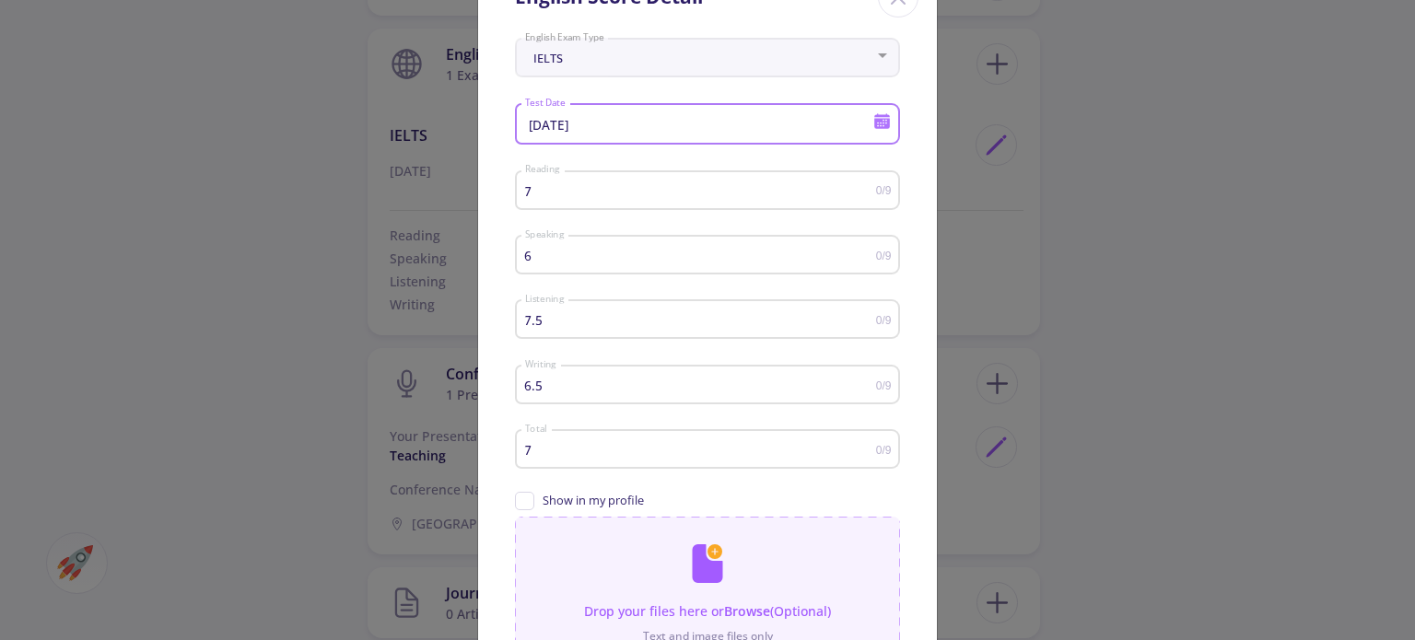
scroll to position [273, 0]
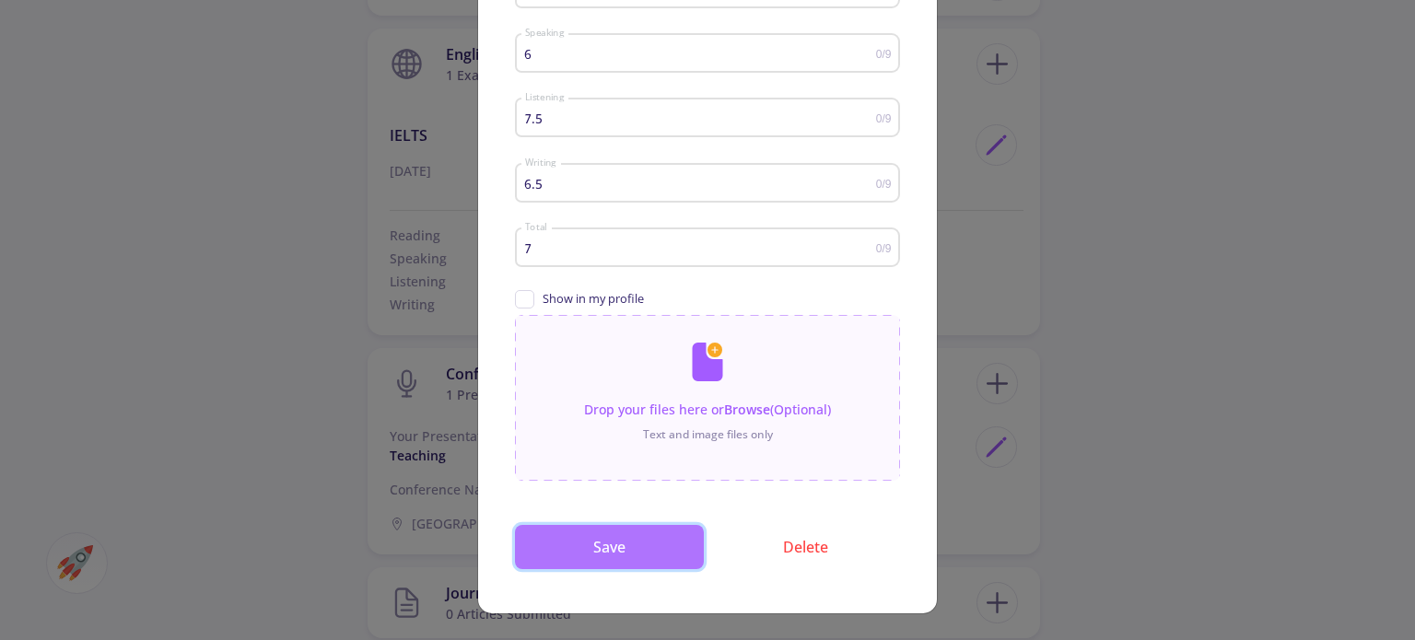
click at [582, 553] on button "Save" at bounding box center [609, 547] width 189 height 44
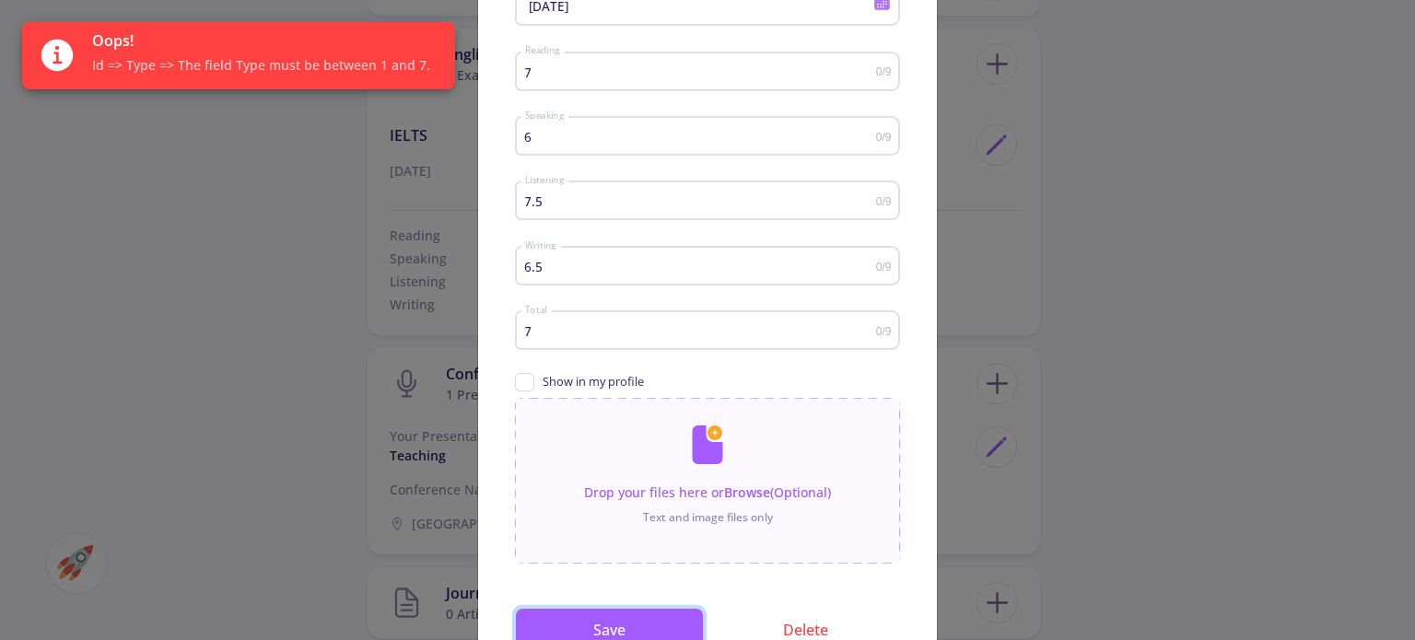
scroll to position [0, 0]
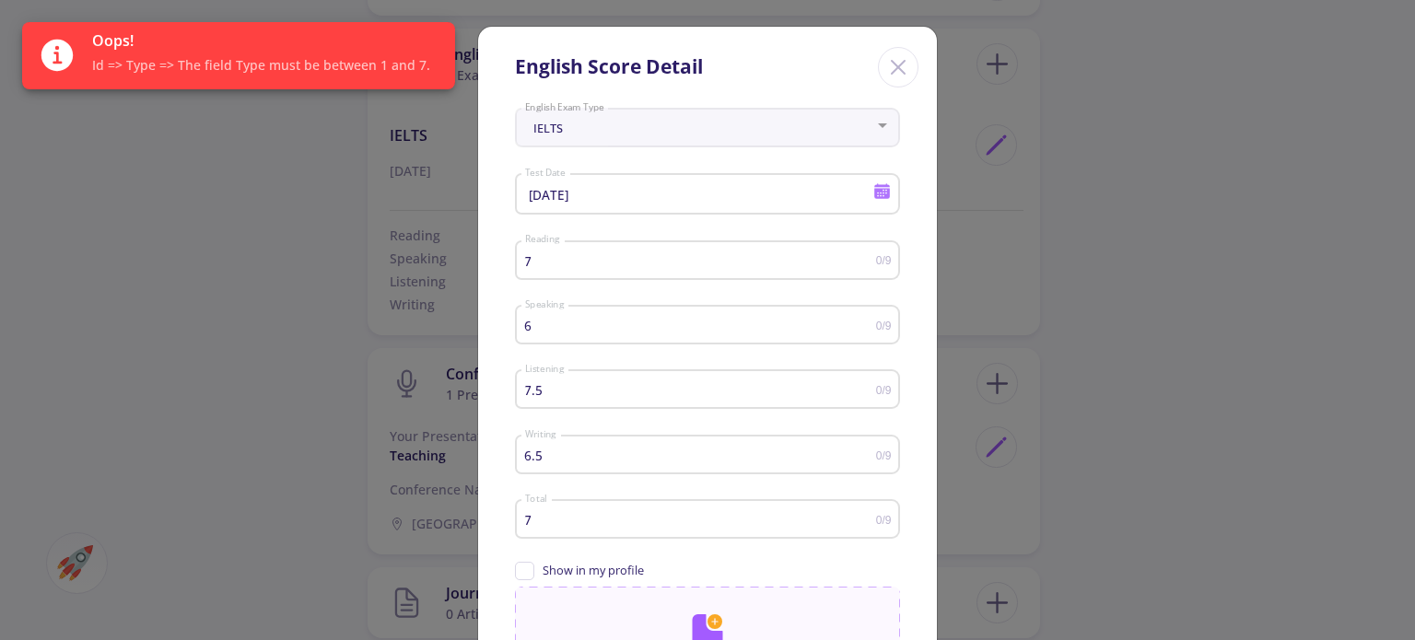
click at [899, 53] on icon "Close" at bounding box center [898, 67] width 29 height 29
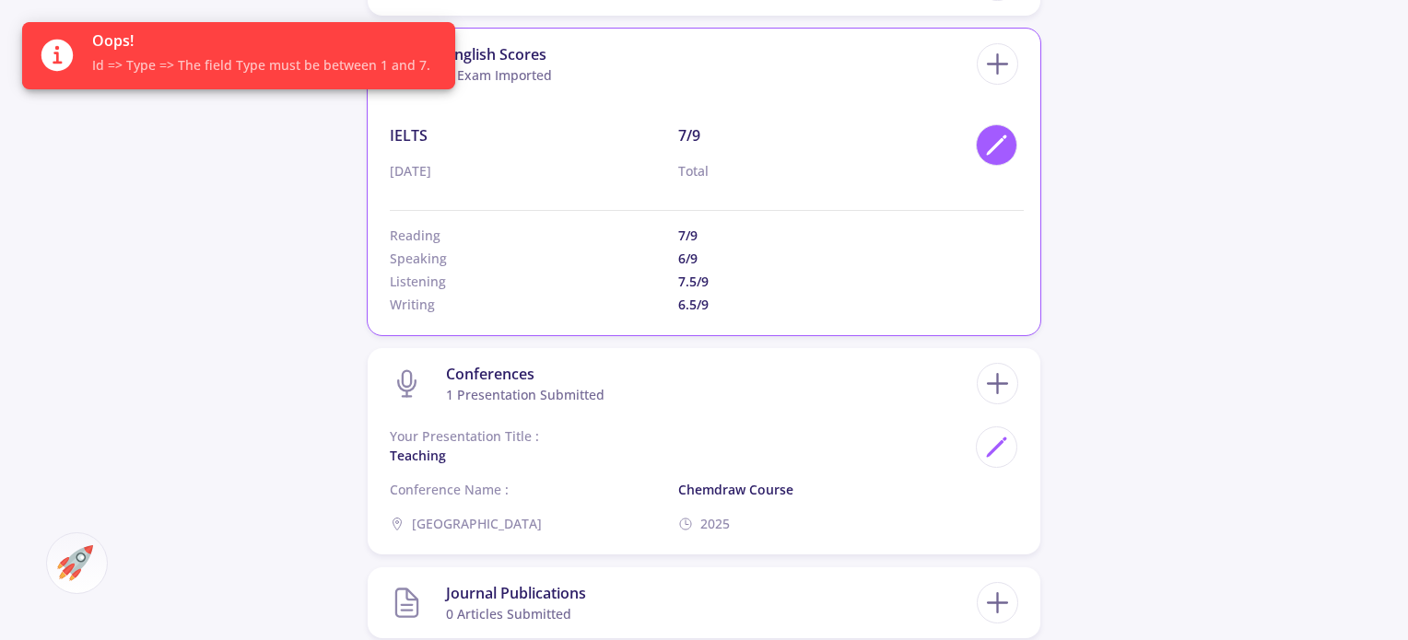
click at [1003, 149] on icon at bounding box center [996, 145] width 25 height 25
type input "10/14/2025"
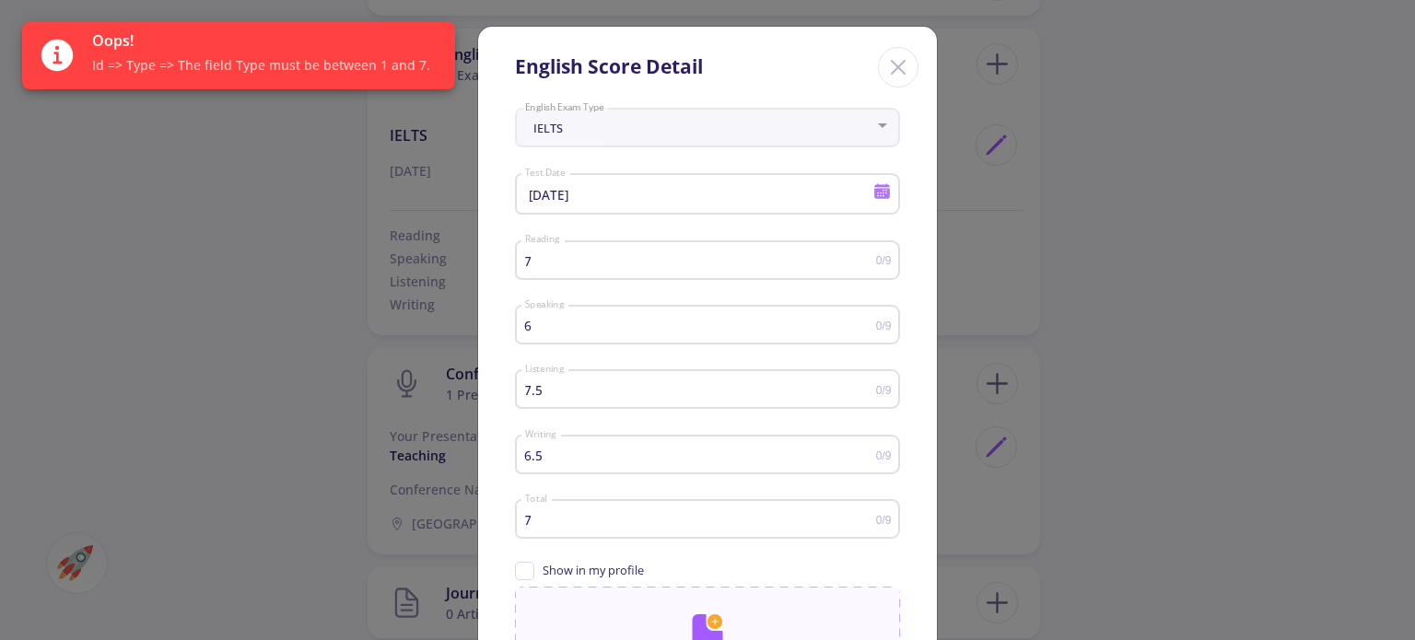
click at [742, 122] on div "IELTS" at bounding box center [699, 129] width 351 height 14
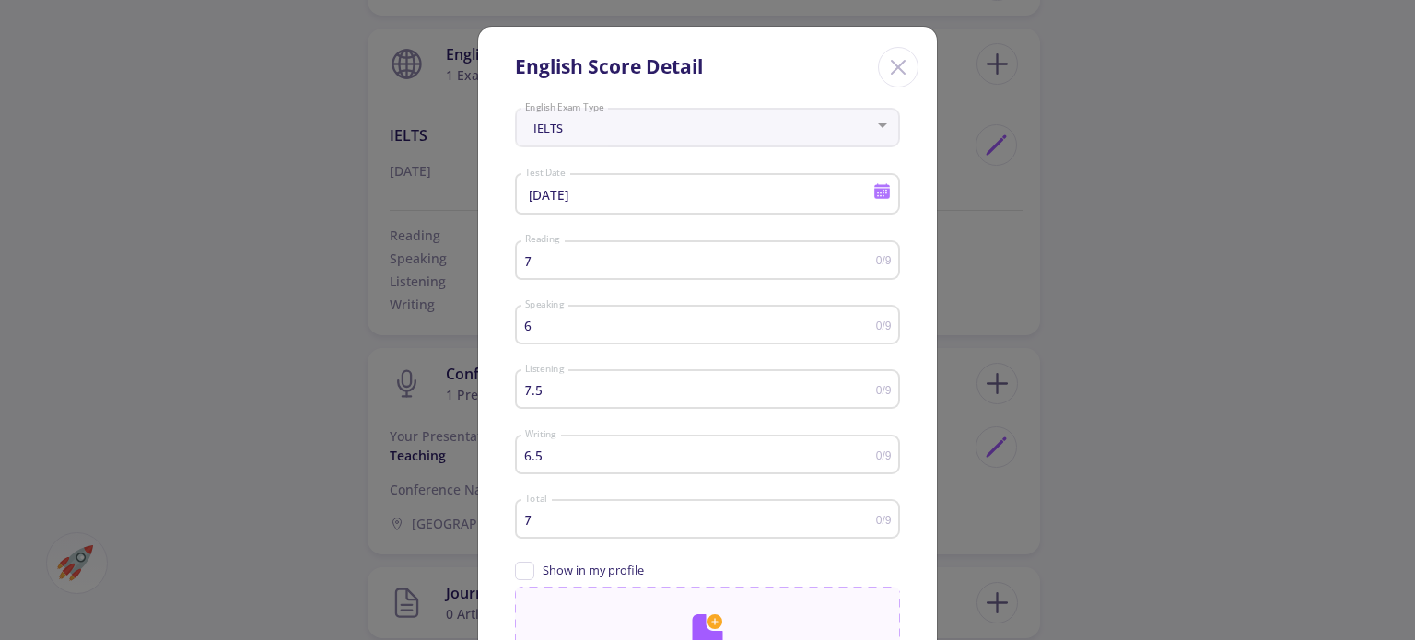
click at [875, 120] on div at bounding box center [883, 125] width 17 height 15
click at [875, 136] on div "IELTS English Exam Type" at bounding box center [708, 124] width 368 height 46
click at [902, 58] on icon "Close" at bounding box center [898, 67] width 29 height 29
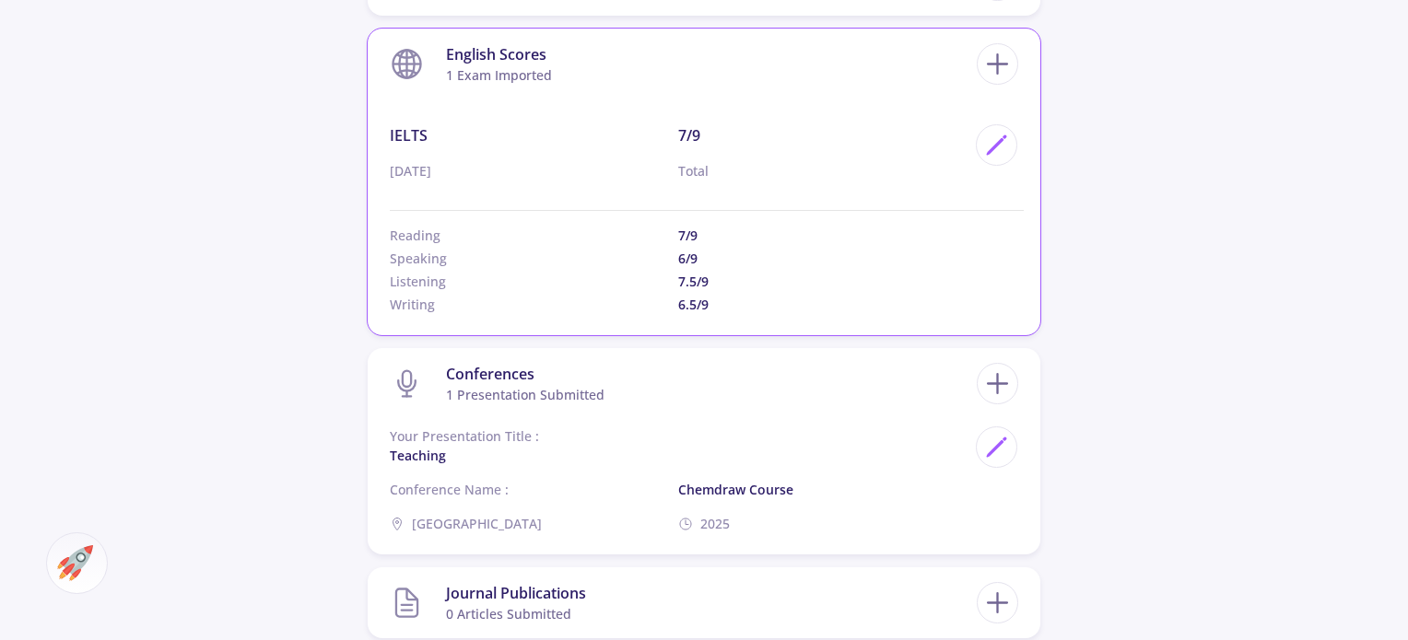
click at [936, 69] on section "English Scores 1 exam imported" at bounding box center [683, 64] width 587 height 56
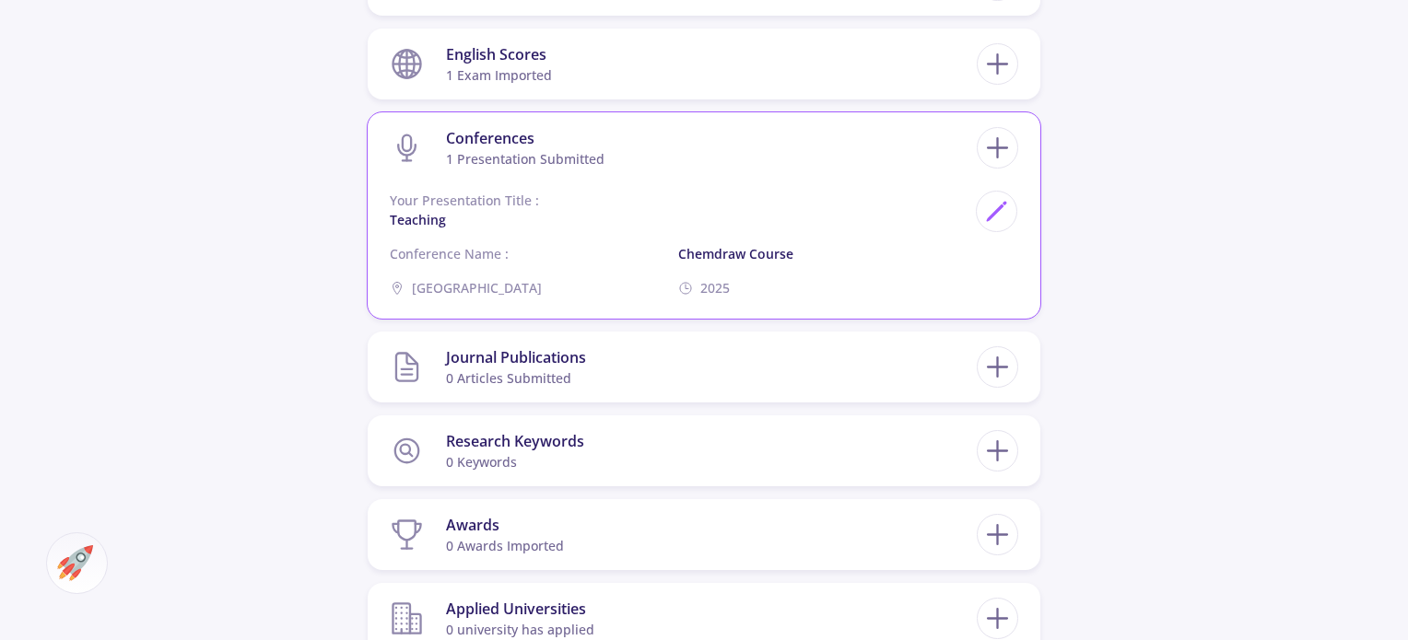
click at [636, 147] on section "Conferences 1 presentation submitted" at bounding box center [683, 148] width 587 height 56
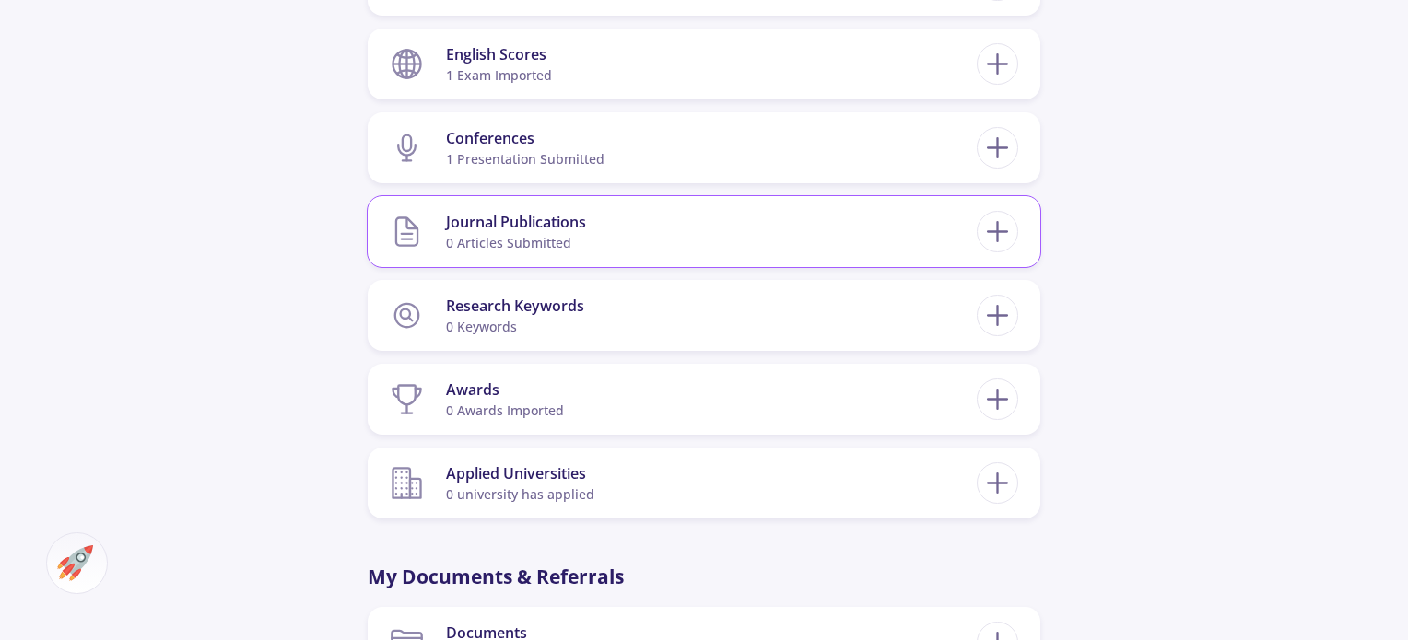
click at [571, 238] on div "0 articles submitted" at bounding box center [516, 242] width 140 height 19
click at [627, 236] on section "Journal Publications 0 articles submitted" at bounding box center [683, 232] width 587 height 56
click at [978, 147] on div at bounding box center [997, 147] width 41 height 41
click at [888, 154] on section "Conferences 1 presentation submitted" at bounding box center [683, 148] width 587 height 56
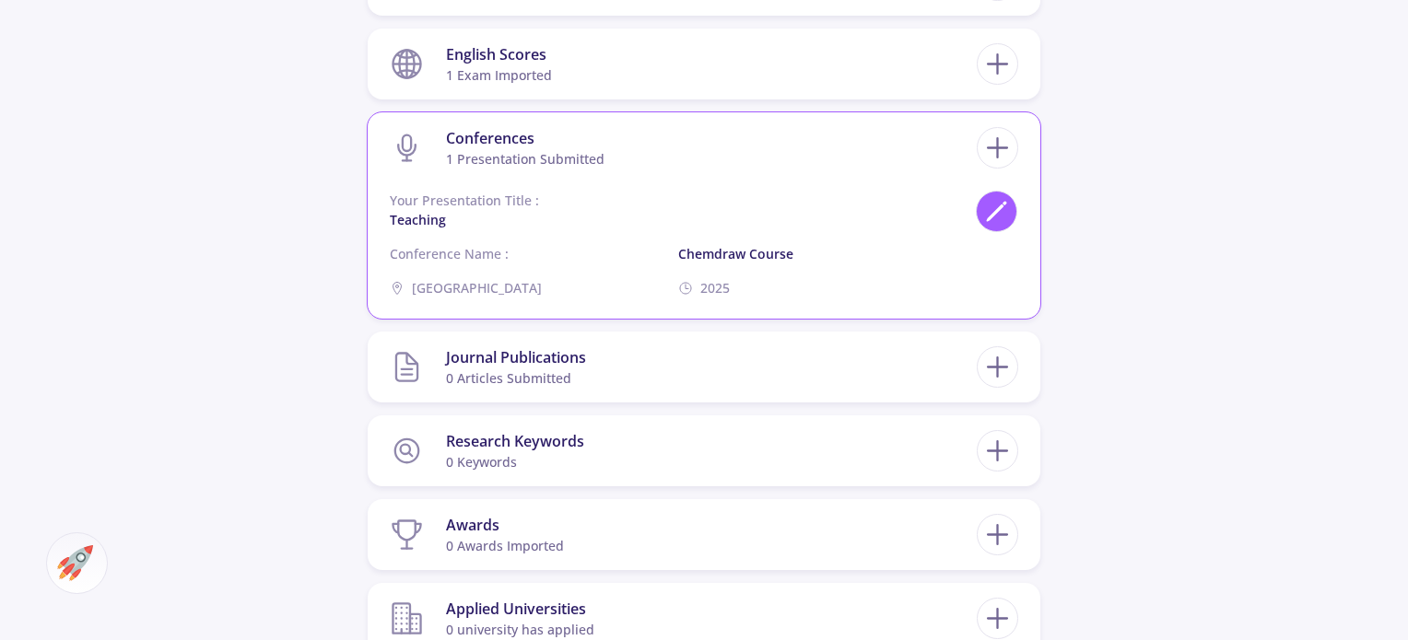
click at [991, 209] on icon at bounding box center [996, 211] width 25 height 25
type input "Teaching"
type input "Chemdraw course"
type input "[GEOGRAPHIC_DATA]"
type input "2025"
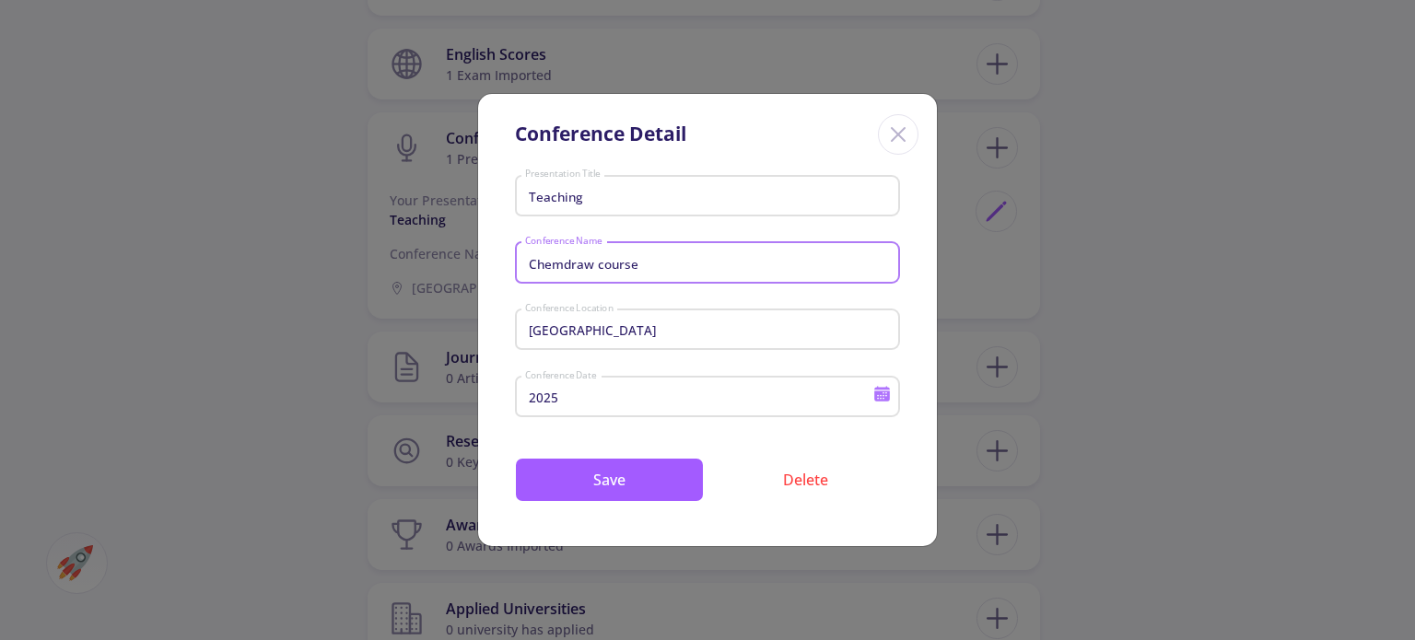
drag, startPoint x: 761, startPoint y: 272, endPoint x: 305, endPoint y: 267, distance: 456.2
click at [305, 267] on div "Conference Detail Teaching Presentation Title Chemdraw course Conference Name I…" at bounding box center [707, 320] width 1415 height 640
click at [826, 486] on button "Delete" at bounding box center [805, 480] width 189 height 44
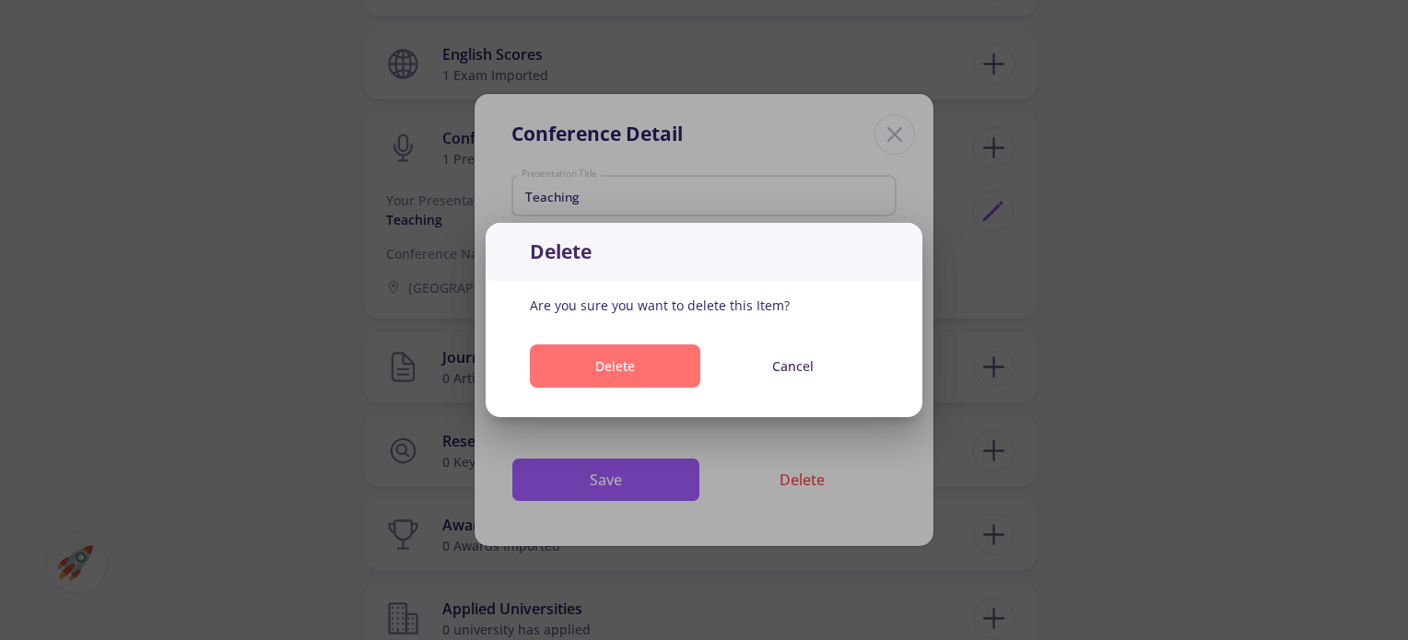
click at [671, 370] on button "Delete" at bounding box center [615, 366] width 170 height 43
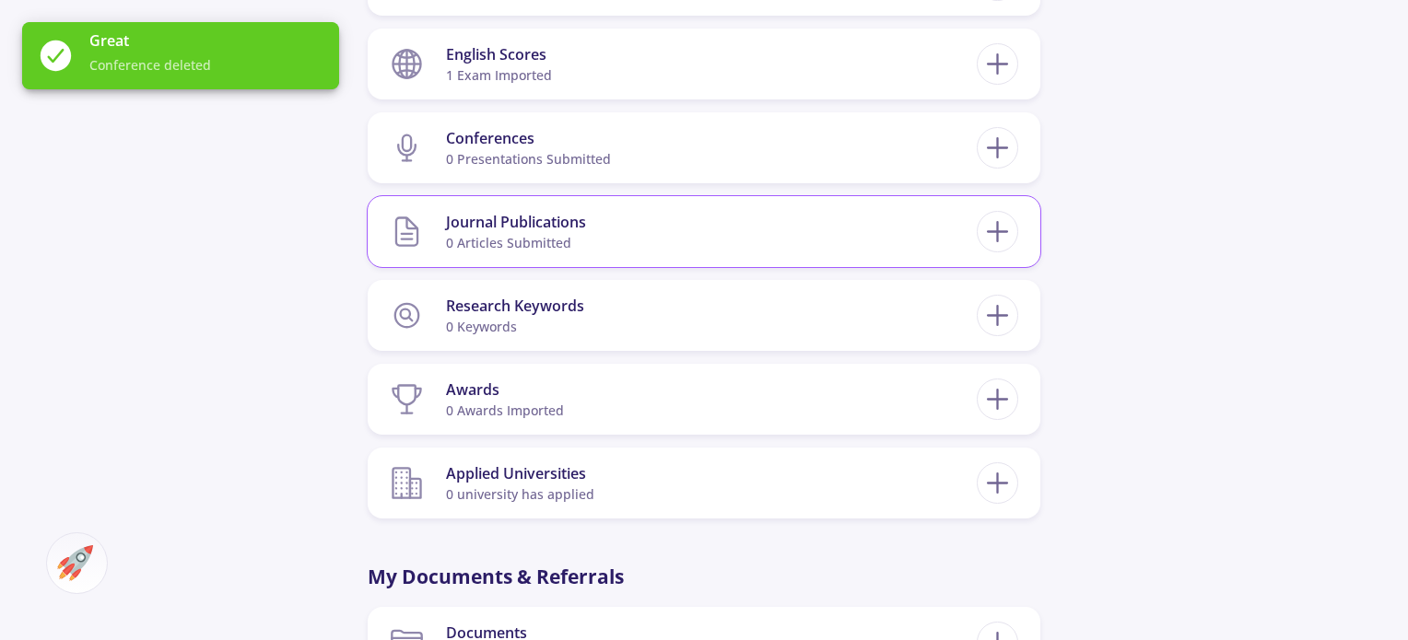
click at [675, 246] on section "Journal Publications 0 articles submitted" at bounding box center [683, 232] width 587 height 56
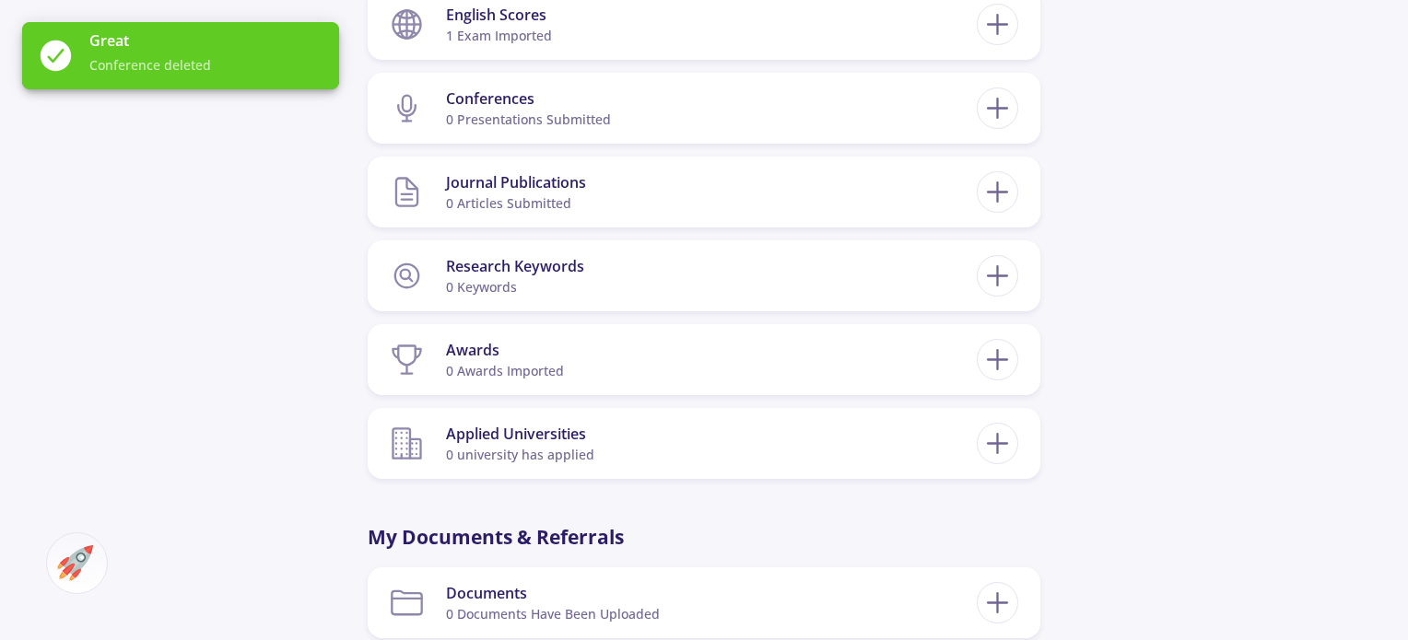
scroll to position [1373, 0]
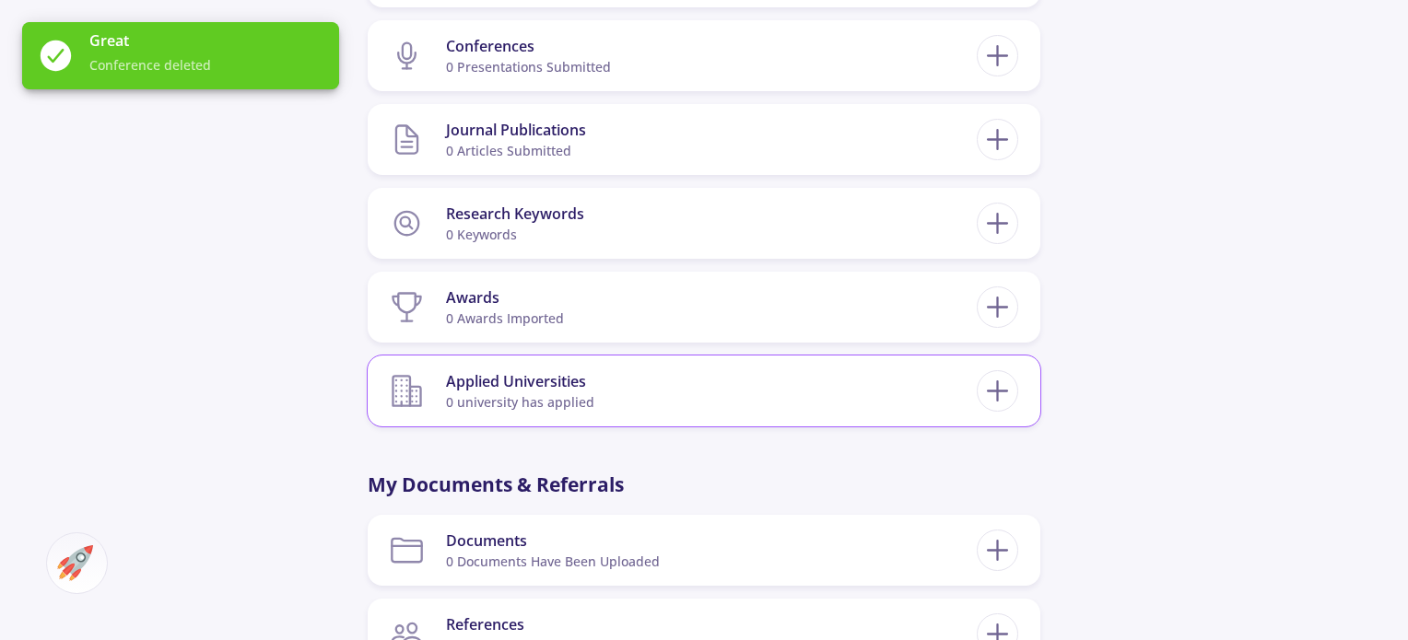
click at [588, 390] on div "Applied Universities" at bounding box center [520, 381] width 148 height 22
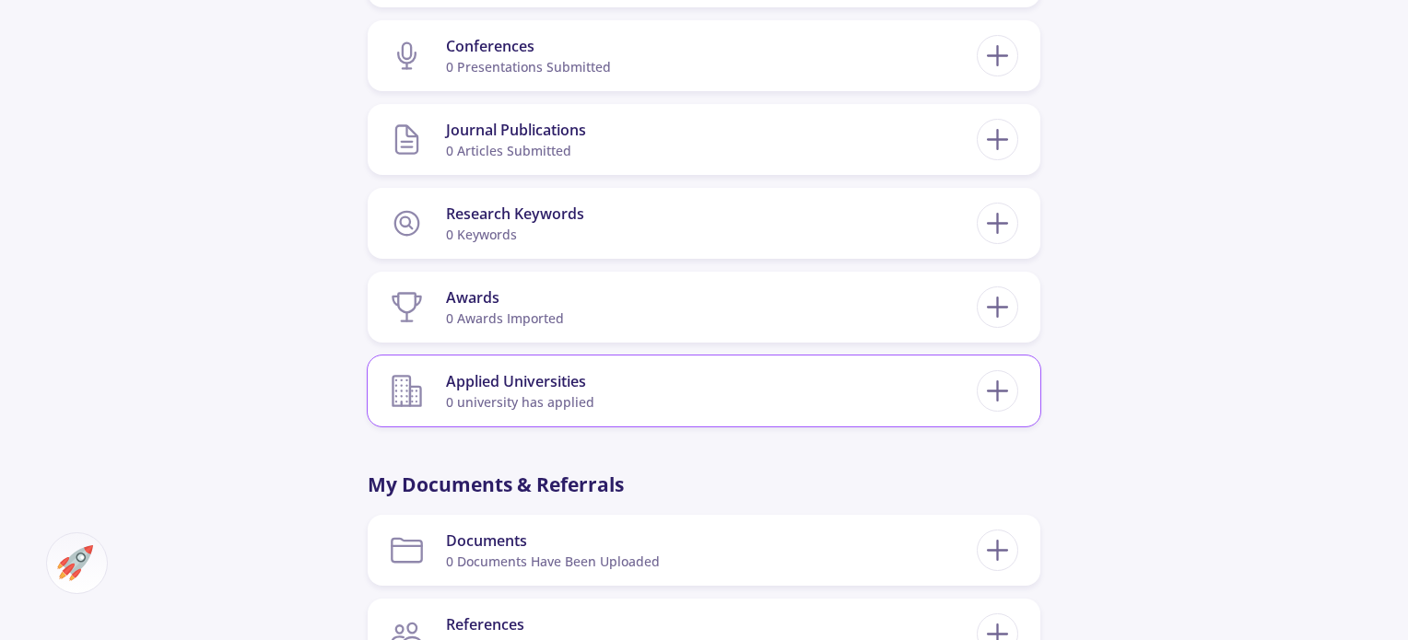
click at [682, 392] on section "Applied Universities 0 university has applied" at bounding box center [683, 391] width 587 height 56
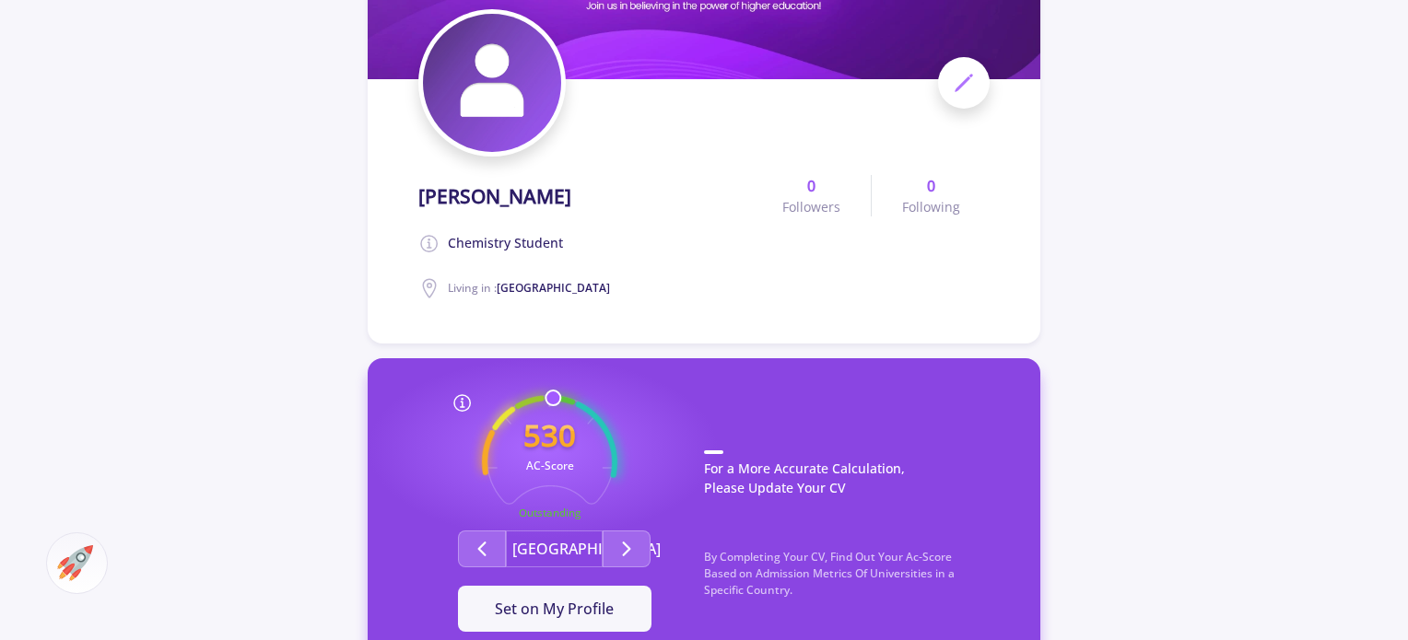
scroll to position [0, 0]
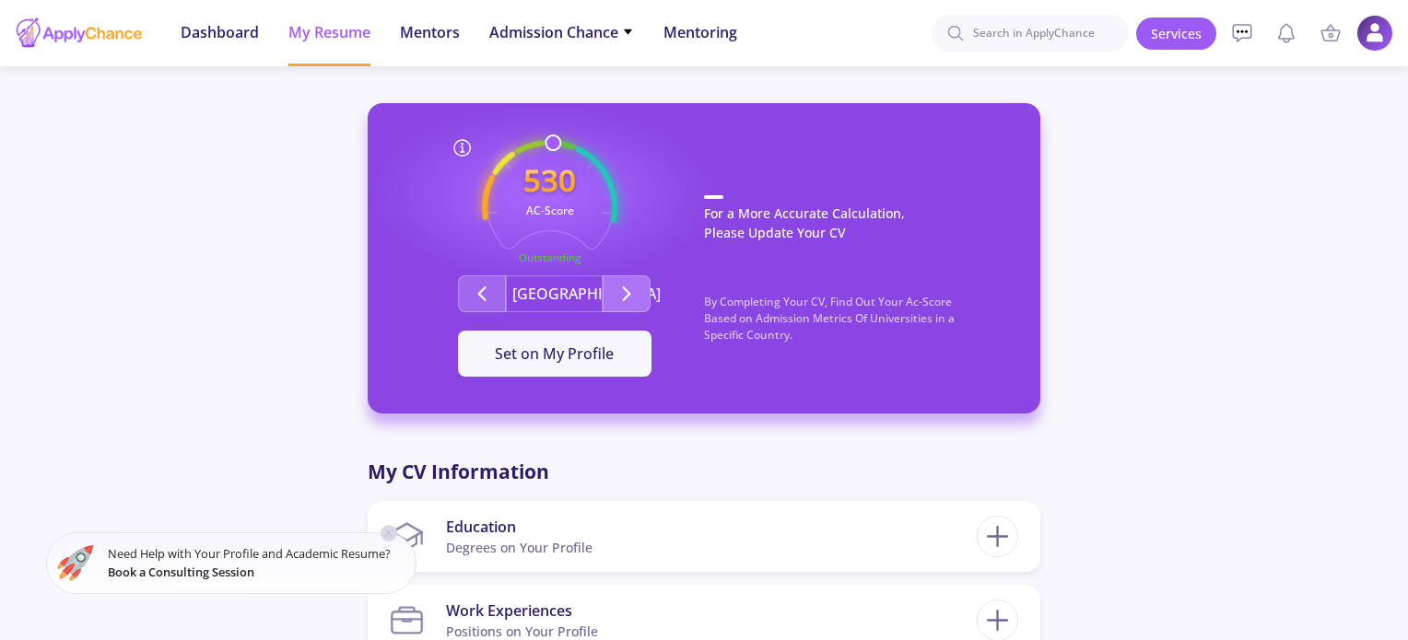
click at [620, 291] on icon "Second group" at bounding box center [627, 294] width 22 height 22
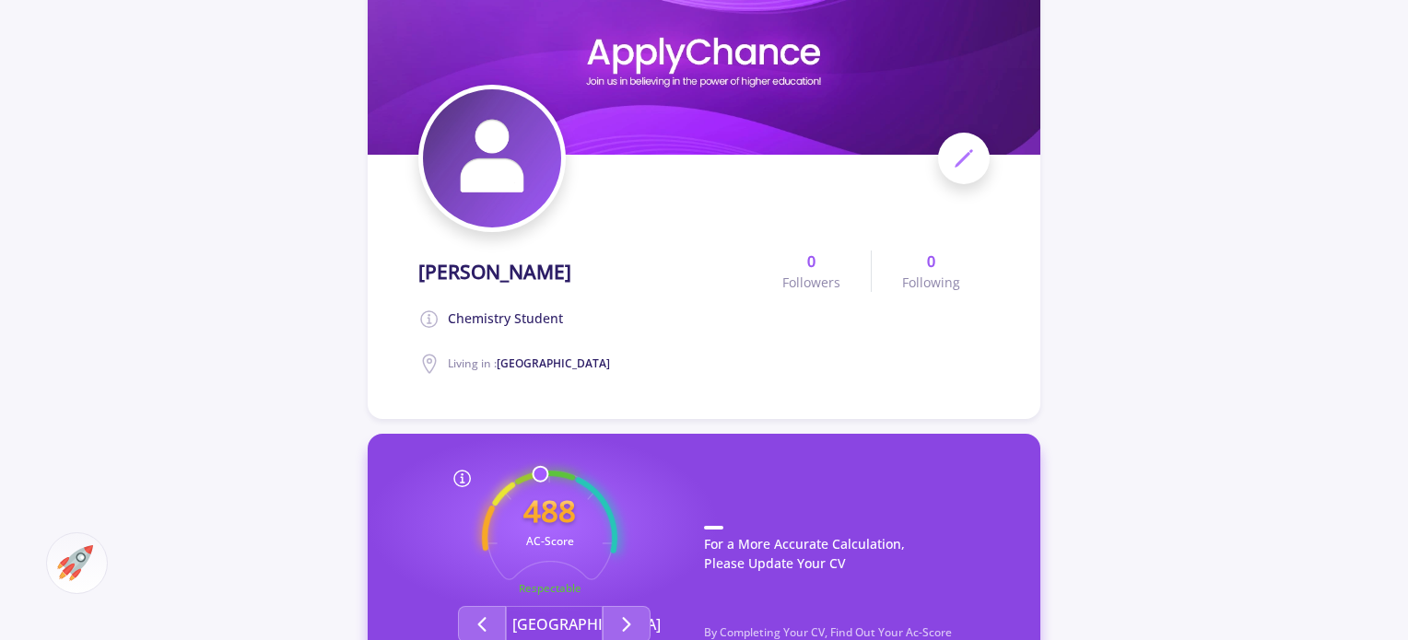
scroll to position [461, 0]
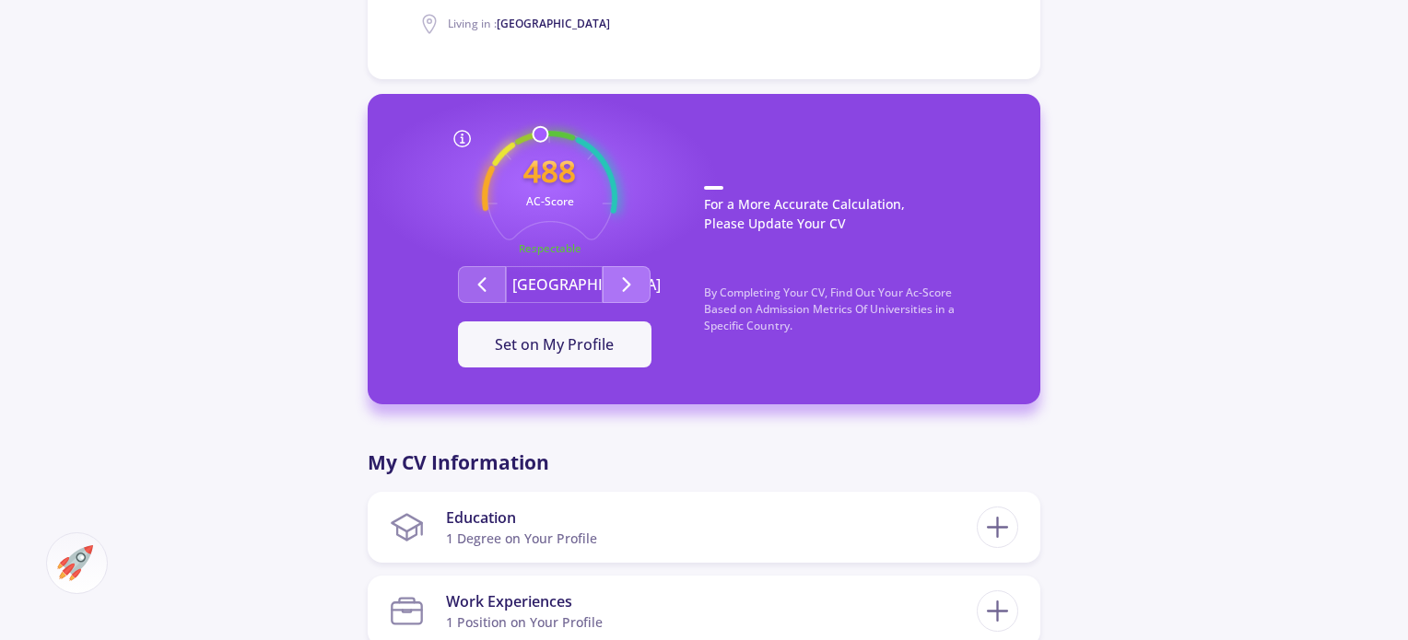
click at [630, 276] on icon "Second group" at bounding box center [627, 285] width 22 height 22
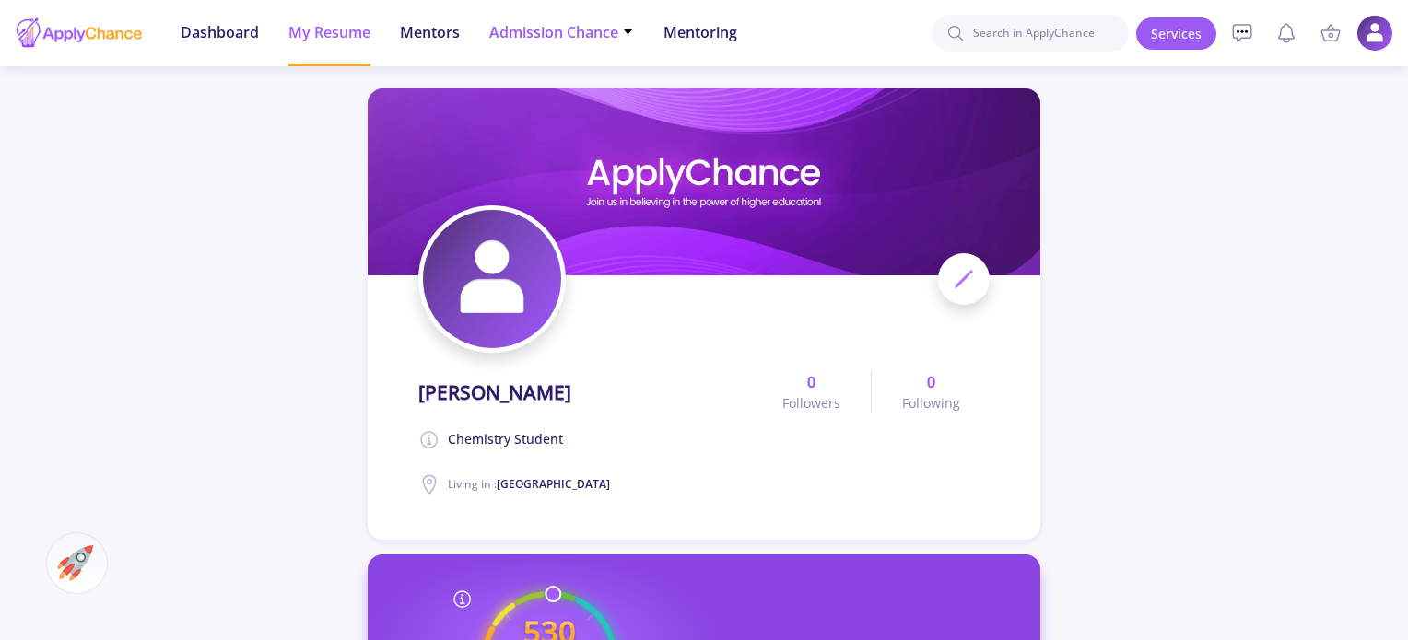
click at [553, 21] on span "Admission Chance" at bounding box center [561, 32] width 145 height 22
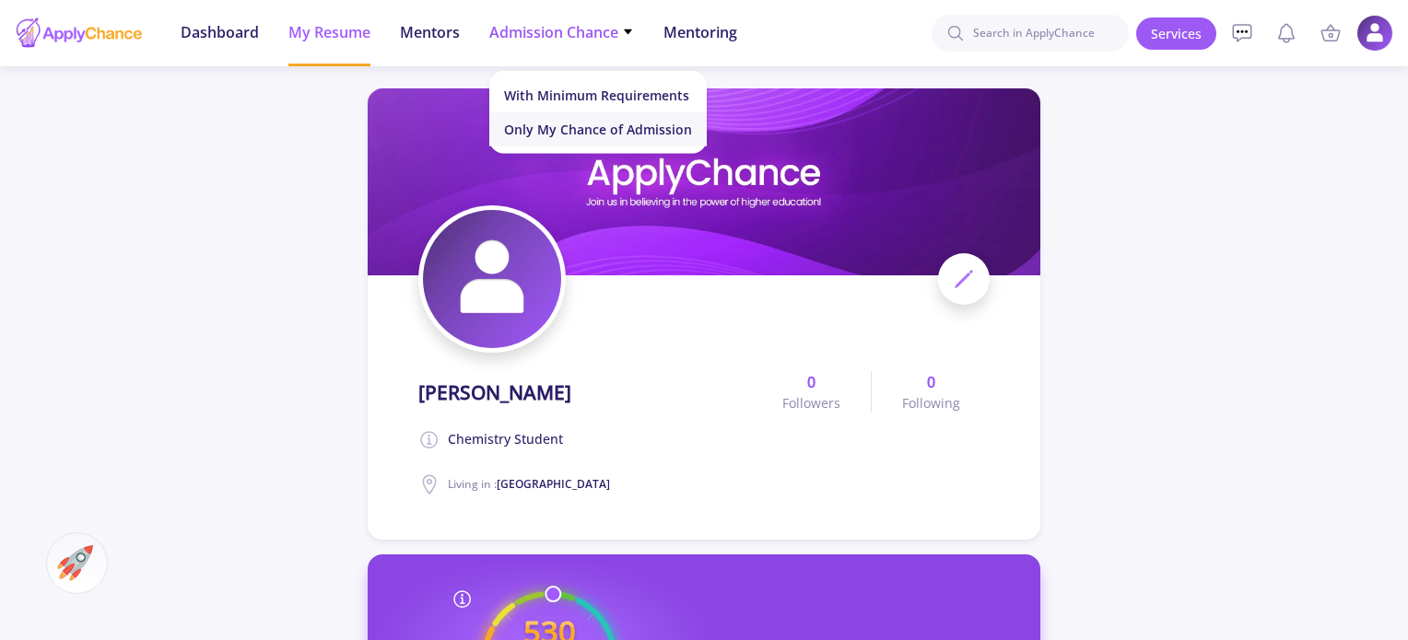
click at [567, 131] on link "Only My Chance of Admission" at bounding box center [597, 129] width 217 height 34
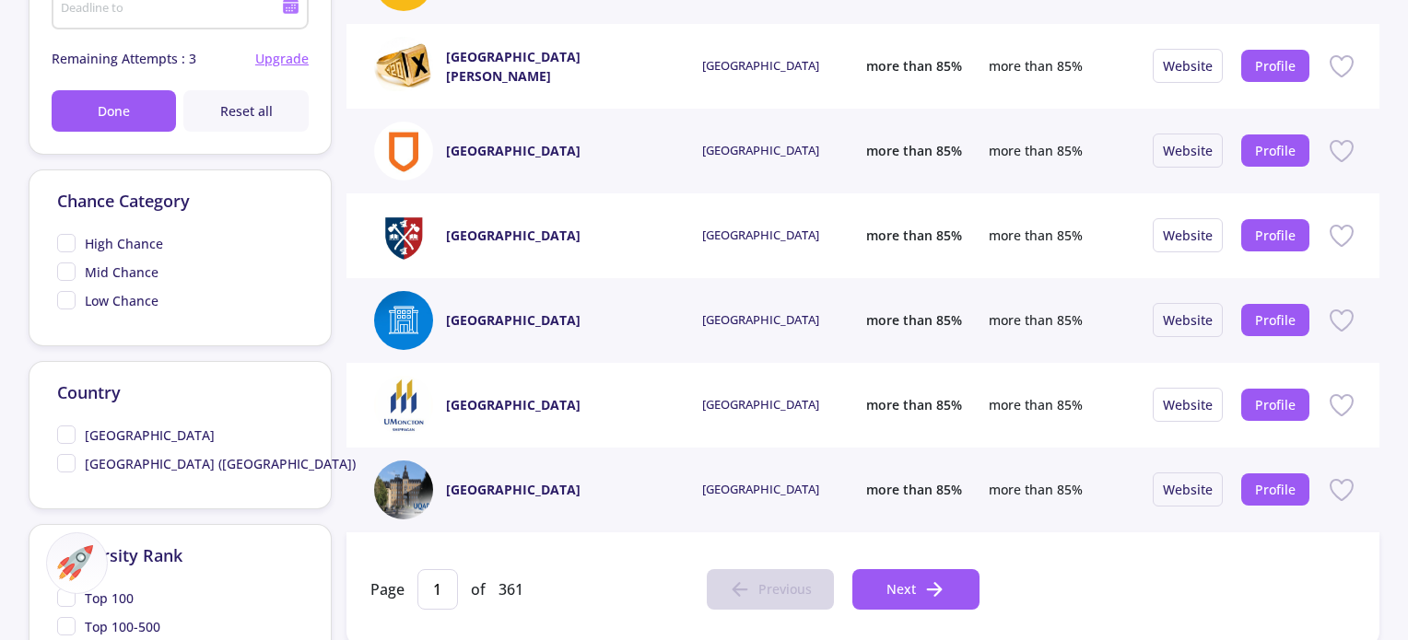
scroll to position [645, 0]
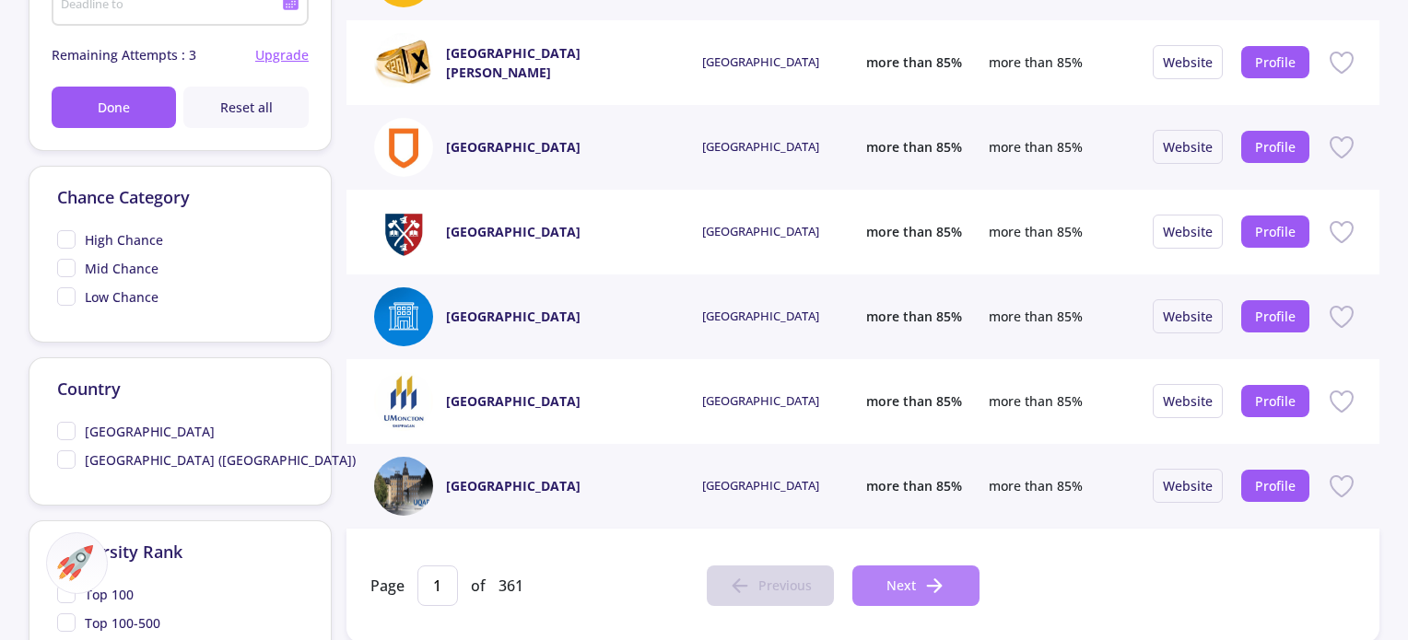
click at [910, 581] on span "Next" at bounding box center [901, 585] width 29 height 19
type input "2"
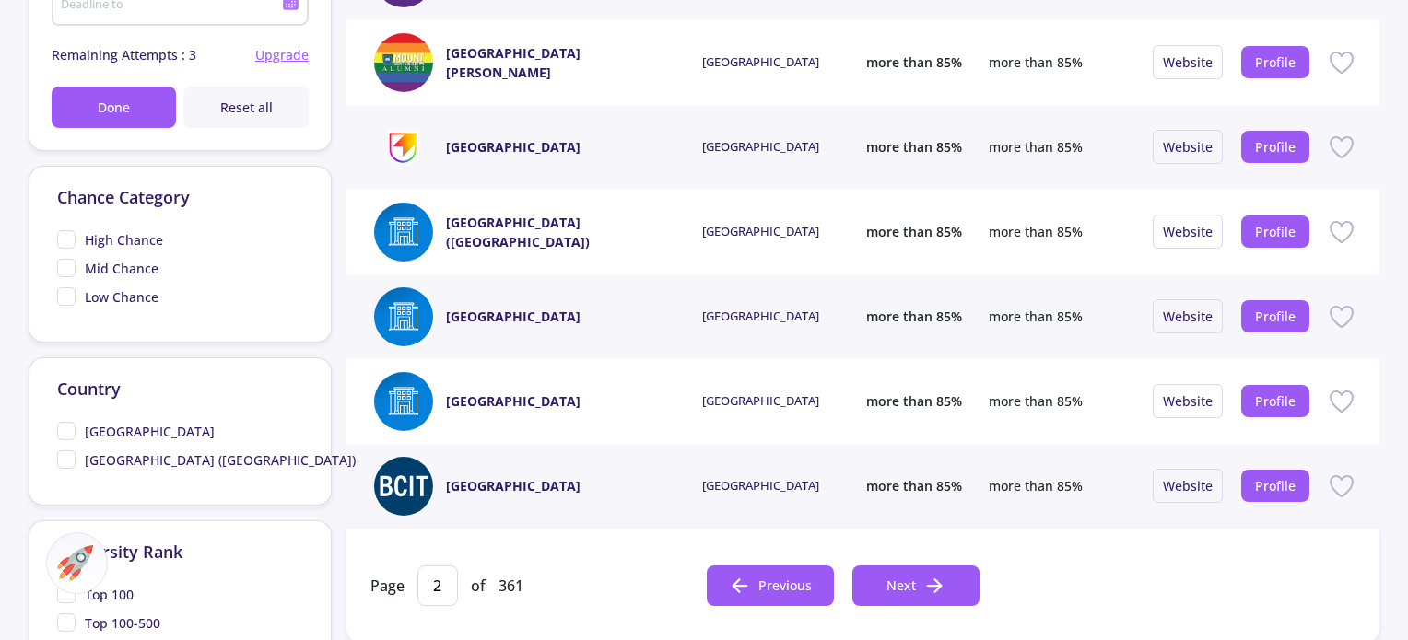
click at [68, 430] on span "[GEOGRAPHIC_DATA]" at bounding box center [136, 431] width 158 height 19
click at [68, 430] on input "[GEOGRAPHIC_DATA]" at bounding box center [63, 428] width 12 height 12
checkbox input "true"
type input "1"
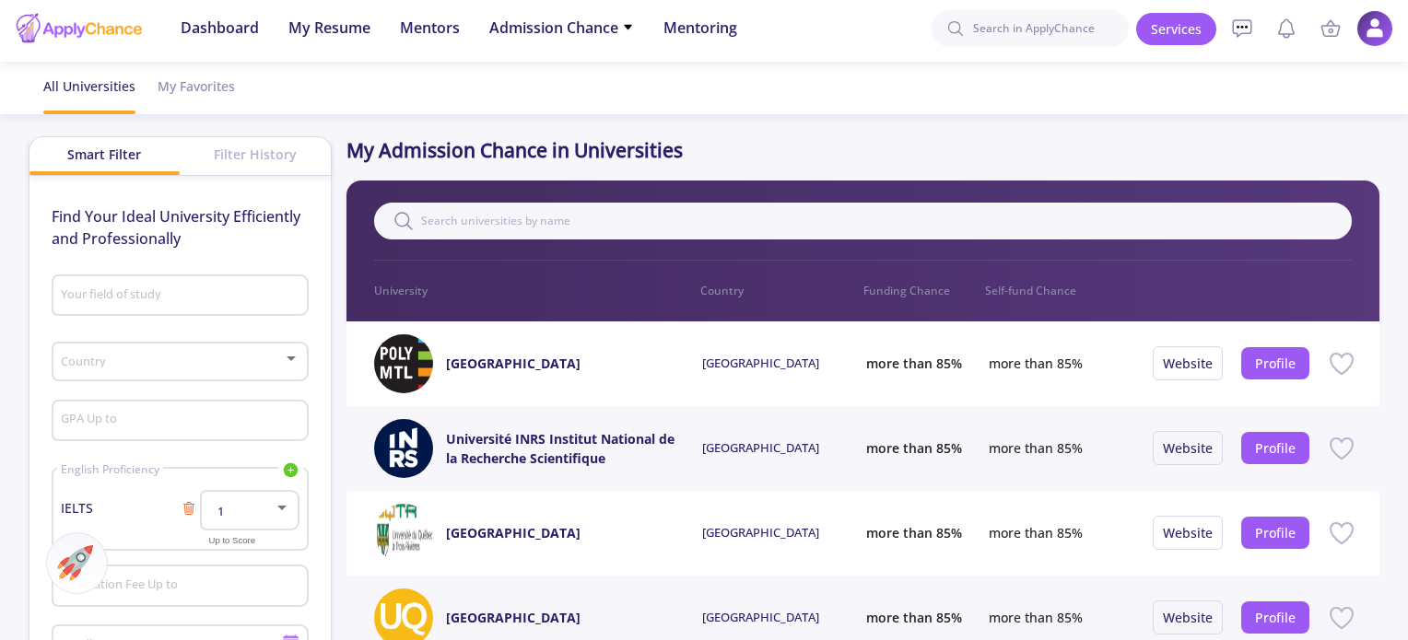
scroll to position [0, 0]
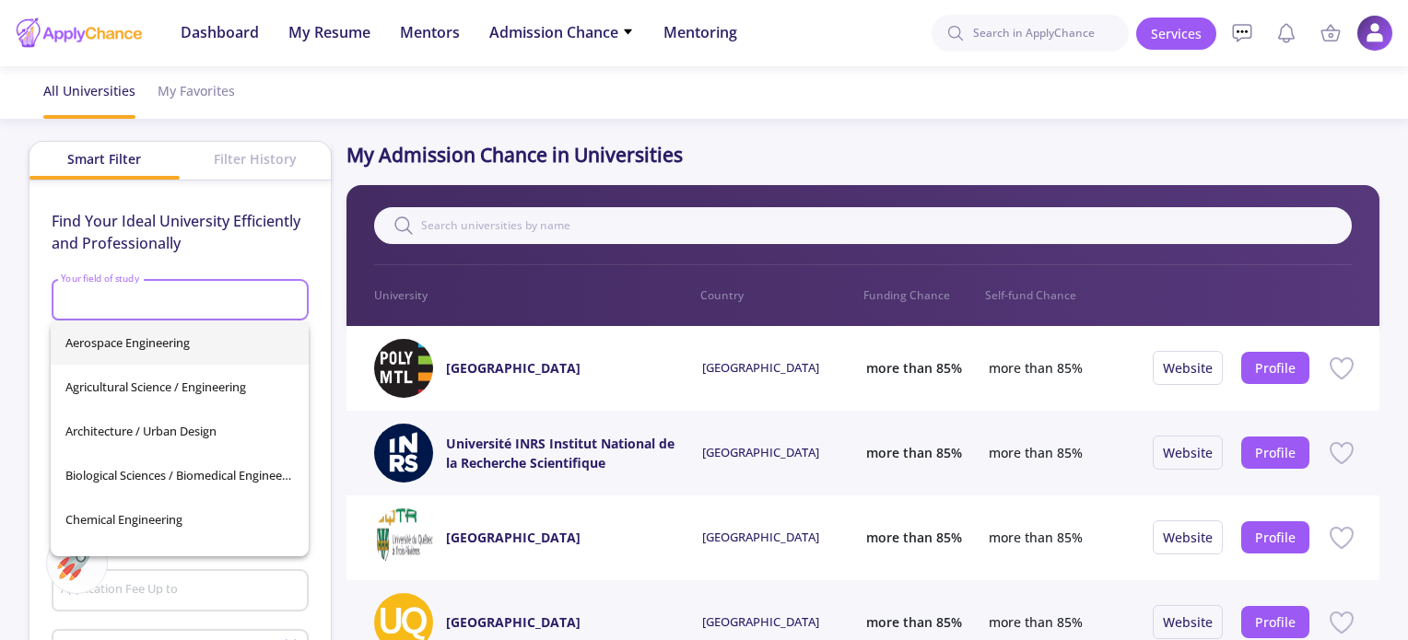
click at [119, 301] on input "Your field of study" at bounding box center [182, 301] width 244 height 17
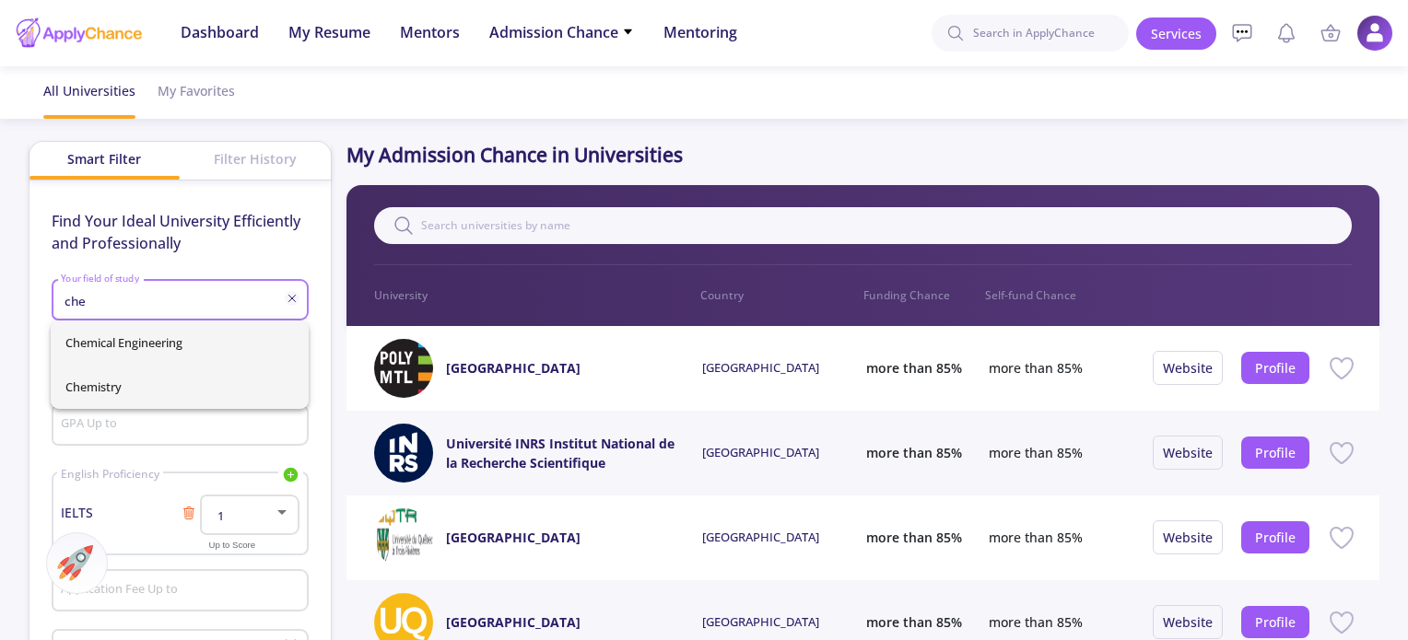
type input "che"
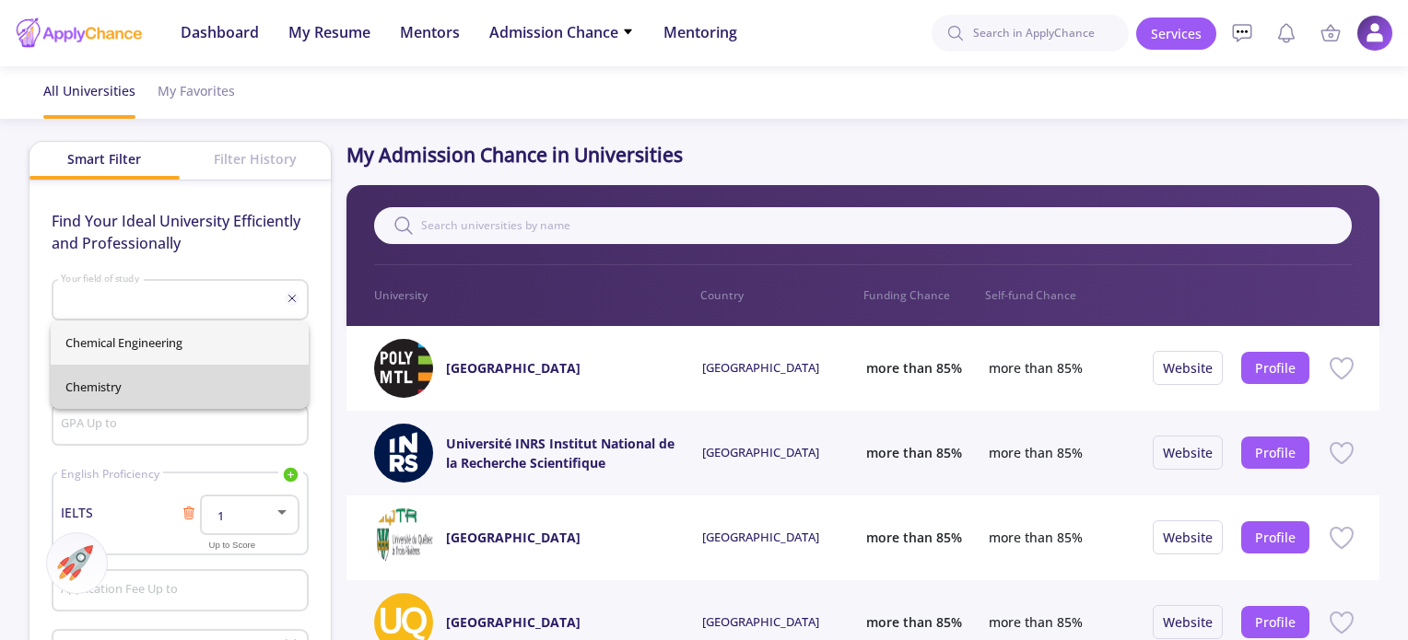
click at [108, 382] on div "Chemical Engineering Chemistry" at bounding box center [180, 365] width 258 height 88
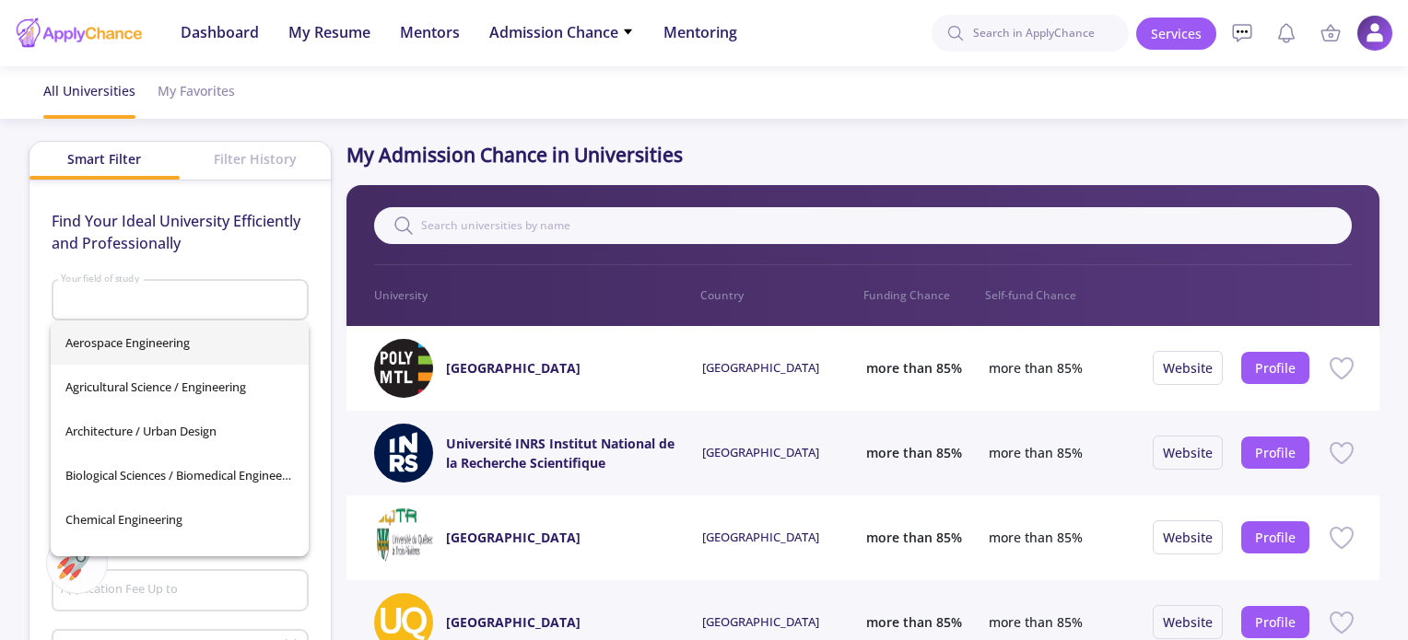
click at [240, 299] on input "Your field of study" at bounding box center [182, 301] width 244 height 17
click at [253, 230] on p "Find Your Ideal University Efficiently and Professionally" at bounding box center [180, 232] width 257 height 44
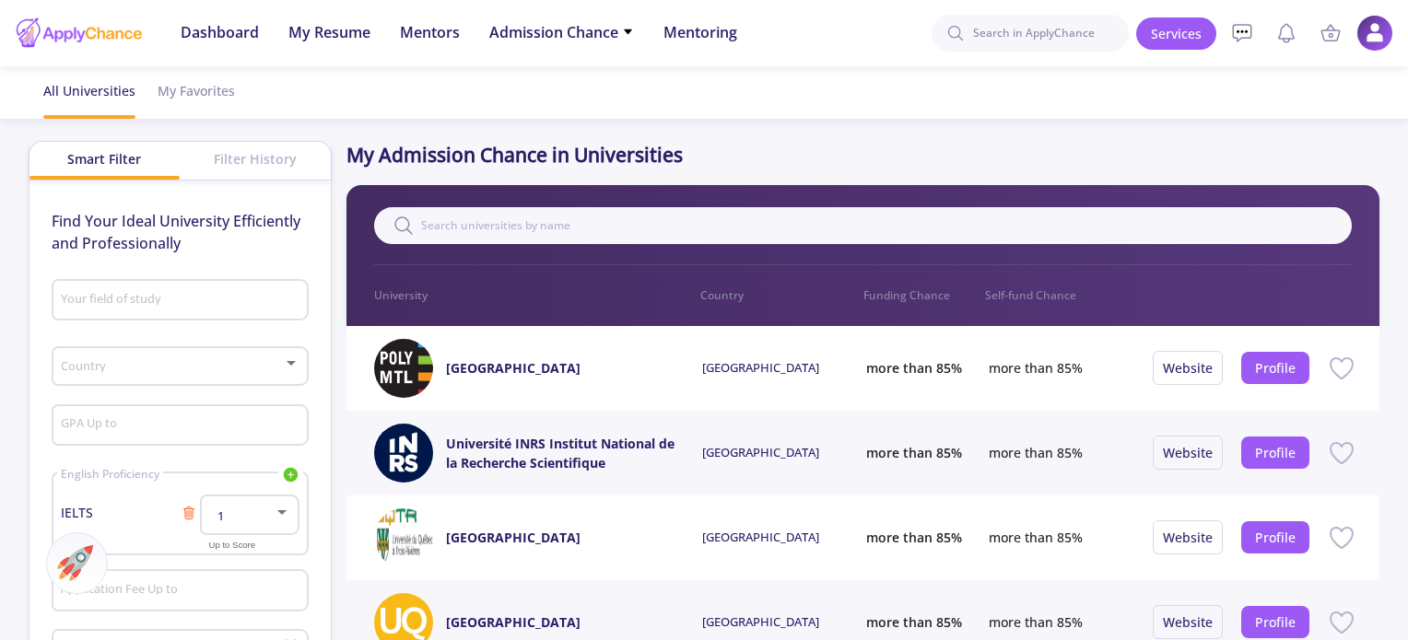
click at [217, 296] on input "Your field of study" at bounding box center [182, 301] width 244 height 17
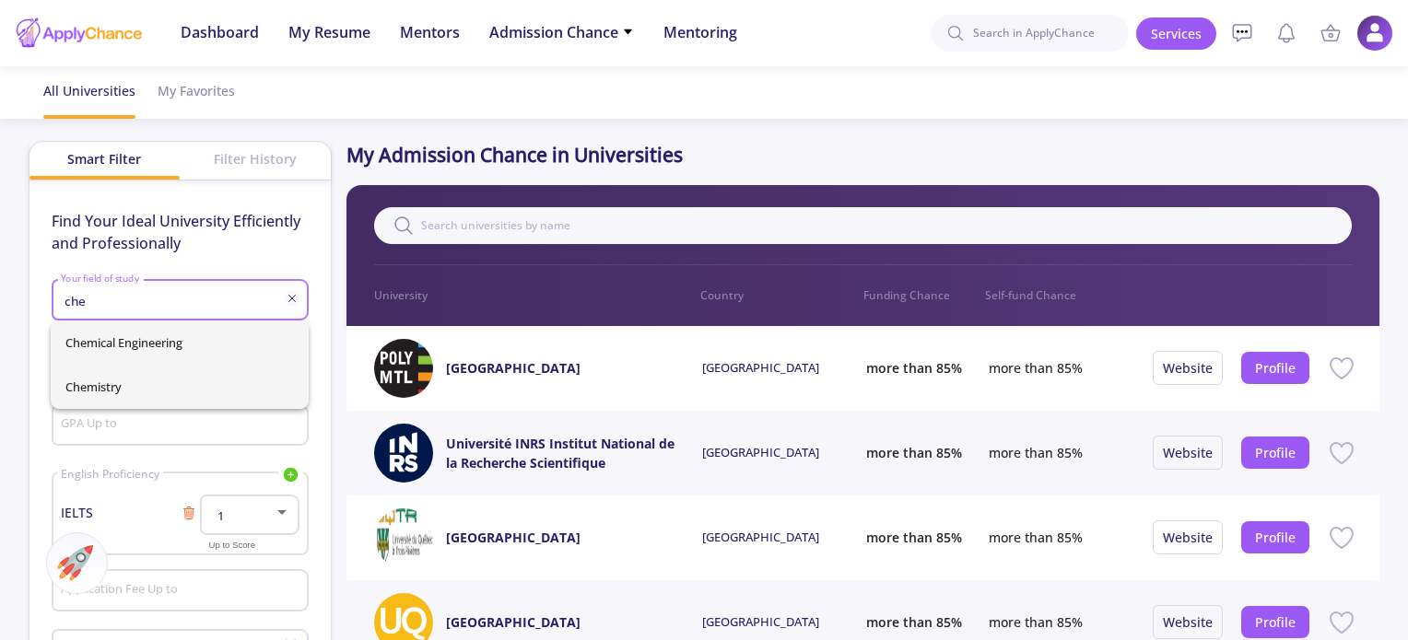
type input "che"
click at [111, 394] on div "Chemical Engineering Chemistry" at bounding box center [180, 365] width 258 height 88
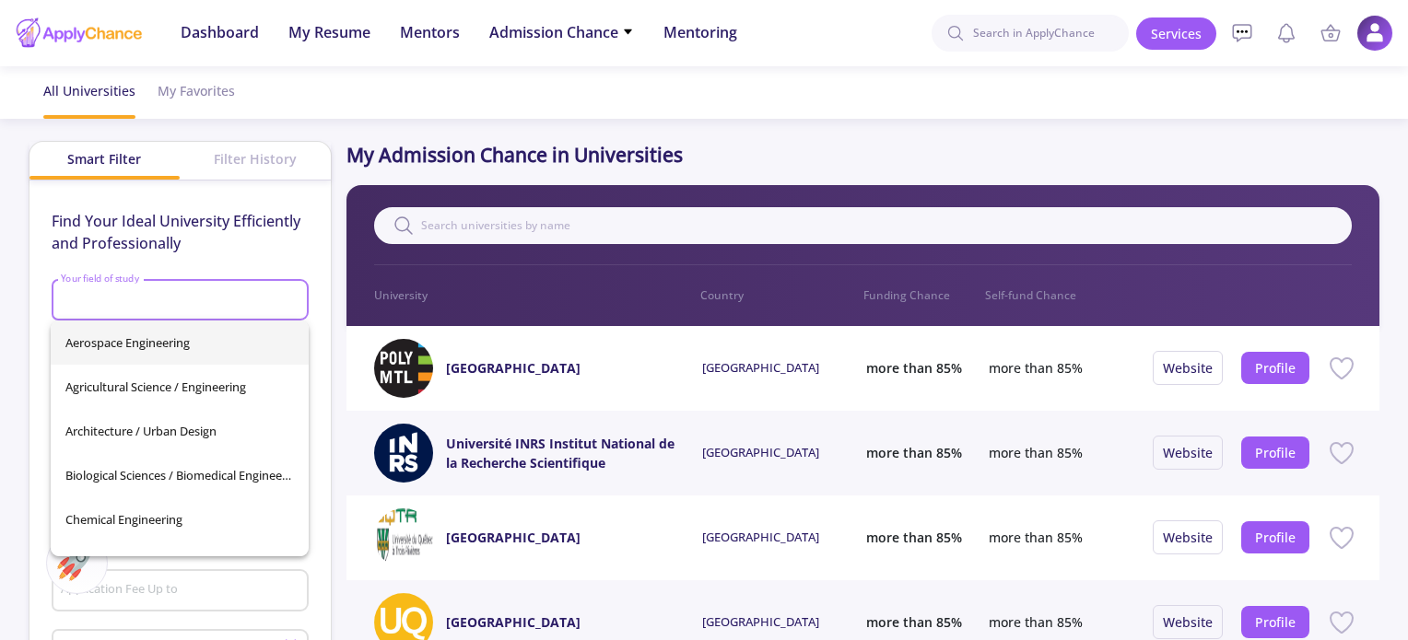
click at [217, 293] on input "Your field of study" at bounding box center [182, 301] width 244 height 17
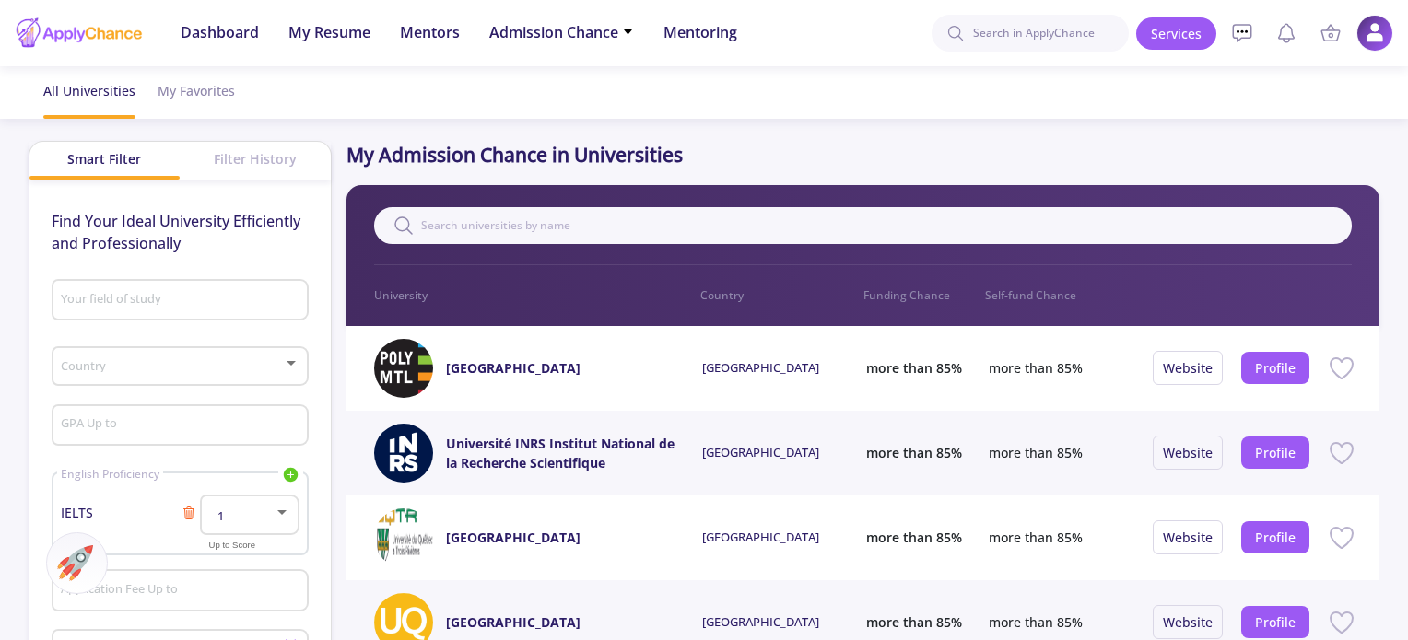
click at [140, 382] on div "Country" at bounding box center [180, 363] width 240 height 46
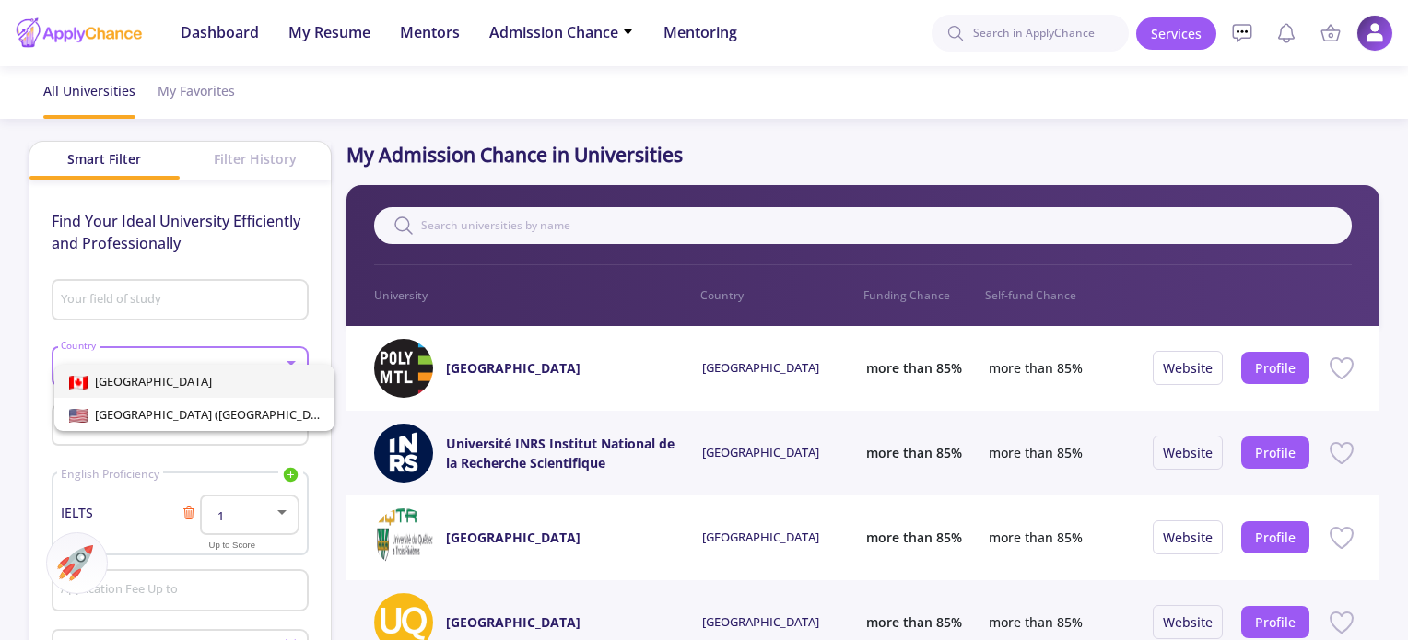
click at [140, 382] on span "[GEOGRAPHIC_DATA]" at bounding box center [194, 381] width 251 height 33
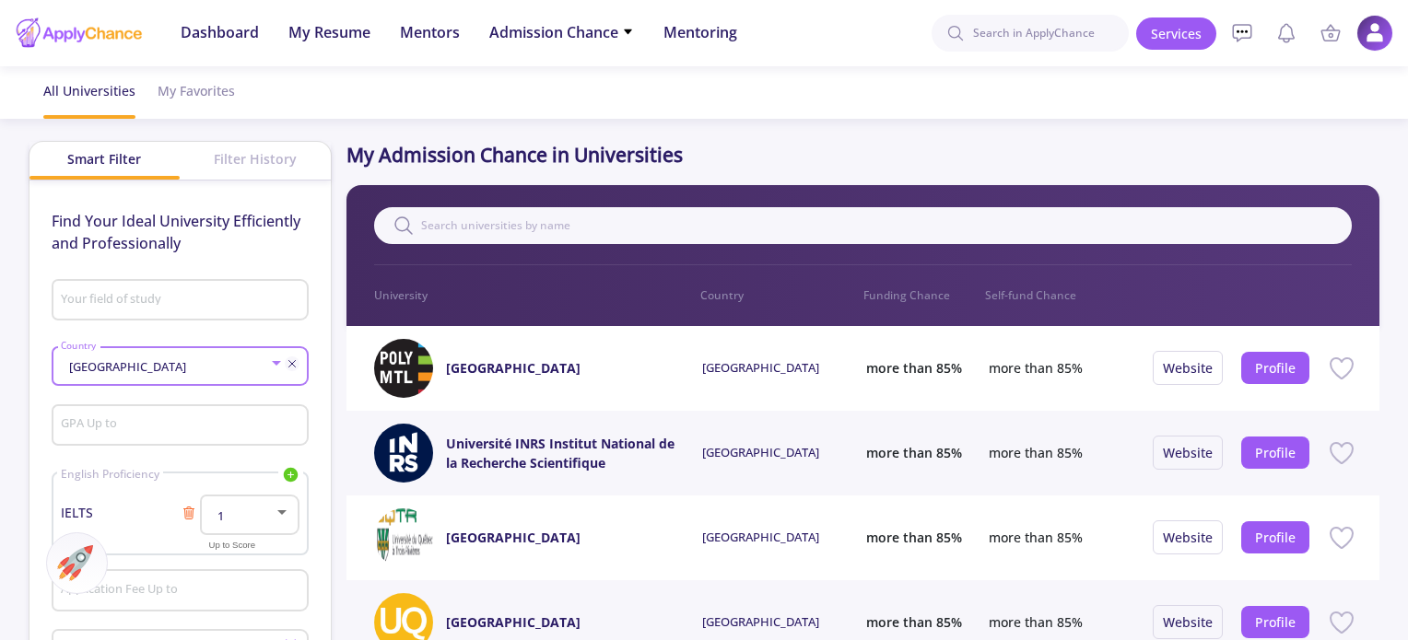
click at [136, 423] on input "GPA Up to" at bounding box center [182, 426] width 244 height 17
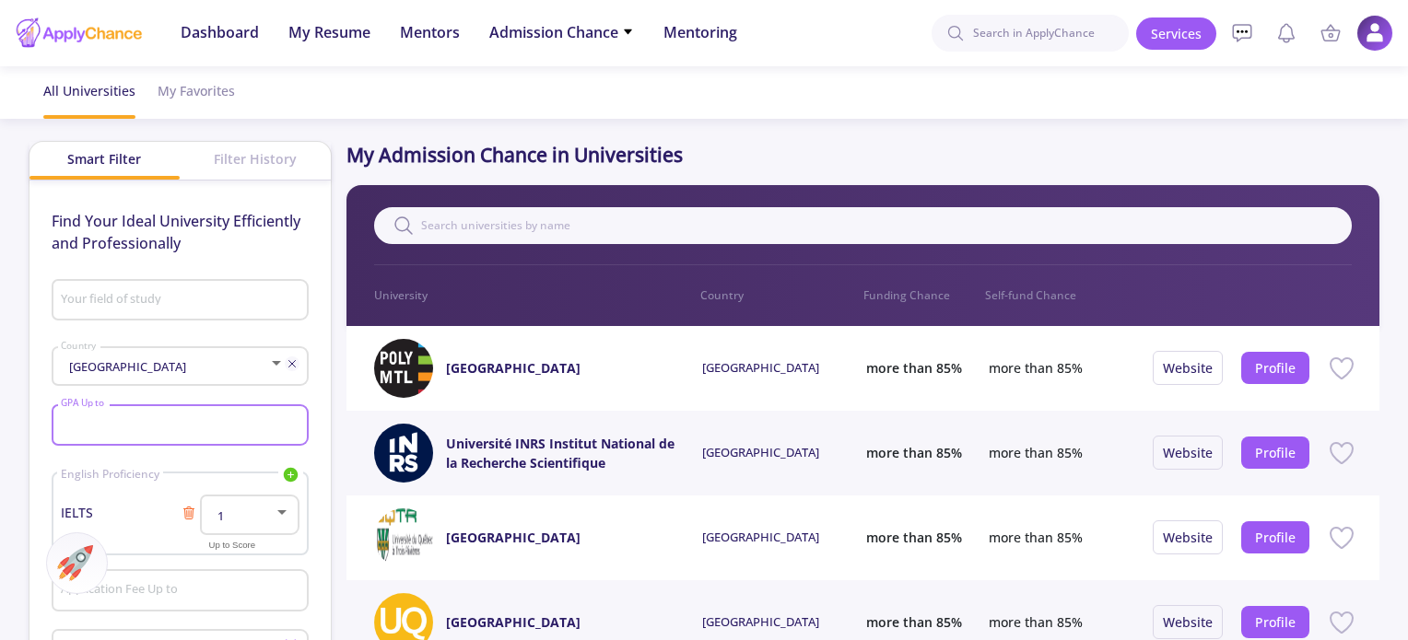
click at [175, 316] on div "Your field of study" at bounding box center [180, 297] width 240 height 48
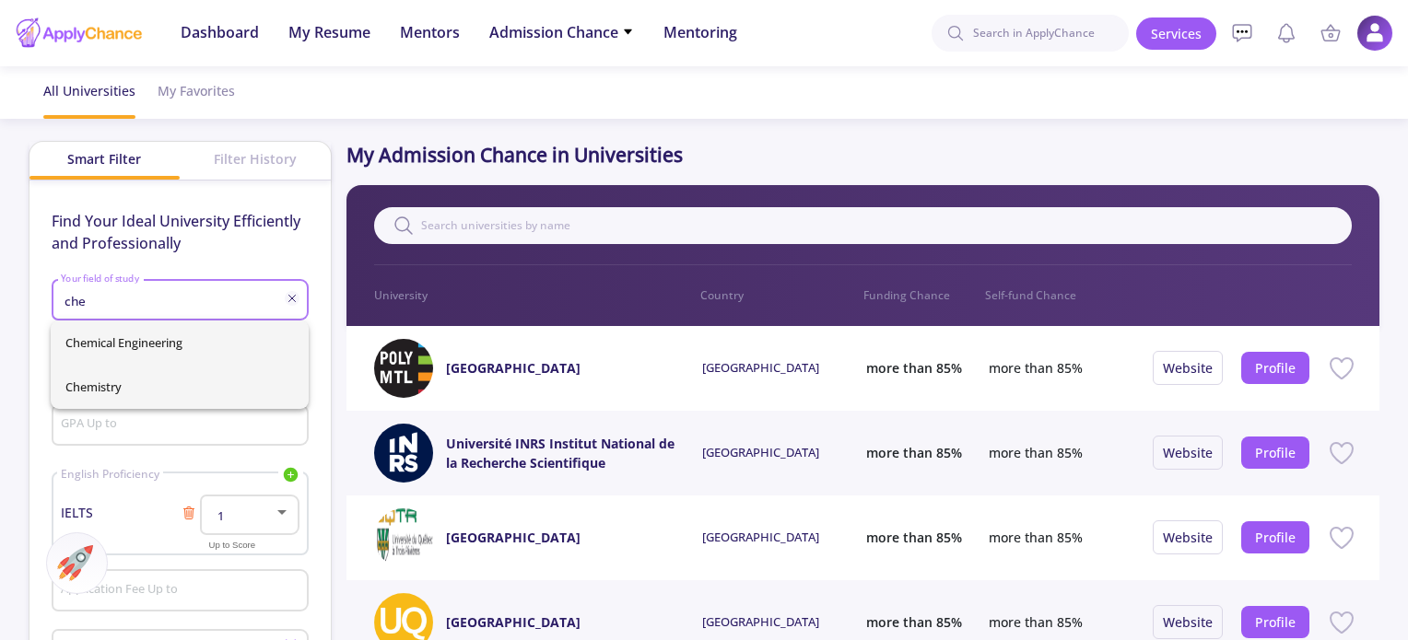
type input "che"
click at [140, 403] on div "Chemical Engineering Chemistry" at bounding box center [180, 365] width 258 height 88
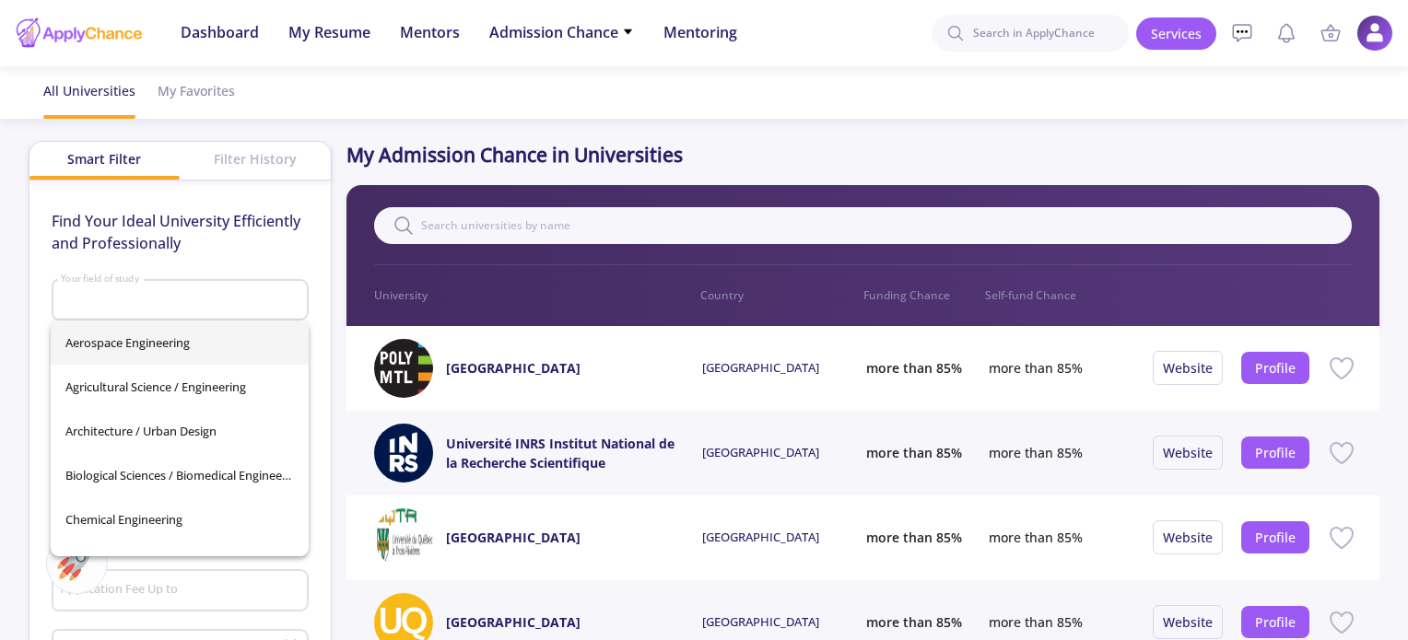
drag, startPoint x: 185, startPoint y: 319, endPoint x: 195, endPoint y: 307, distance: 15.7
click at [187, 318] on body "Dashboard My Resume Services Mentors Admission Chance With Minimum Requirements…" at bounding box center [704, 320] width 1408 height 640
click at [197, 304] on input "Your field of study" at bounding box center [182, 301] width 244 height 17
click at [163, 430] on span "Architecture / Urban Design" at bounding box center [179, 431] width 229 height 44
type input "Architecture / Urban Design"
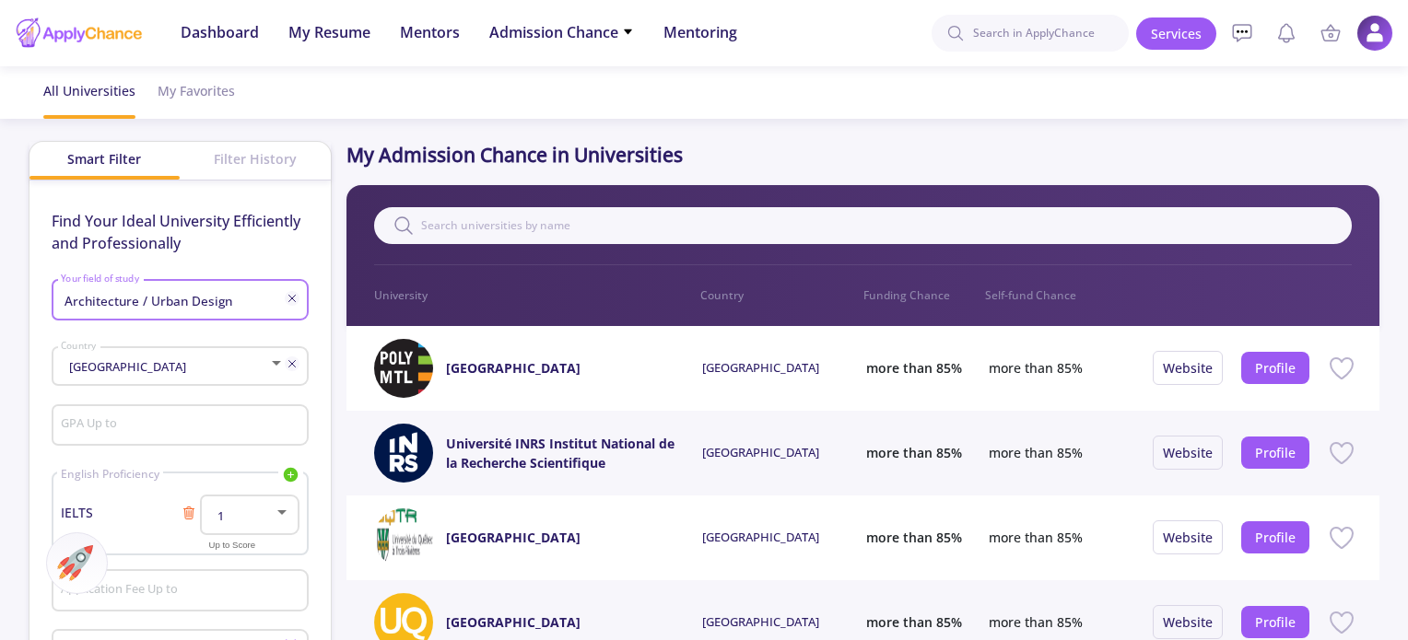
click at [241, 301] on input "Architecture / Urban Design" at bounding box center [174, 301] width 229 height 17
drag, startPoint x: 241, startPoint y: 301, endPoint x: 0, endPoint y: 315, distance: 240.9
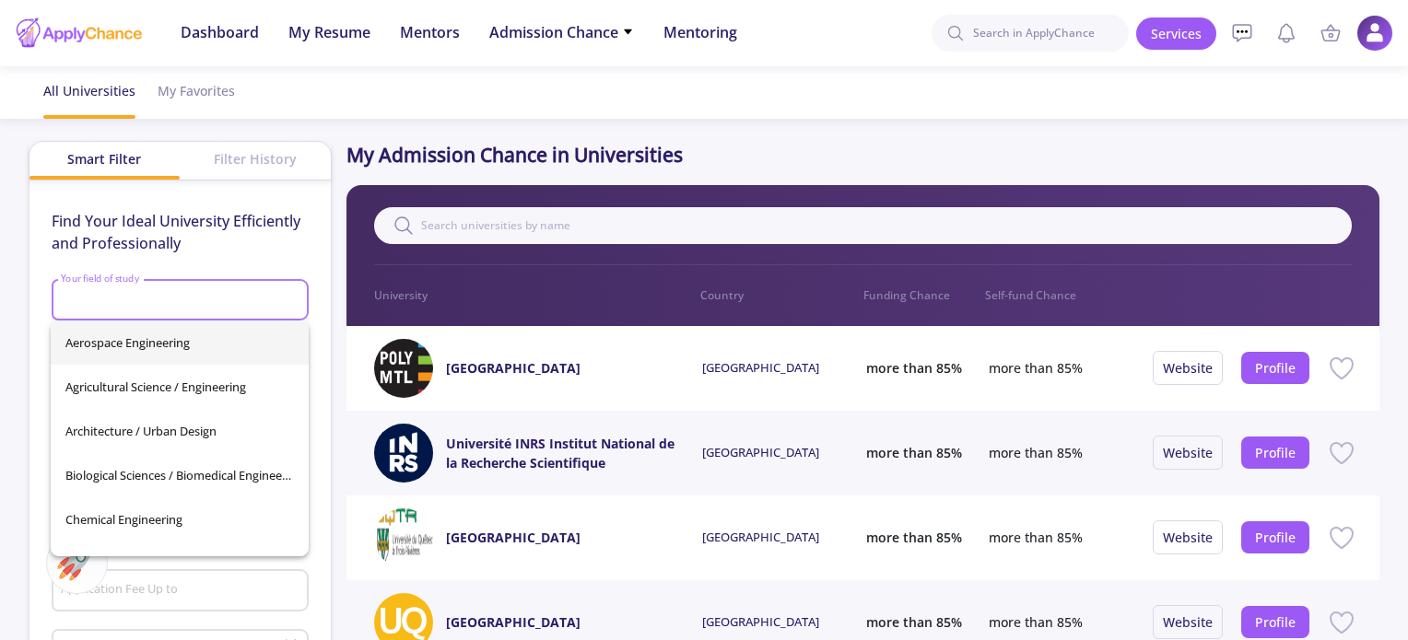
click at [107, 265] on div "Find Your Ideal University Efficiently and Professionally Your field of study C…" at bounding box center [180, 491] width 257 height 563
drag, startPoint x: 96, startPoint y: 292, endPoint x: 95, endPoint y: 311, distance: 18.5
click at [96, 293] on input "Your field of study" at bounding box center [182, 301] width 244 height 17
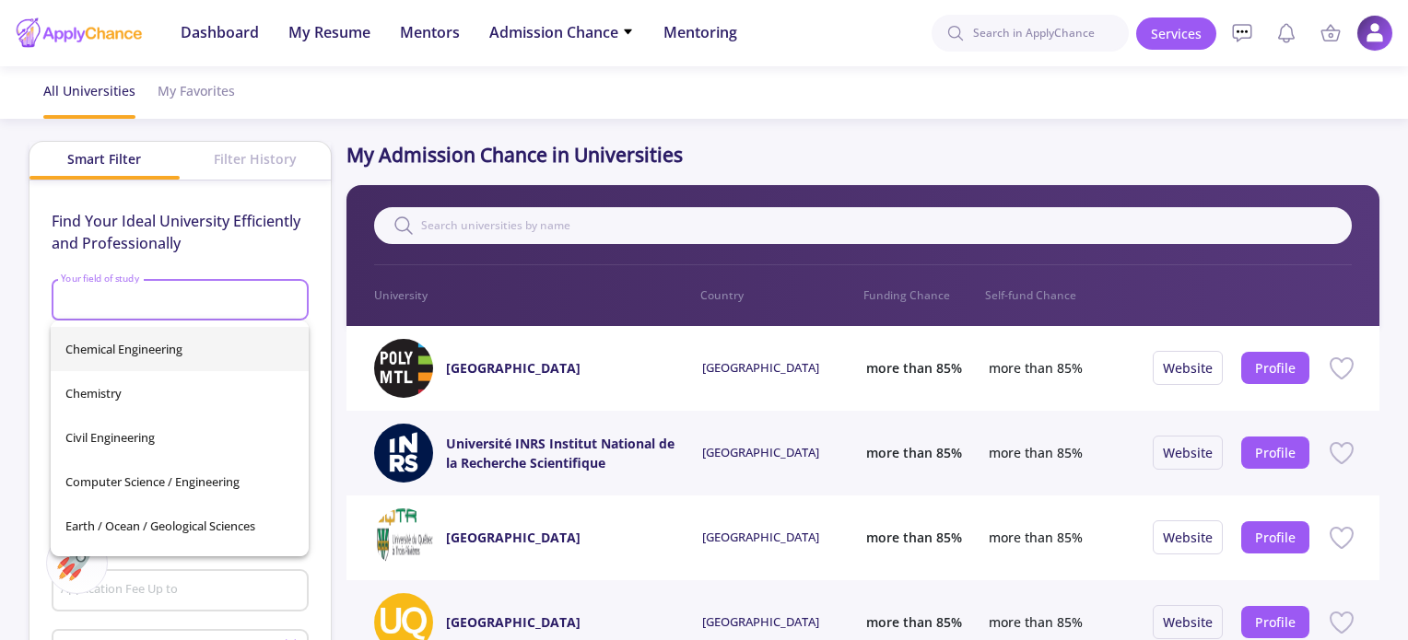
scroll to position [184, 0]
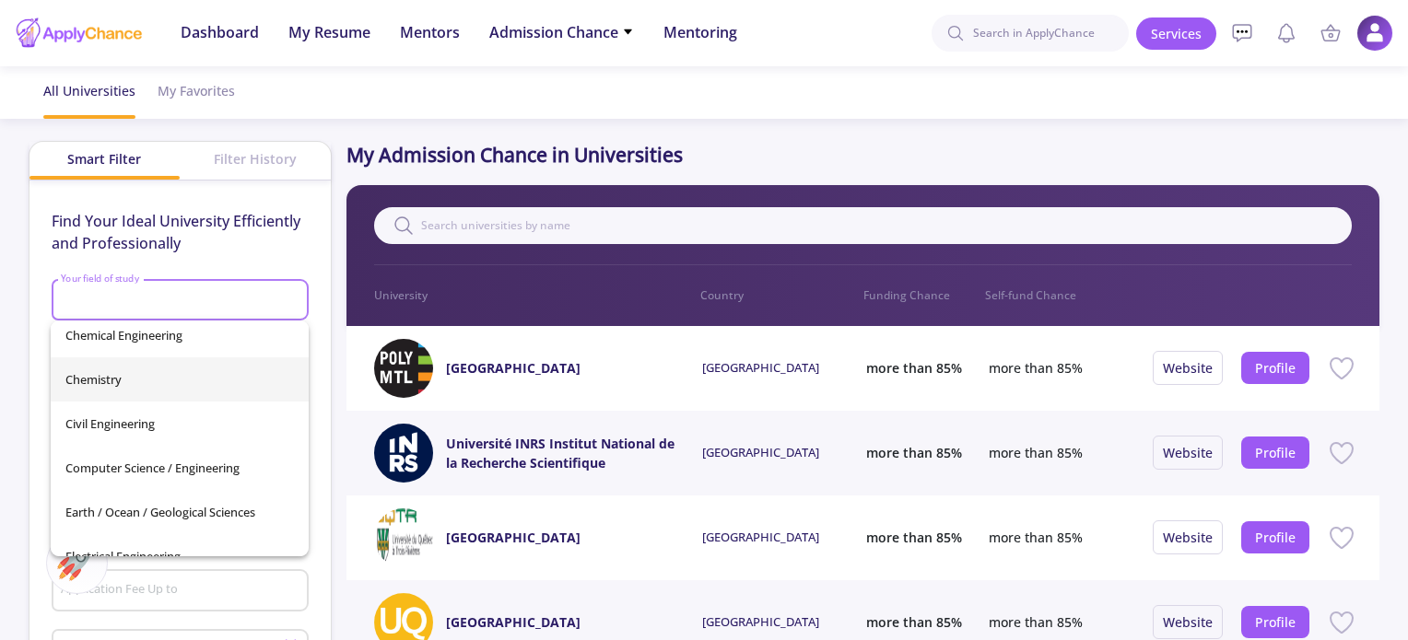
click at [102, 364] on span "Chemistry" at bounding box center [179, 380] width 229 height 44
type input "Chemistry"
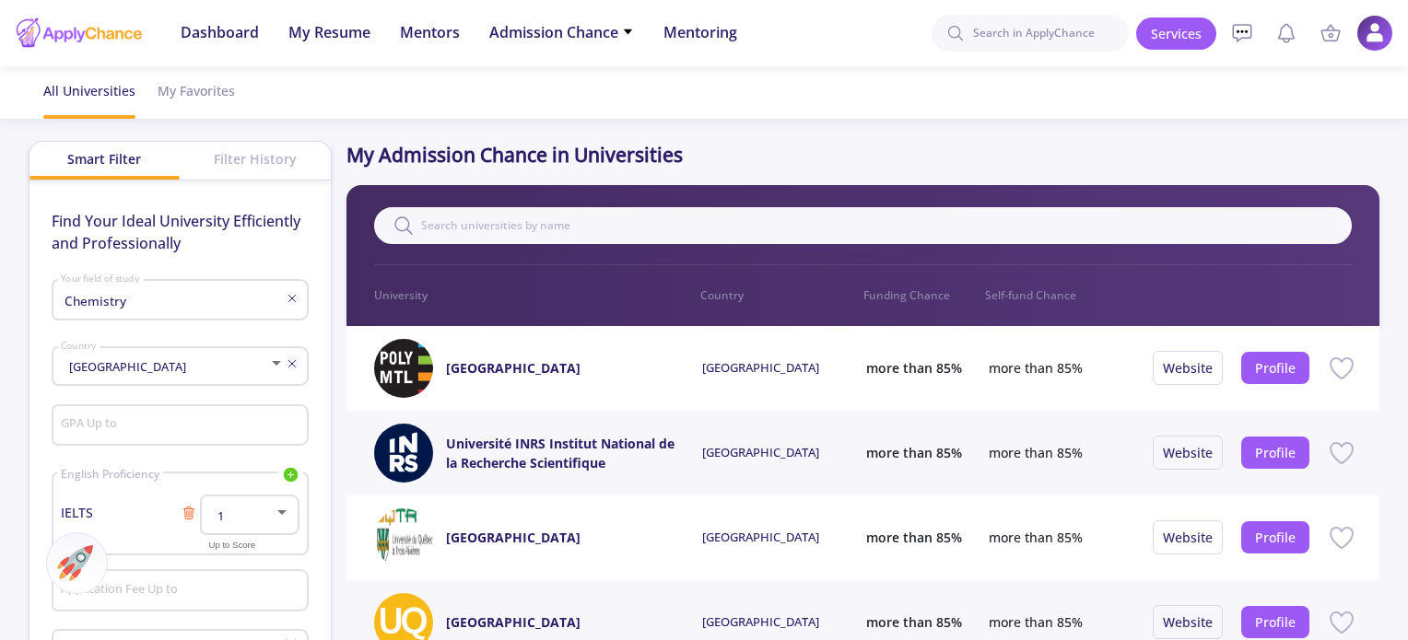
click at [29, 388] on div "Find Your Ideal University Efficiently and Professionally Chemistry Your field …" at bounding box center [179, 488] width 301 height 615
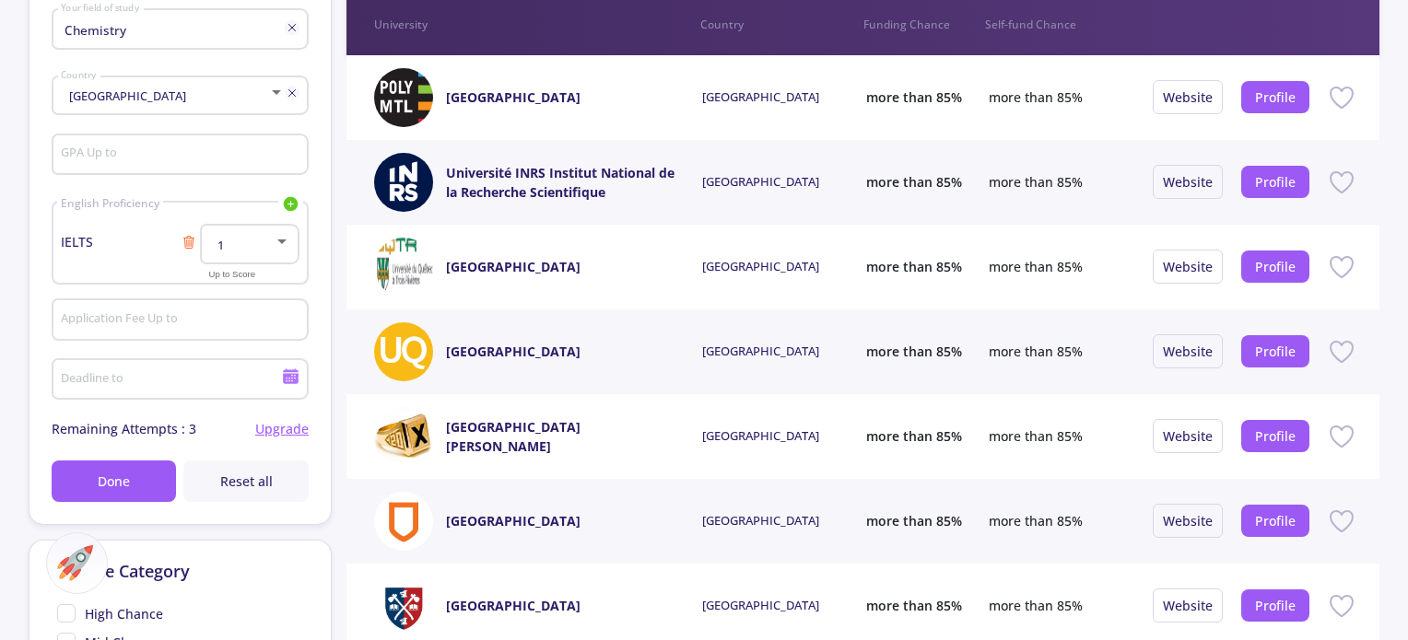
scroll to position [276, 0]
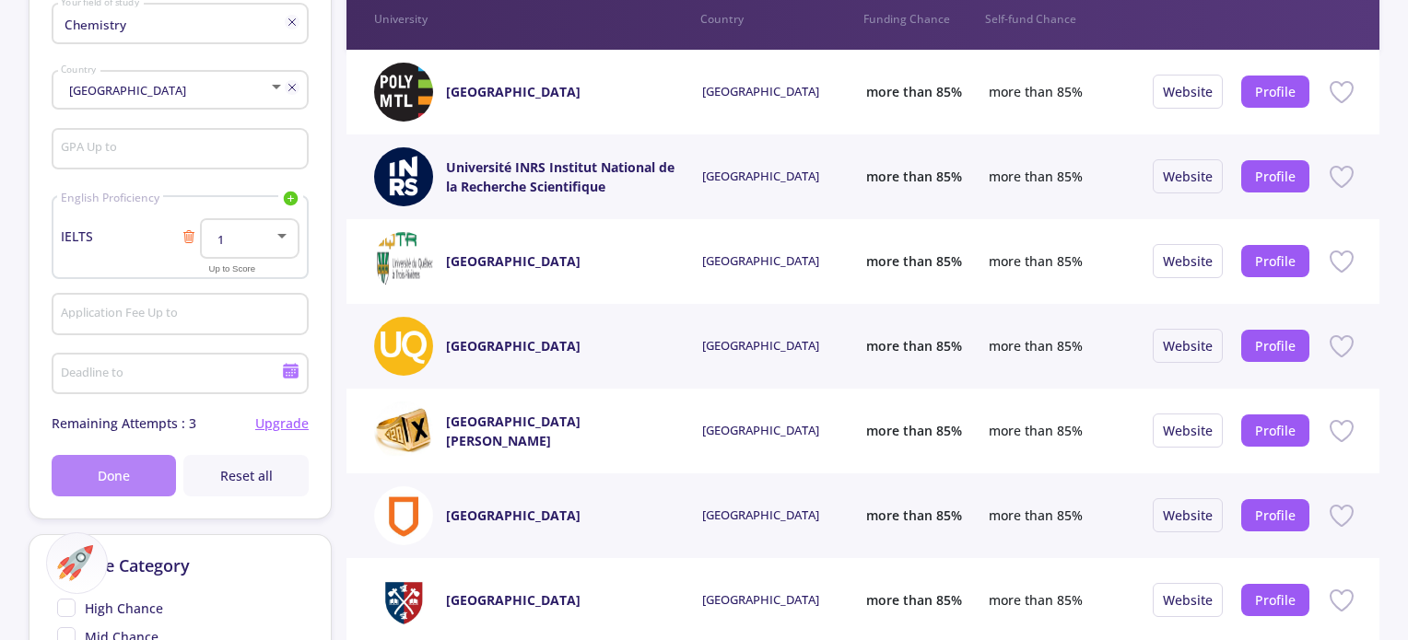
click at [127, 478] on span "Done" at bounding box center [114, 475] width 32 height 19
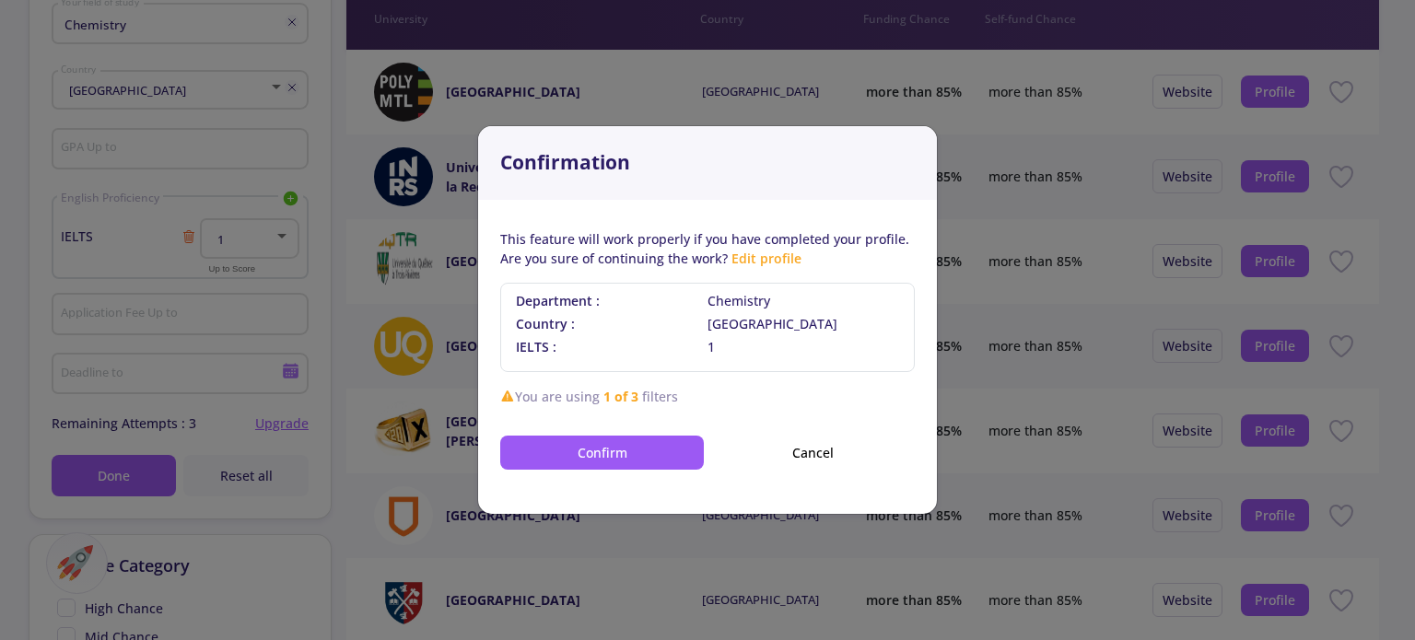
click at [806, 456] on button "Cancel" at bounding box center [813, 453] width 204 height 34
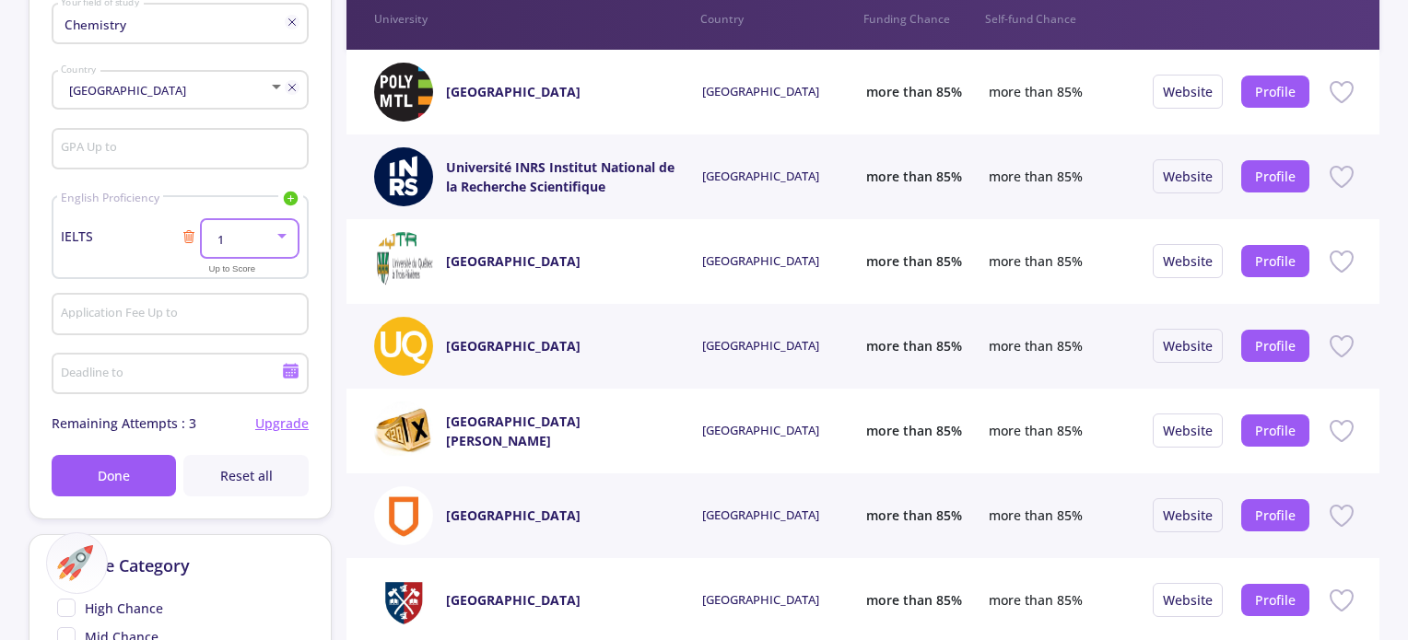
click at [248, 235] on div "1" at bounding box center [240, 240] width 65 height 14
click at [259, 215] on div at bounding box center [704, 320] width 1408 height 640
click at [289, 427] on span "Upgrade" at bounding box center [281, 423] width 53 height 19
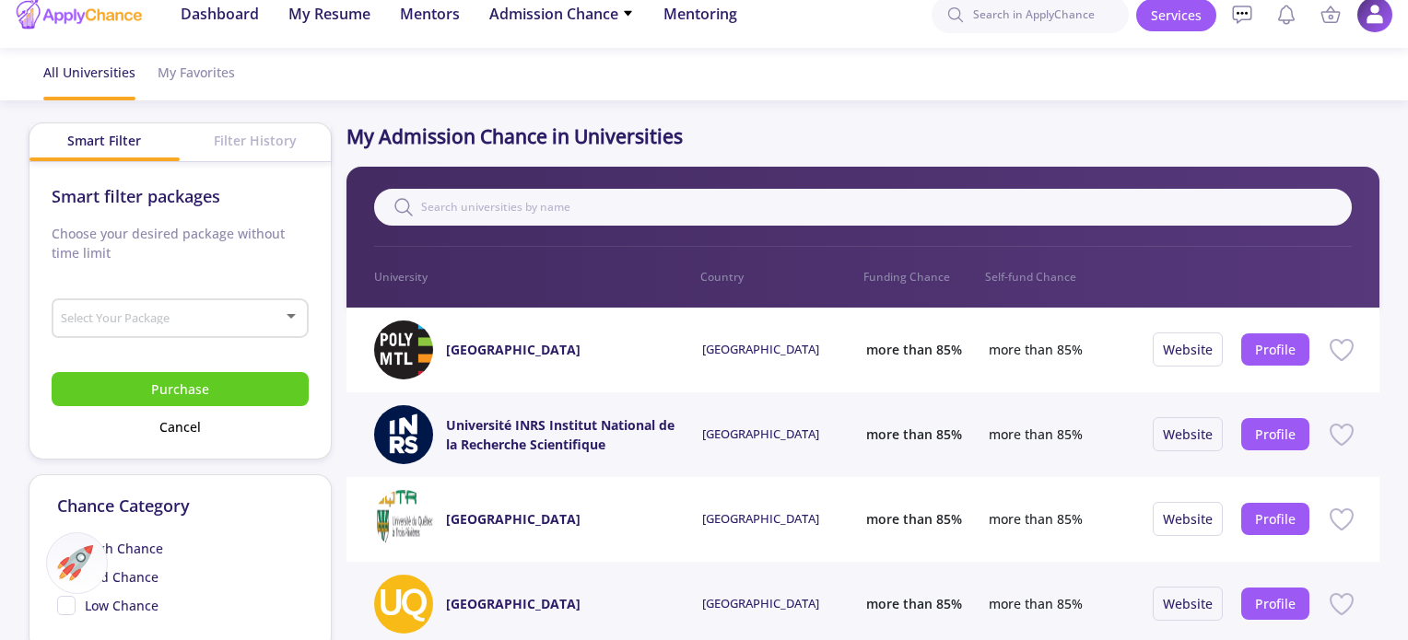
scroll to position [0, 0]
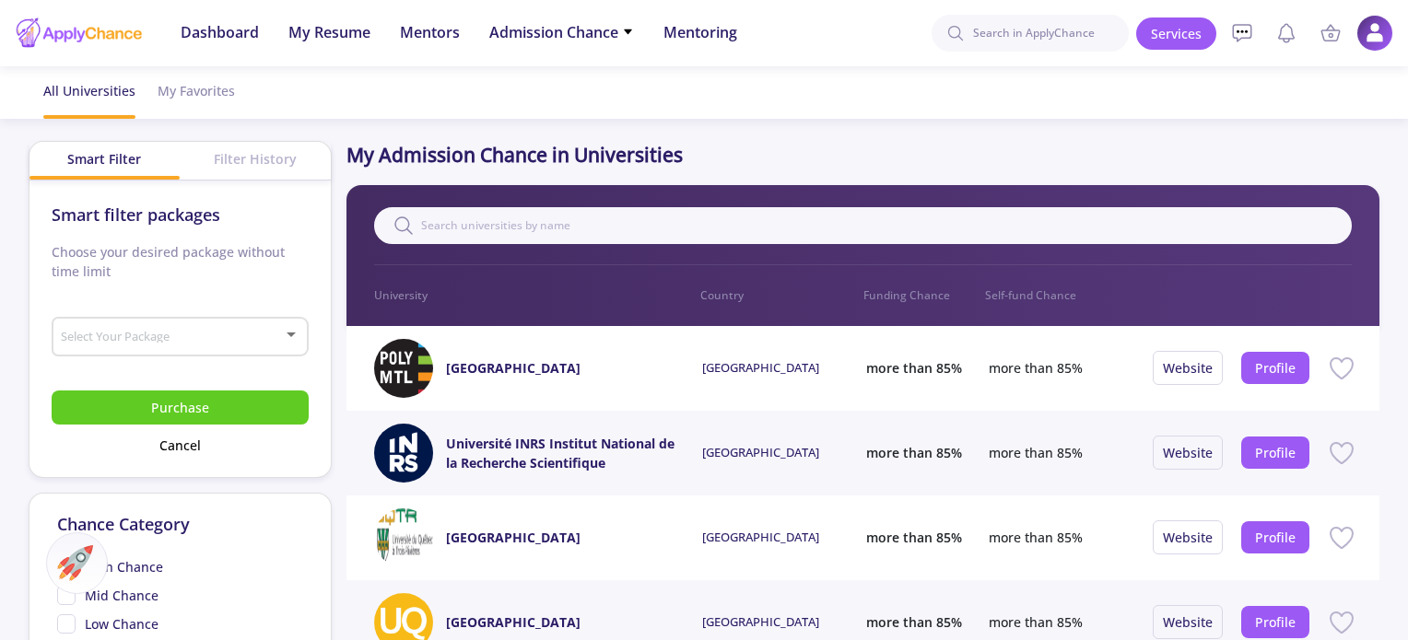
click at [276, 316] on div "Select Your Package" at bounding box center [180, 334] width 240 height 46
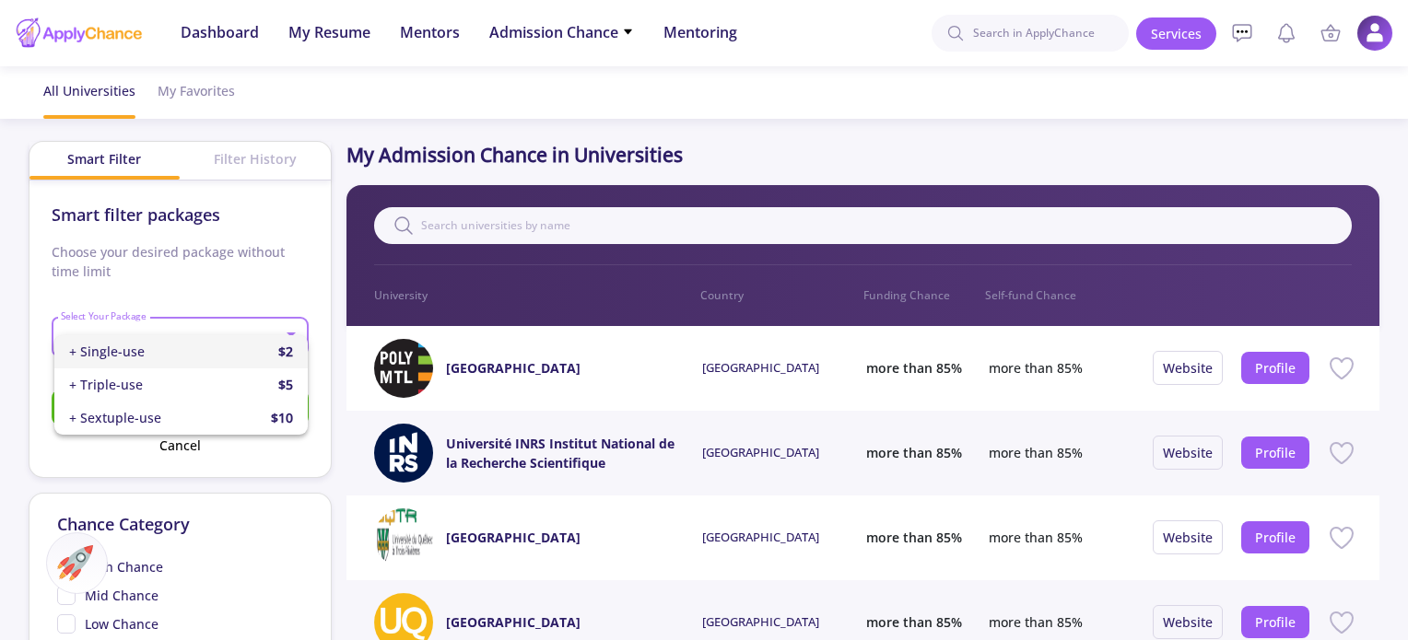
click at [295, 283] on div at bounding box center [704, 320] width 1408 height 640
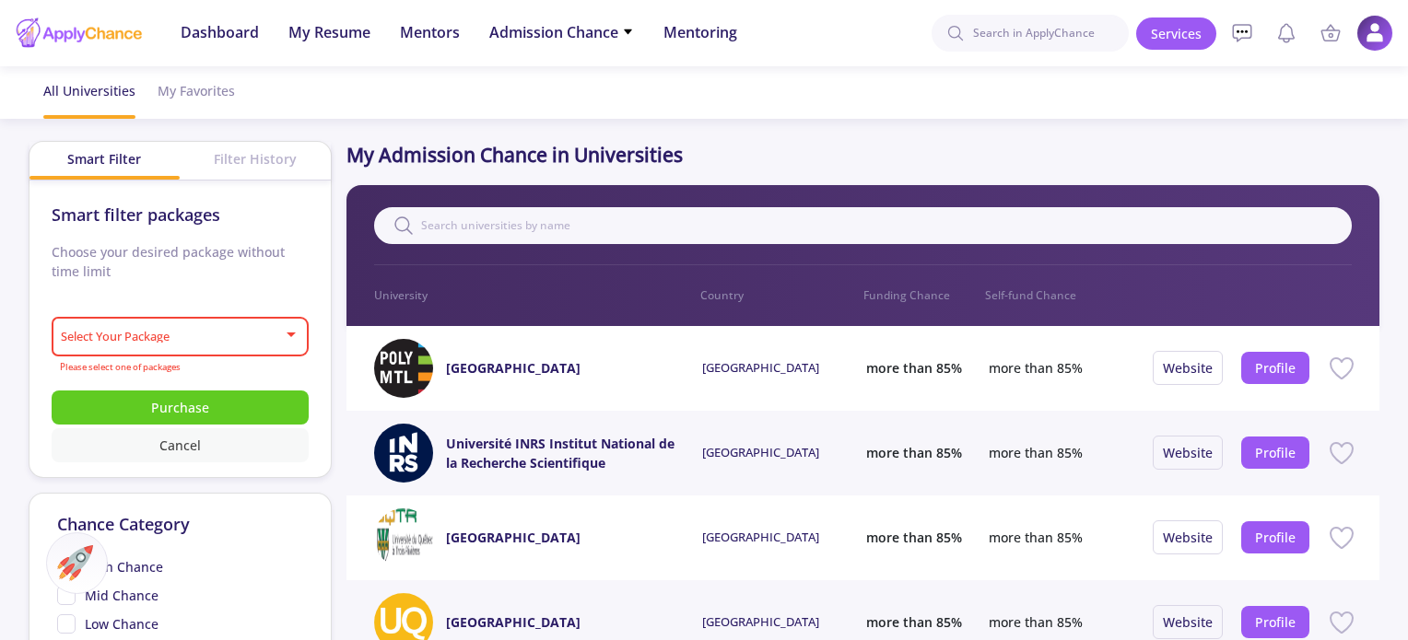
click at [186, 449] on button "Cancel" at bounding box center [180, 446] width 257 height 34
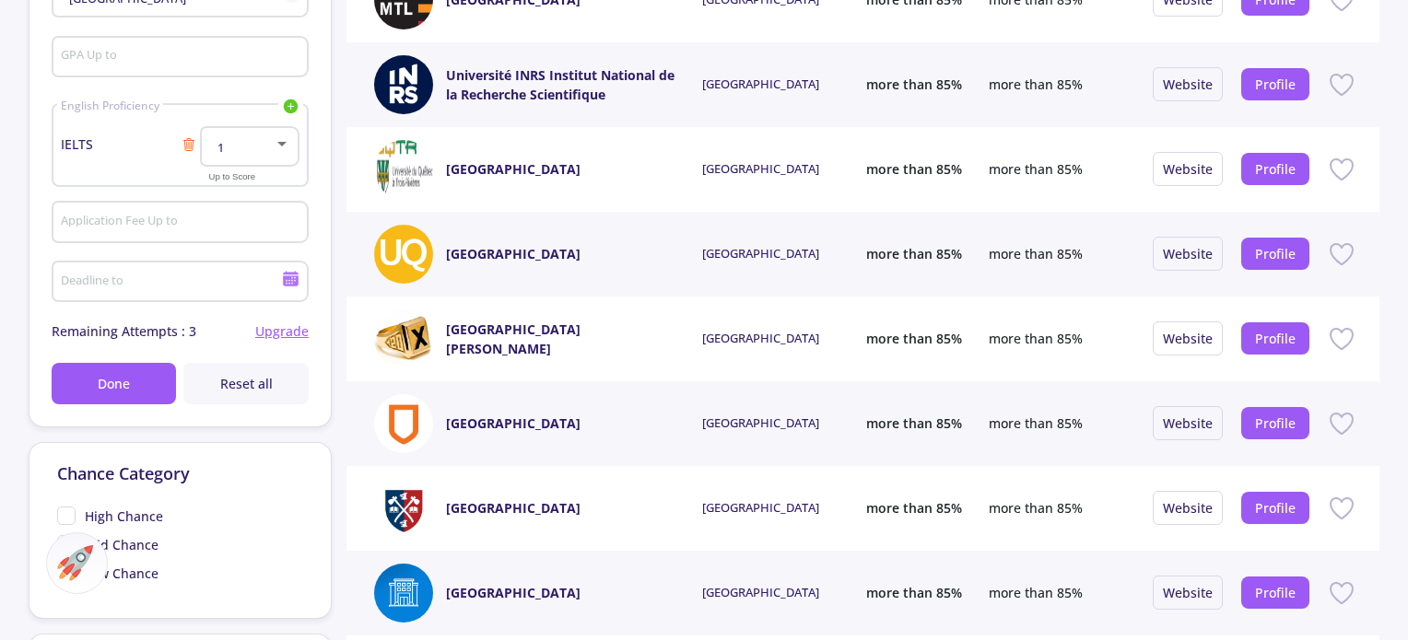
type input "Chemistry"
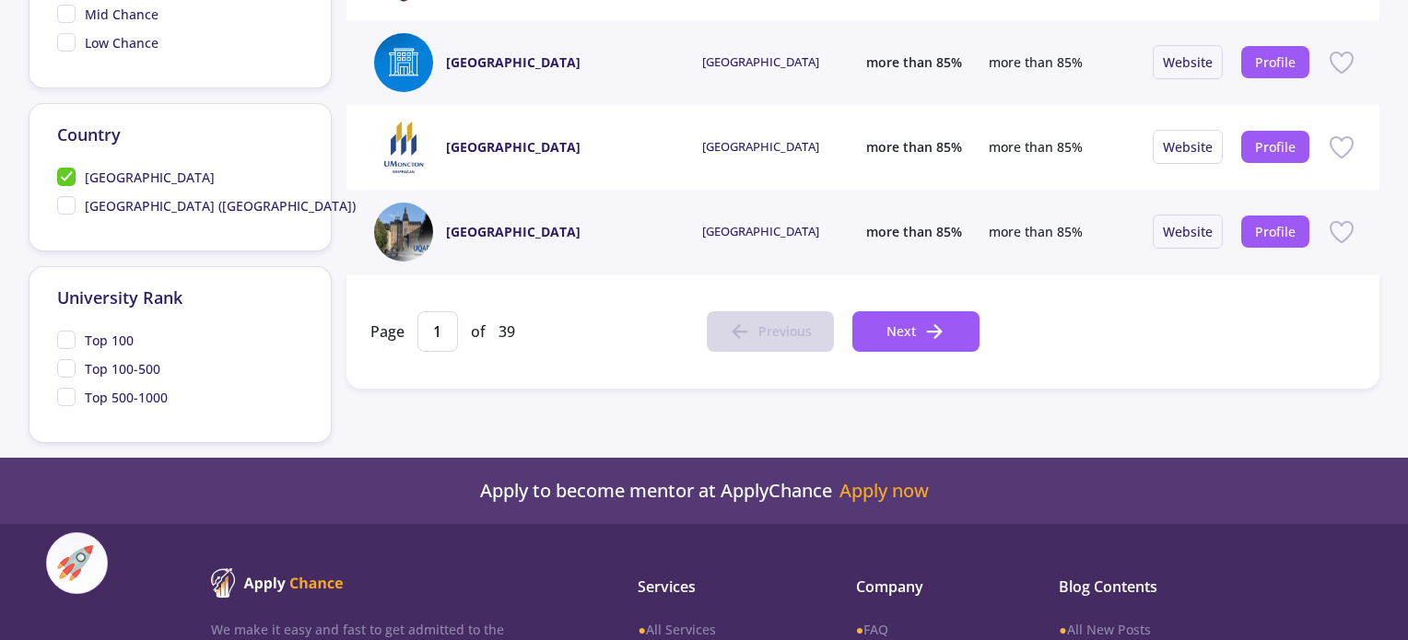
scroll to position [1014, 0]
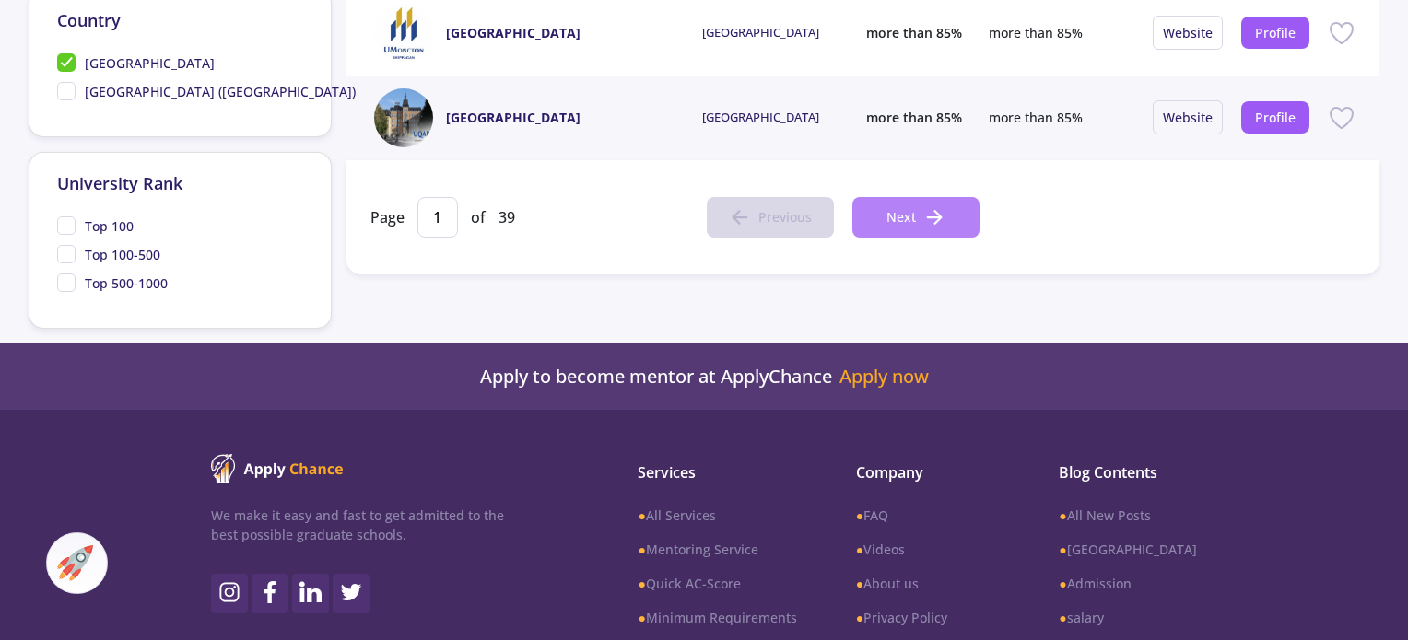
click at [884, 216] on button "Next" at bounding box center [915, 217] width 127 height 41
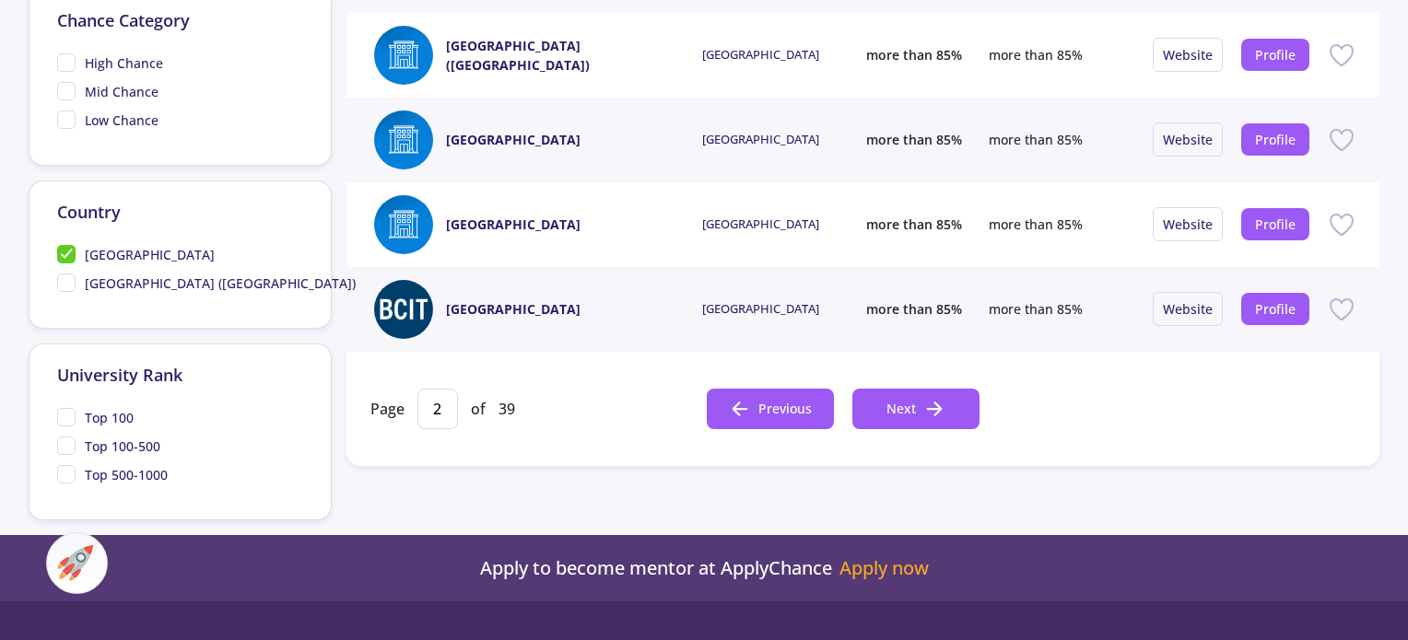
scroll to position [829, 0]
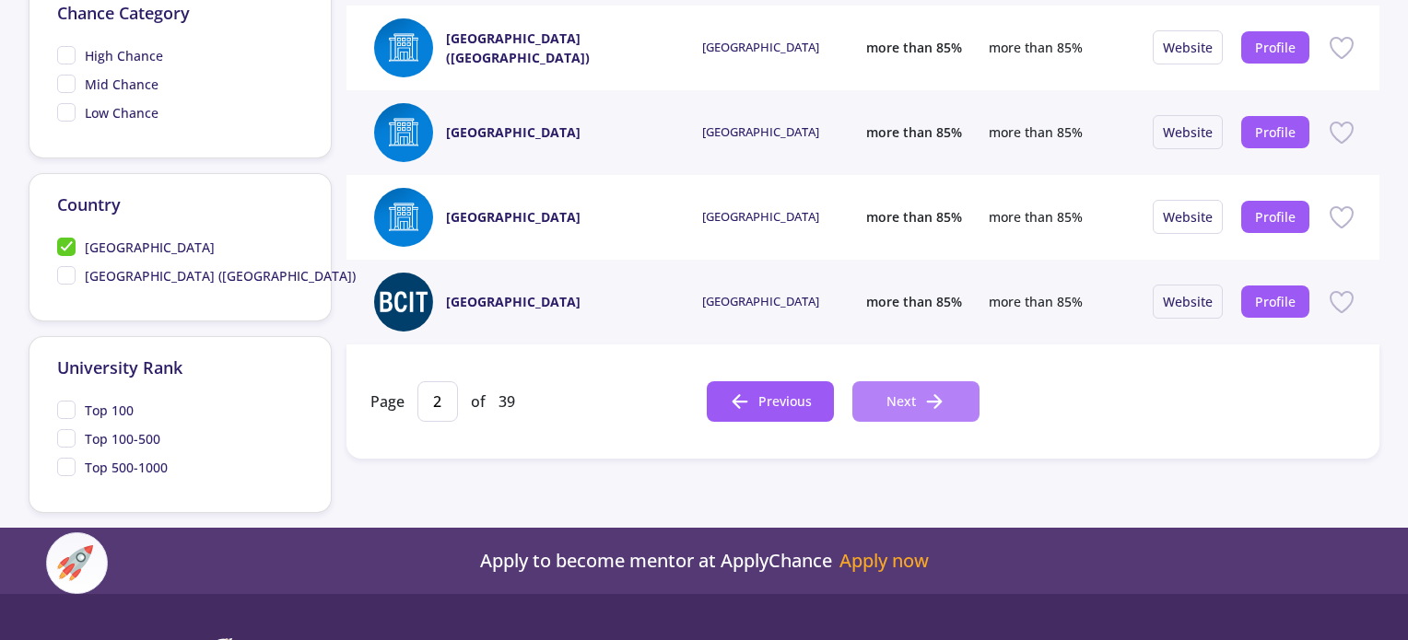
click at [901, 412] on button "Next" at bounding box center [915, 402] width 127 height 41
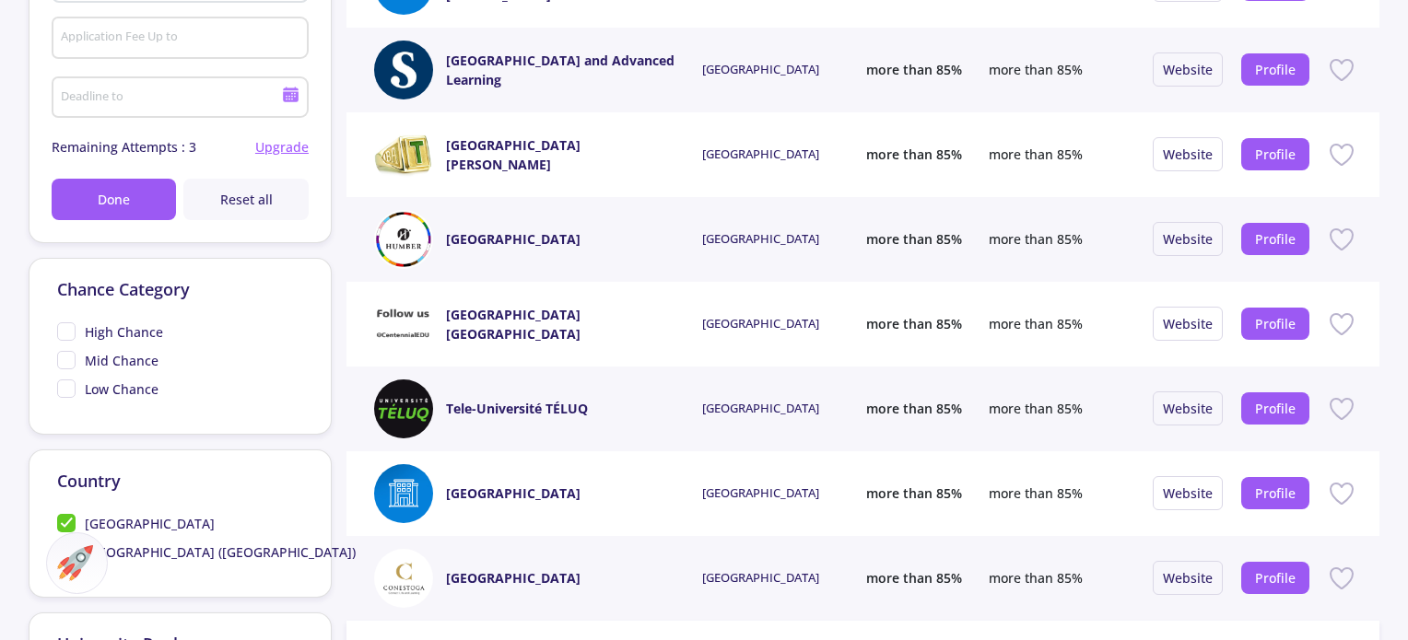
scroll to position [1014, 0]
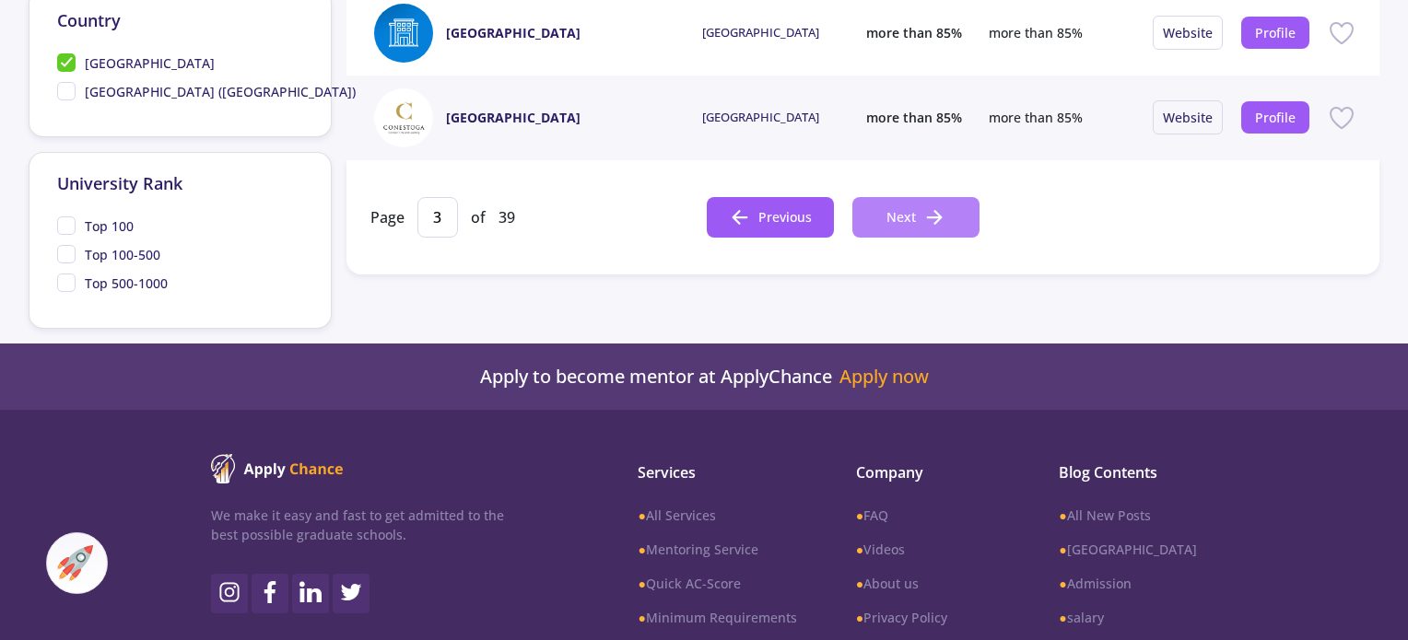
click at [901, 205] on button "Next" at bounding box center [915, 217] width 127 height 41
type input "4"
